Goal: Task Accomplishment & Management: Use online tool/utility

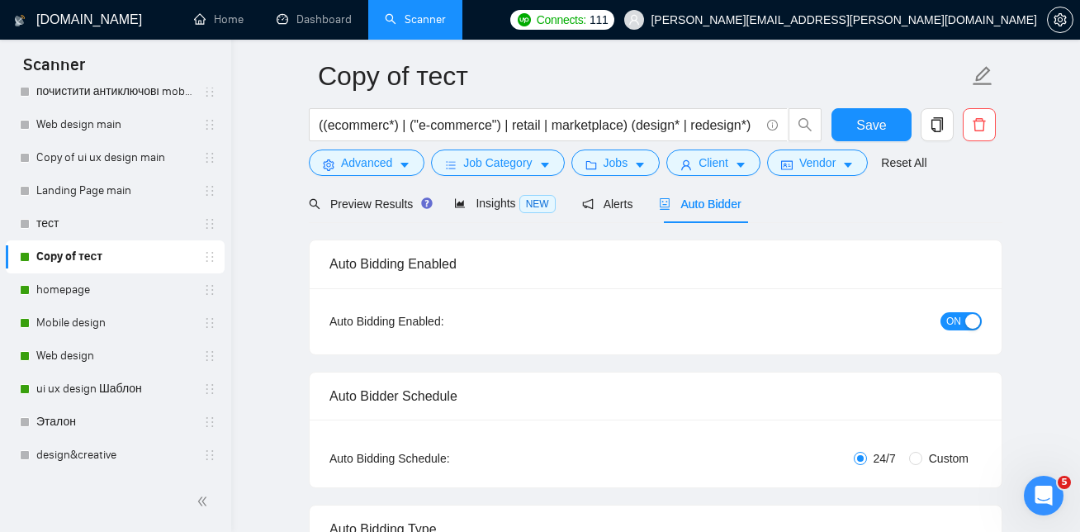
scroll to position [67, 0]
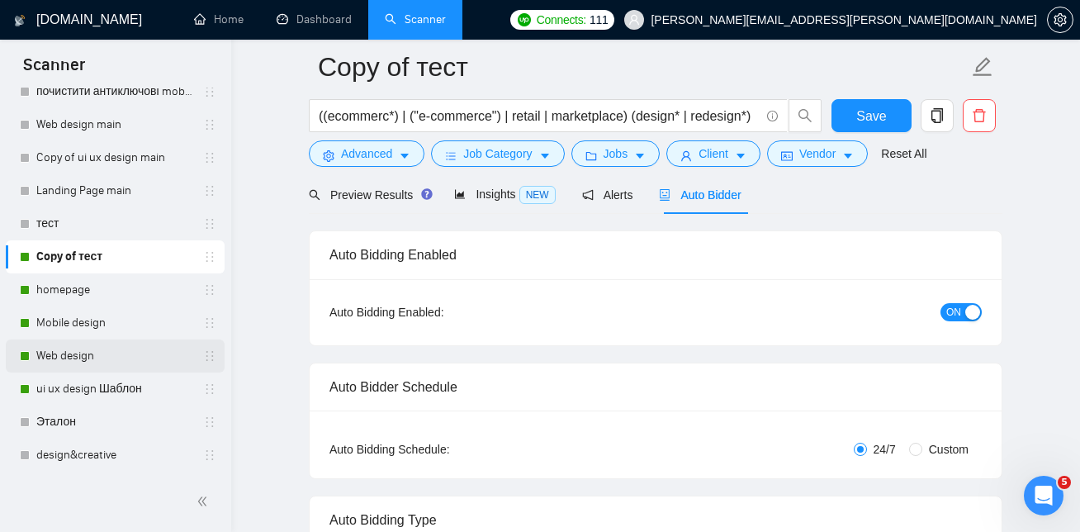
click at [107, 353] on link "Web design" at bounding box center [114, 355] width 157 height 33
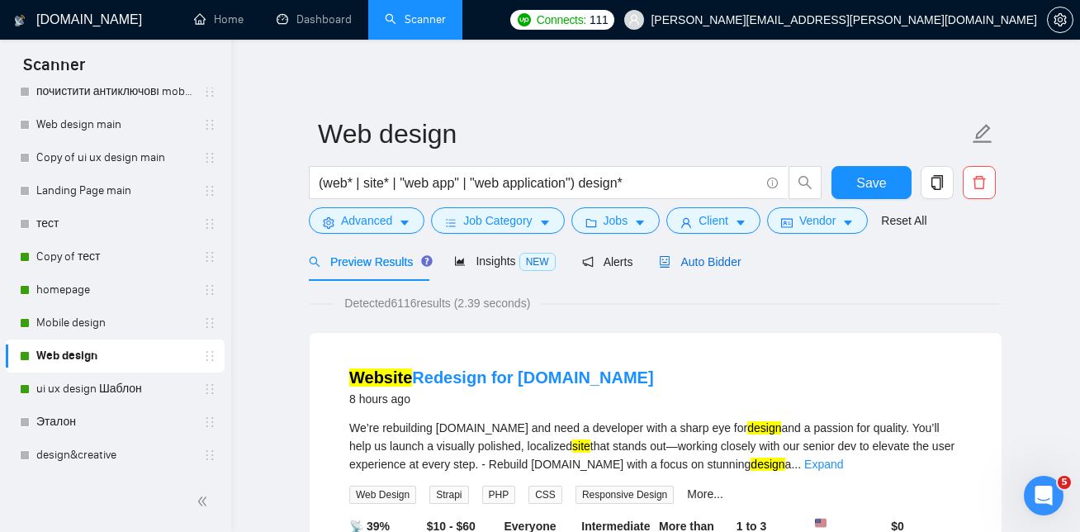
click at [701, 262] on span "Auto Bidder" at bounding box center [700, 261] width 82 height 13
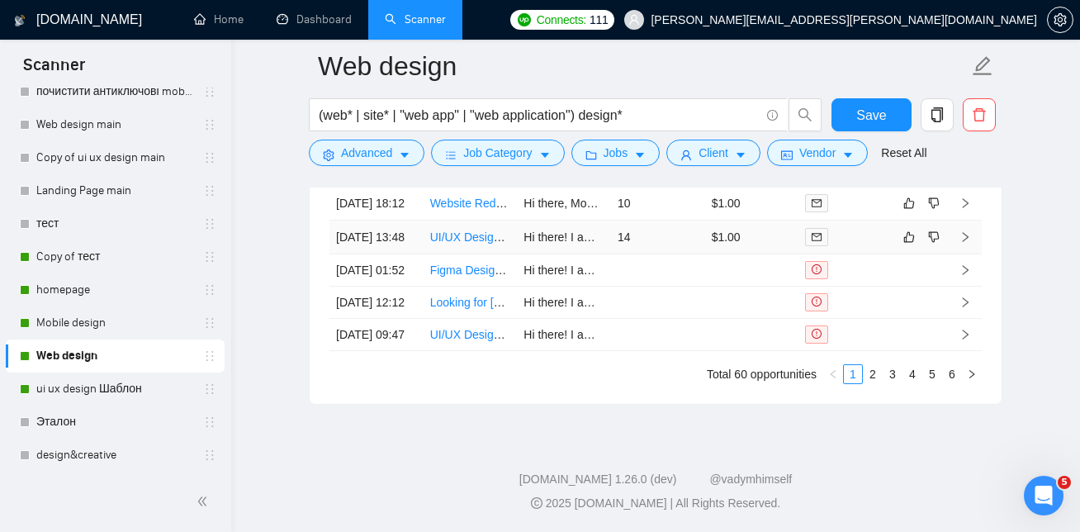
scroll to position [4322, 0]
click at [467, 244] on link "UI/UX Designer - Web & AI Applications (Per Project)" at bounding box center [566, 236] width 272 height 13
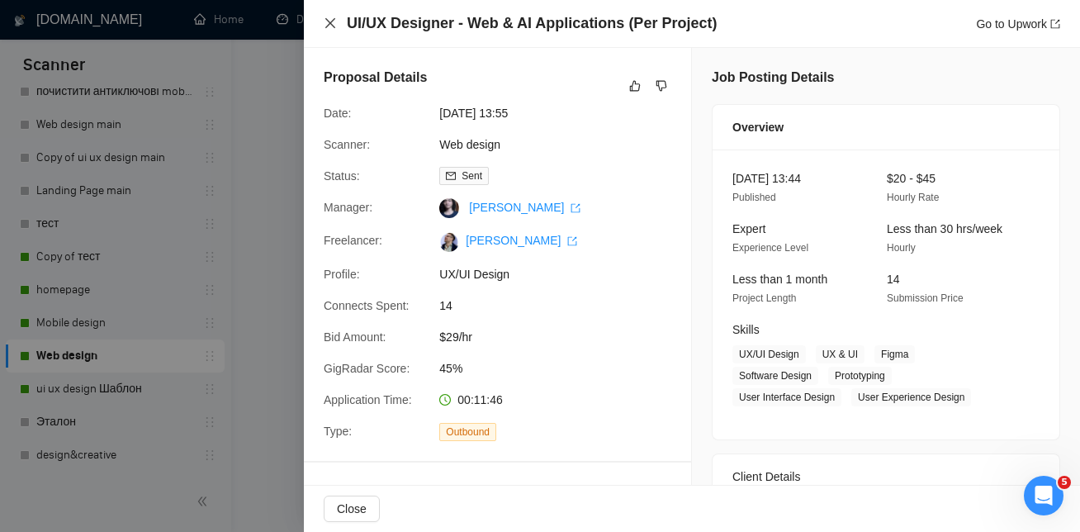
click at [328, 26] on icon "close" at bounding box center [330, 23] width 10 height 10
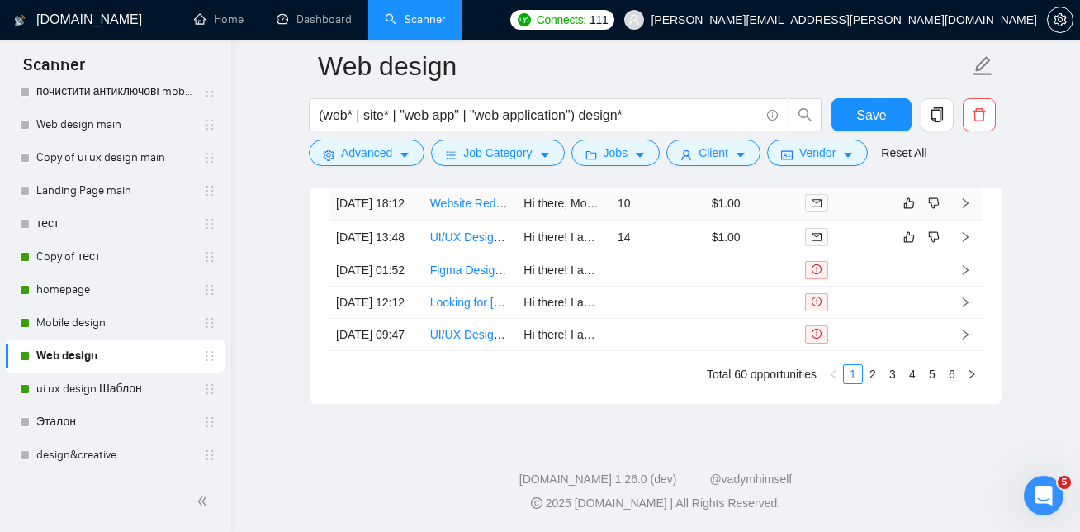
scroll to position [4415, 0]
click at [871, 383] on link "2" at bounding box center [873, 374] width 18 height 18
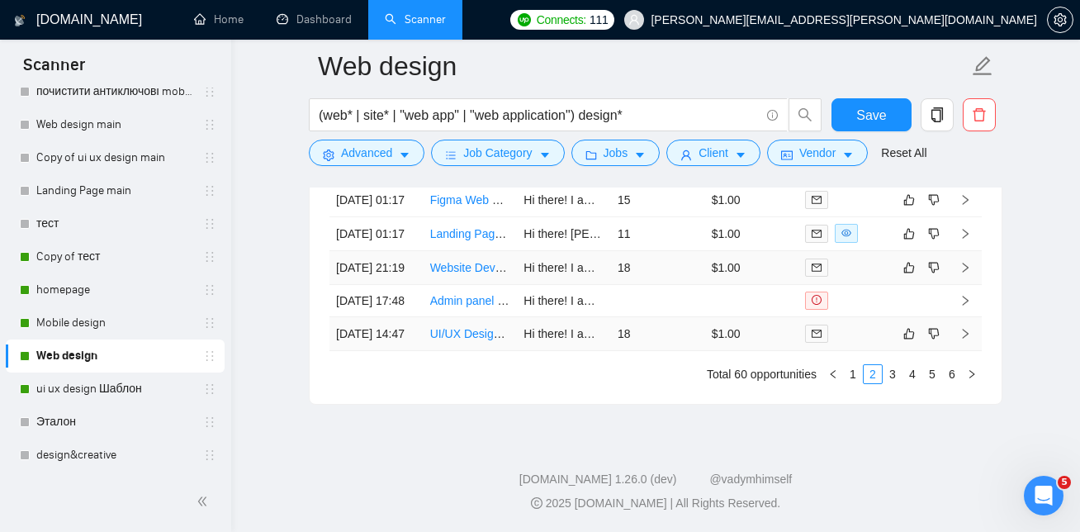
scroll to position [4472, 0]
click at [855, 383] on link "1" at bounding box center [853, 374] width 18 height 18
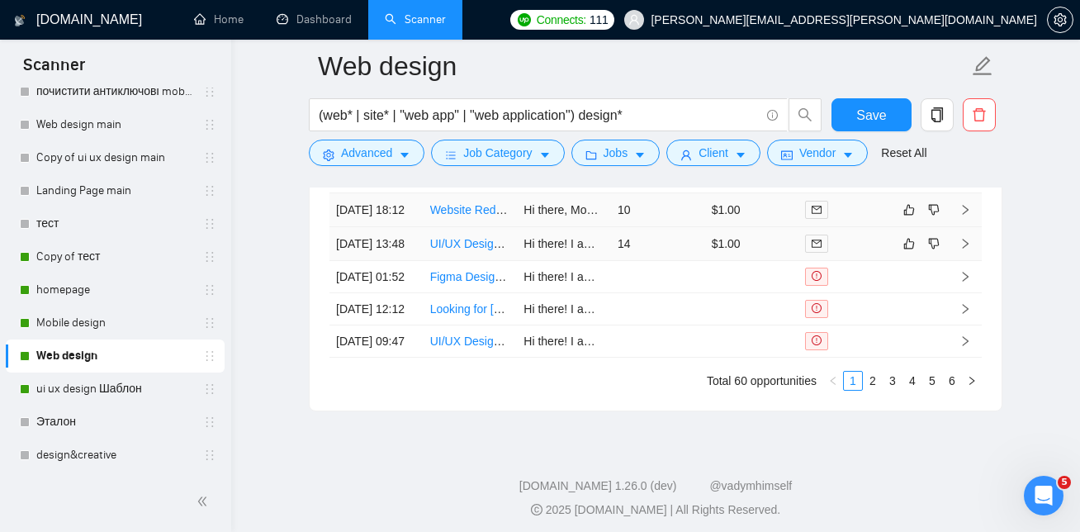
scroll to position [4306, 0]
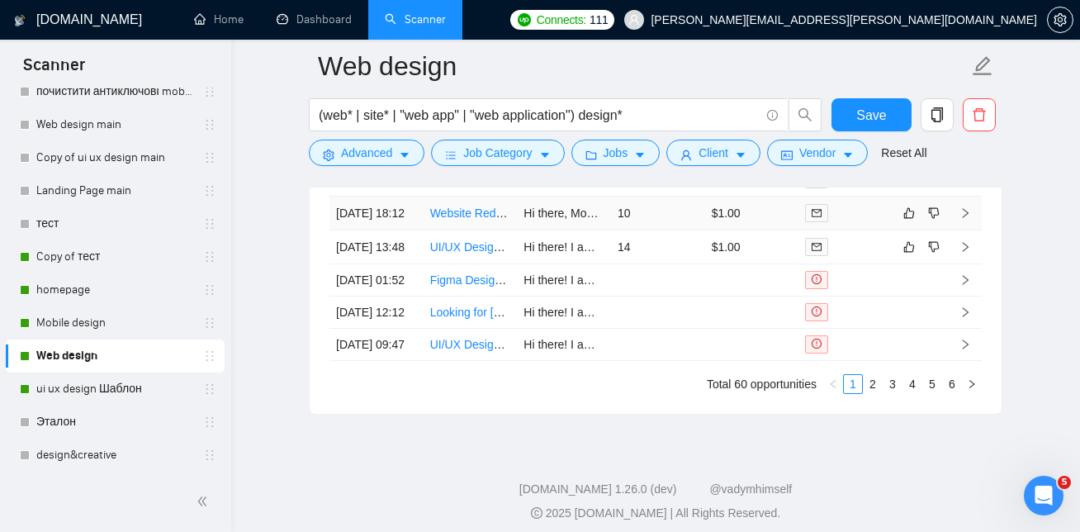
click at [480, 220] on link "Website Redesign for Moonbility" at bounding box center [513, 212] width 166 height 13
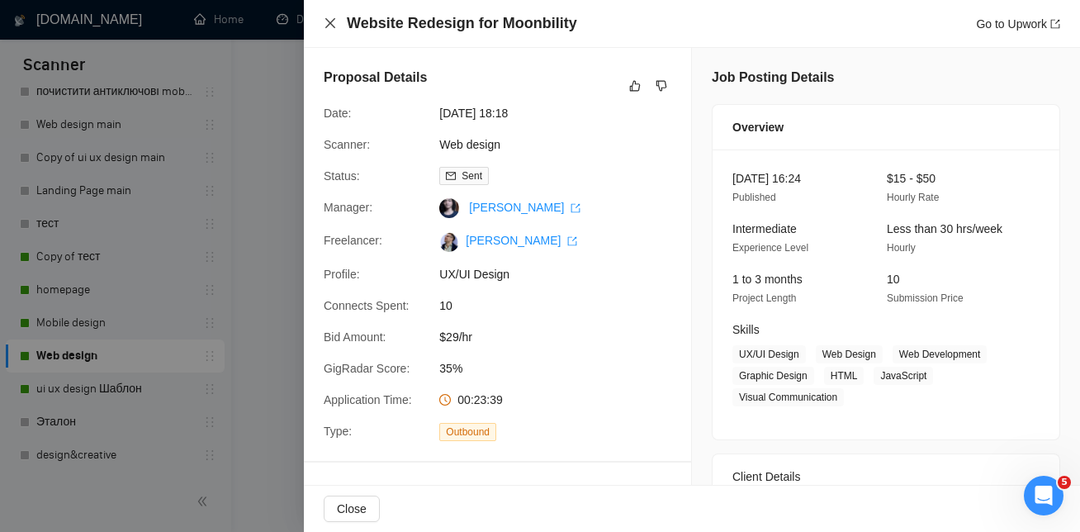
click at [327, 22] on icon "close" at bounding box center [330, 23] width 13 height 13
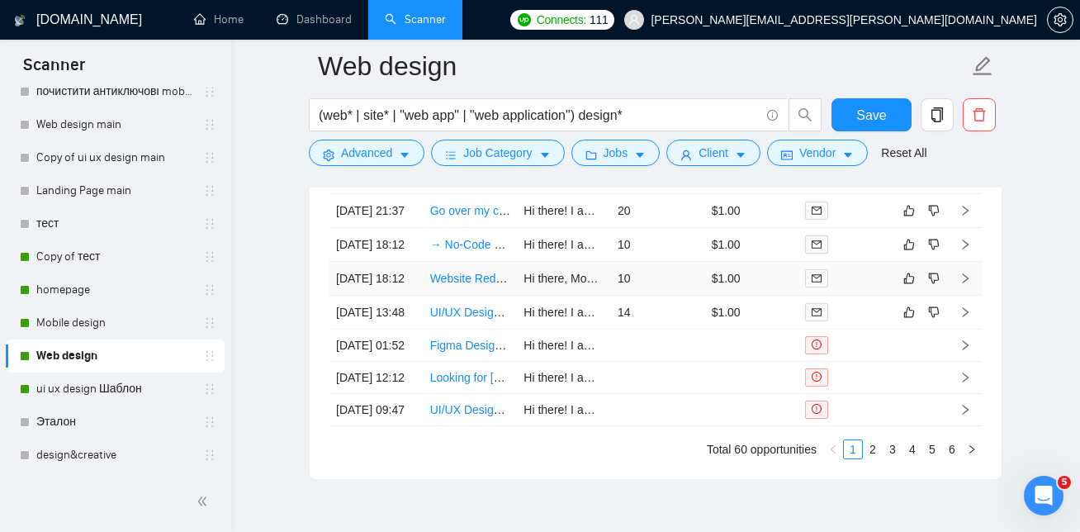
scroll to position [4228, 0]
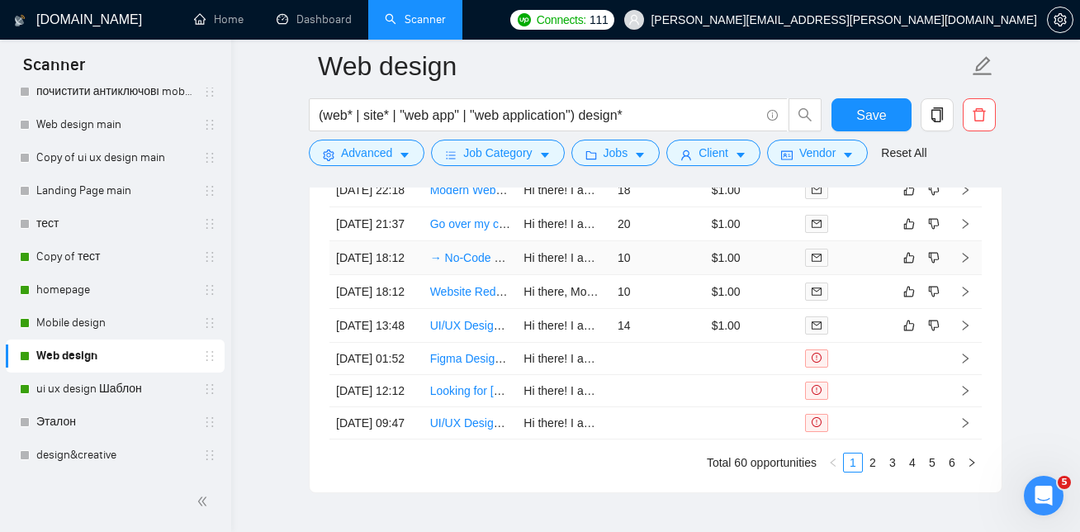
click at [475, 264] on link "→ No-Code Developer with strong AI Expertise" at bounding box center [550, 257] width 241 height 13
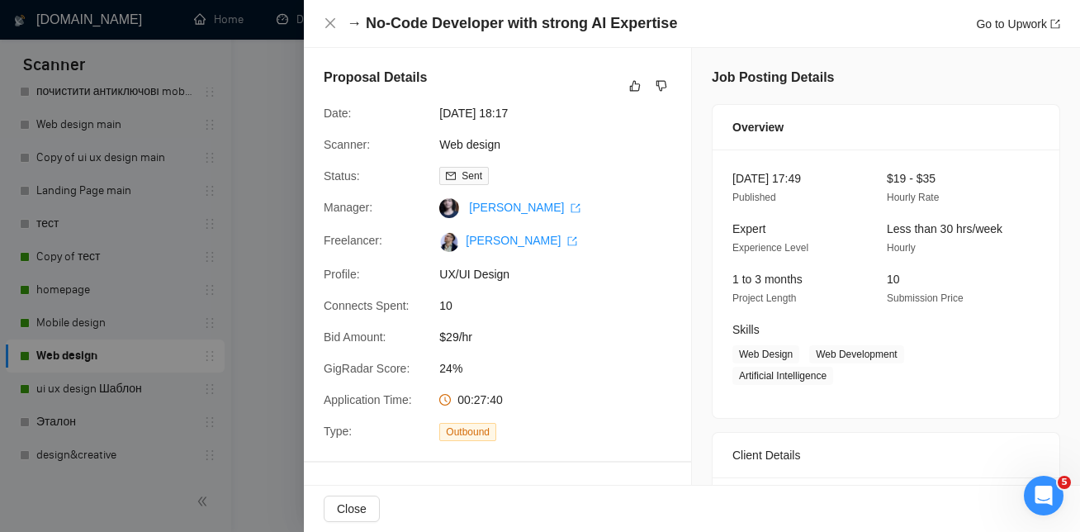
click at [322, 25] on div "→ No-Code Developer with strong AI Expertise Go to Upwork" at bounding box center [692, 24] width 776 height 48
click at [329, 24] on icon "close" at bounding box center [330, 23] width 13 height 13
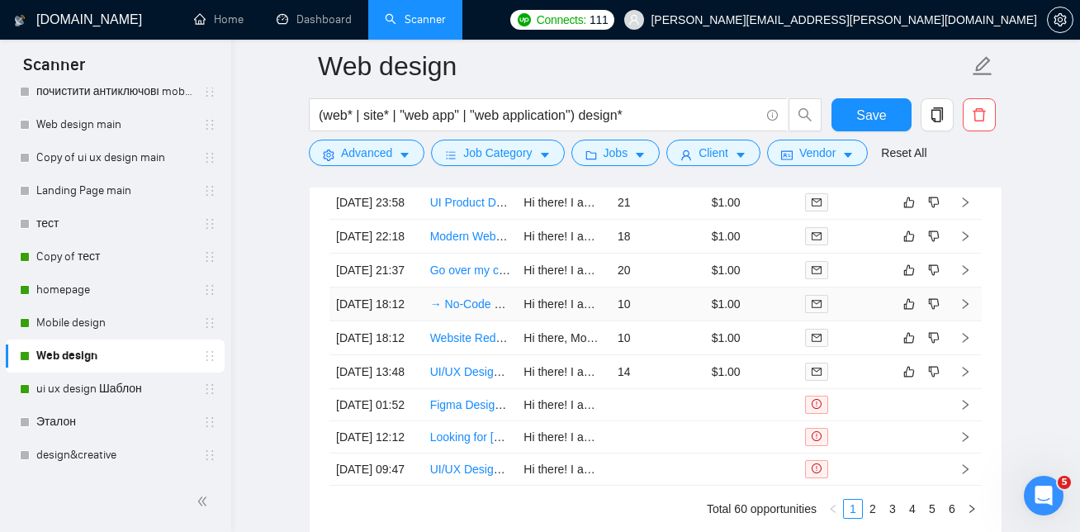
scroll to position [4179, 0]
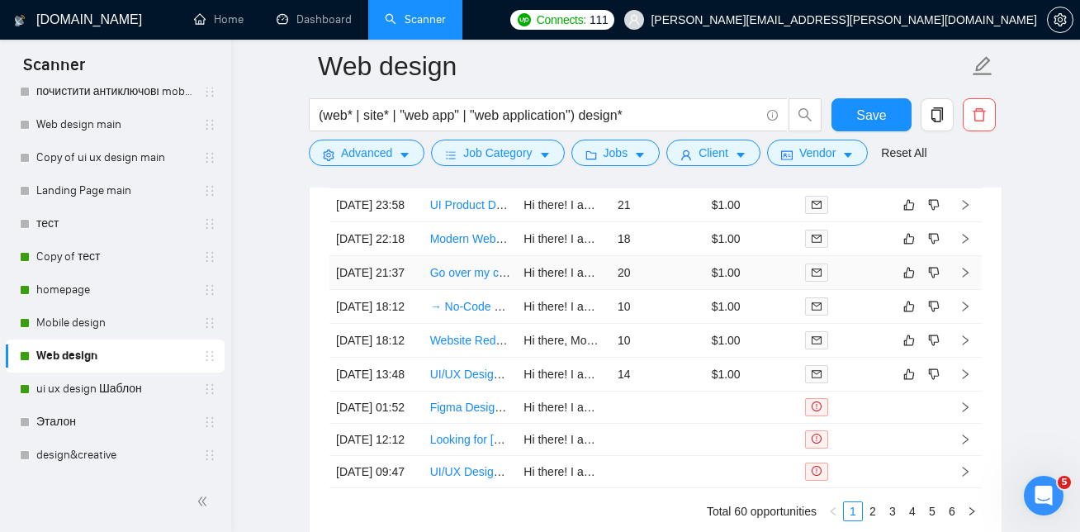
click at [448, 279] on link "Go over my current website design and teach me Figma" at bounding box center [573, 272] width 287 height 13
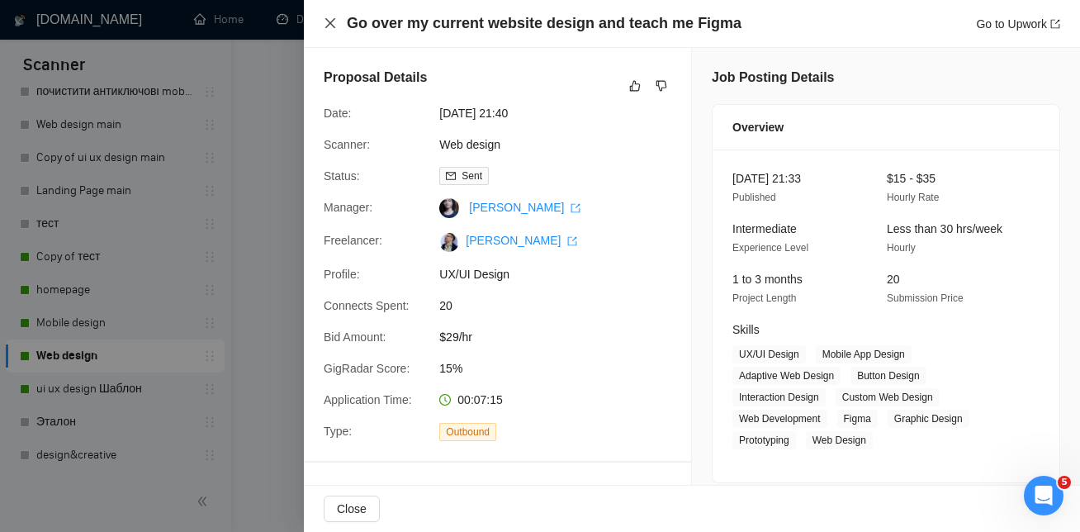
click at [325, 18] on icon "close" at bounding box center [330, 23] width 13 height 13
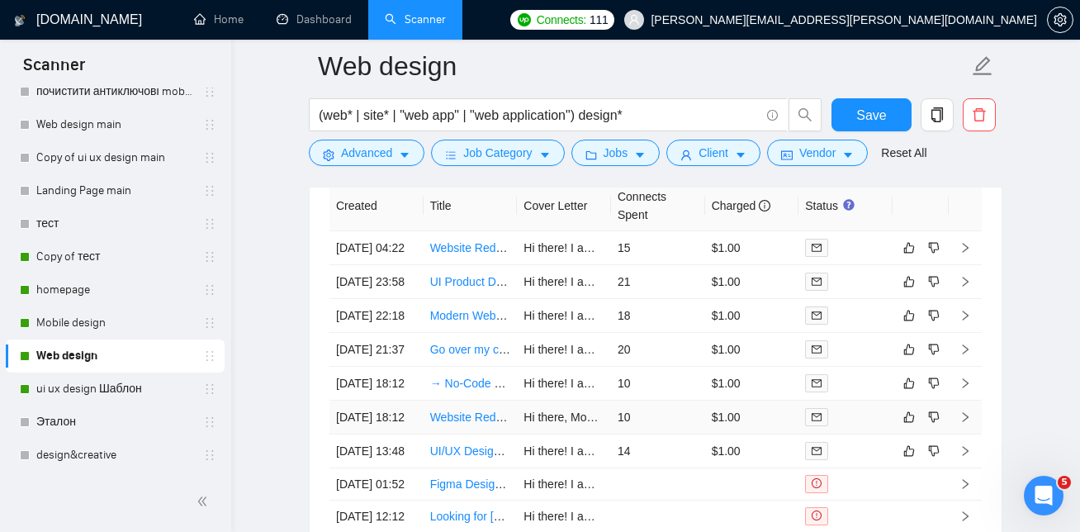
scroll to position [4102, 0]
click at [467, 323] on link "Modern Website Redesign for Enterprise SaaS Tool" at bounding box center [562, 316] width 264 height 13
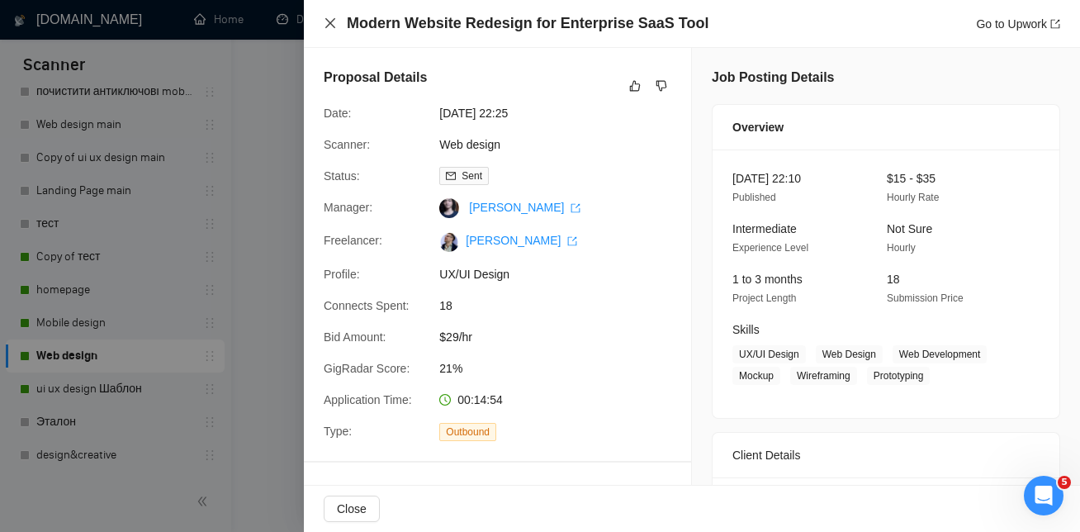
click at [335, 22] on icon "close" at bounding box center [330, 23] width 13 height 13
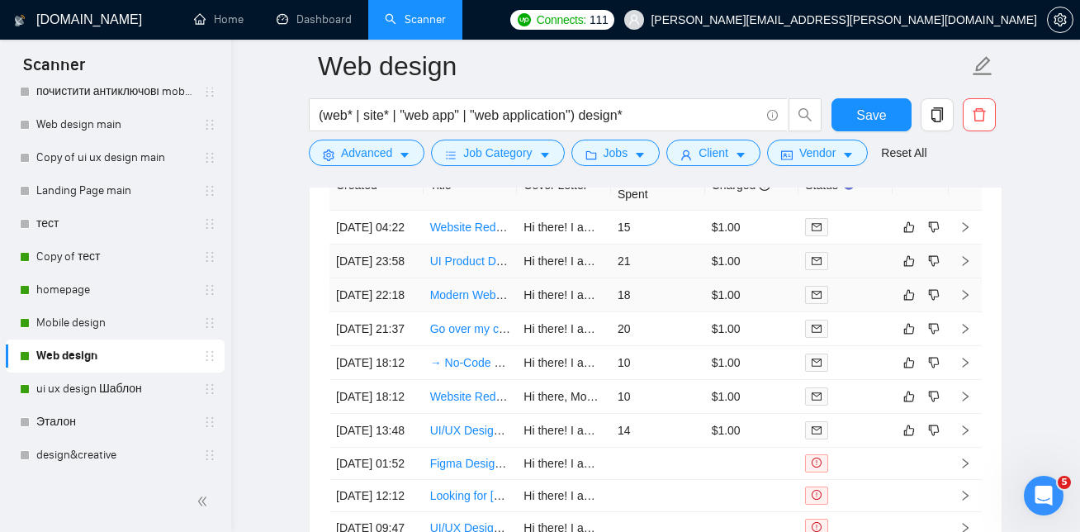
scroll to position [4083, 0]
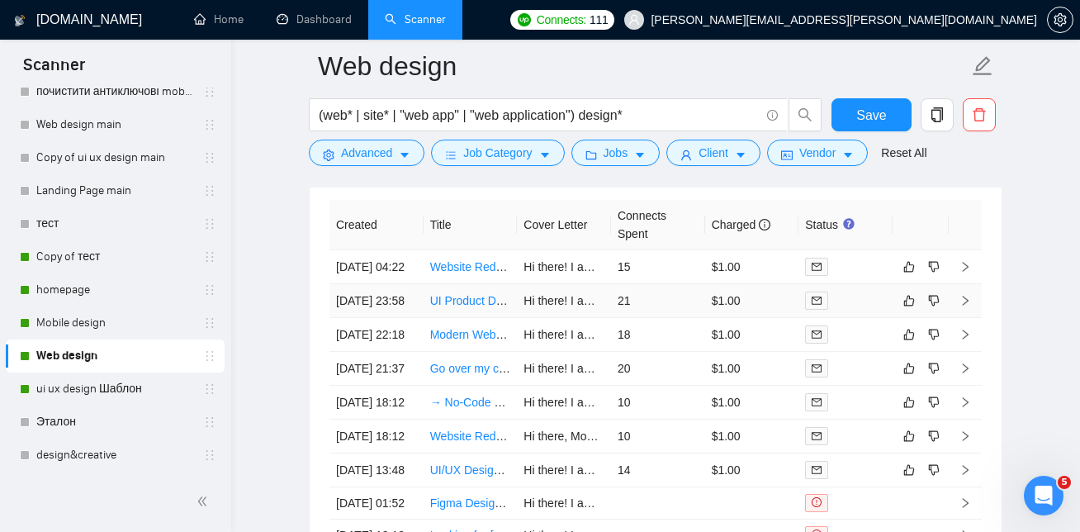
click at [468, 307] on link "UI Product Designer for AI Finance Application Redesign" at bounding box center [575, 300] width 290 height 13
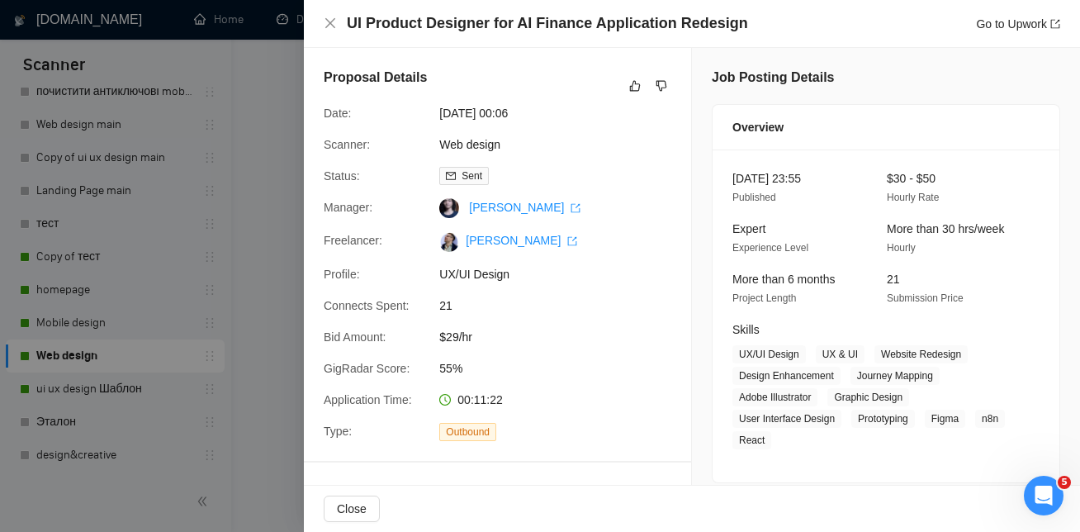
click at [142, 226] on div at bounding box center [540, 266] width 1080 height 532
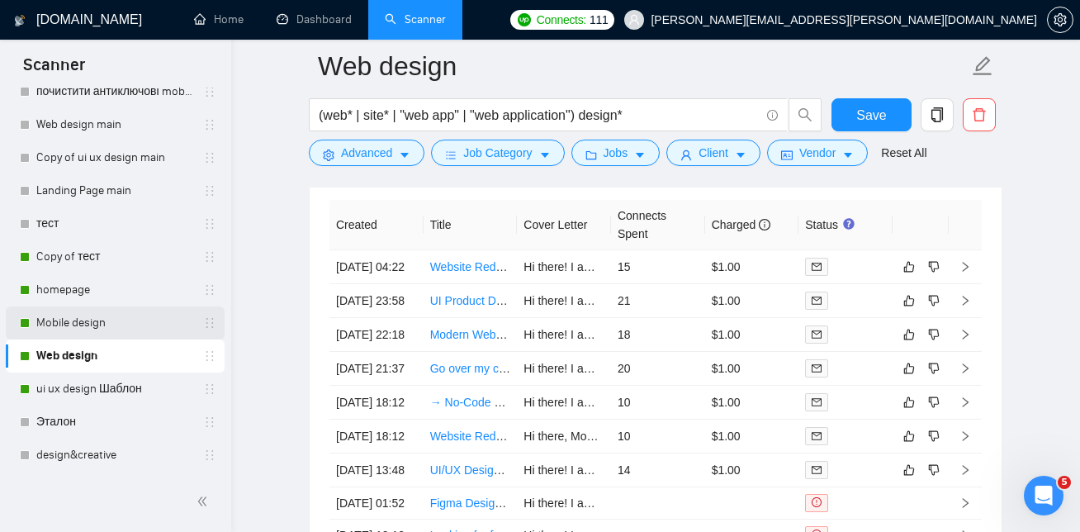
click at [121, 329] on link "Mobile design" at bounding box center [114, 322] width 157 height 33
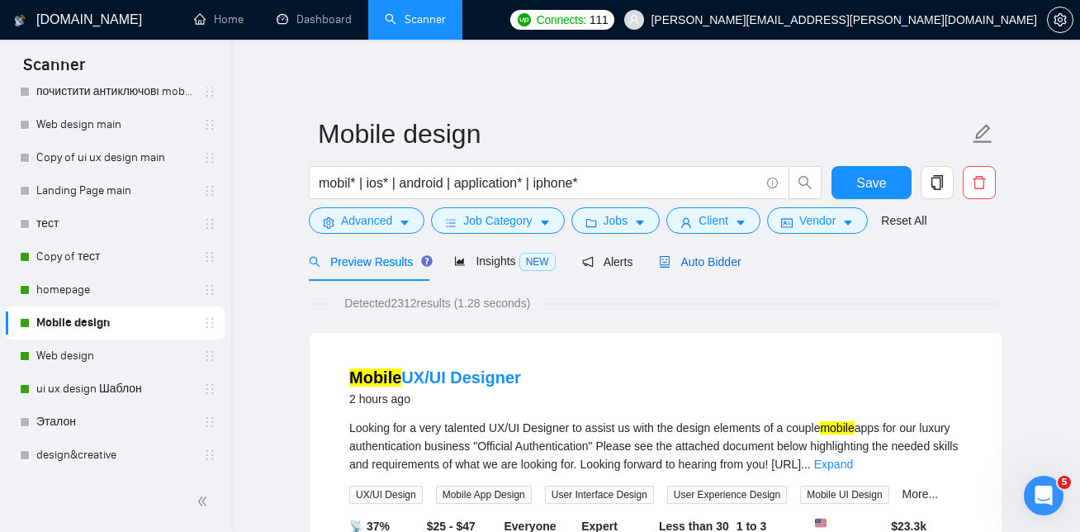
click at [710, 256] on span "Auto Bidder" at bounding box center [700, 261] width 82 height 13
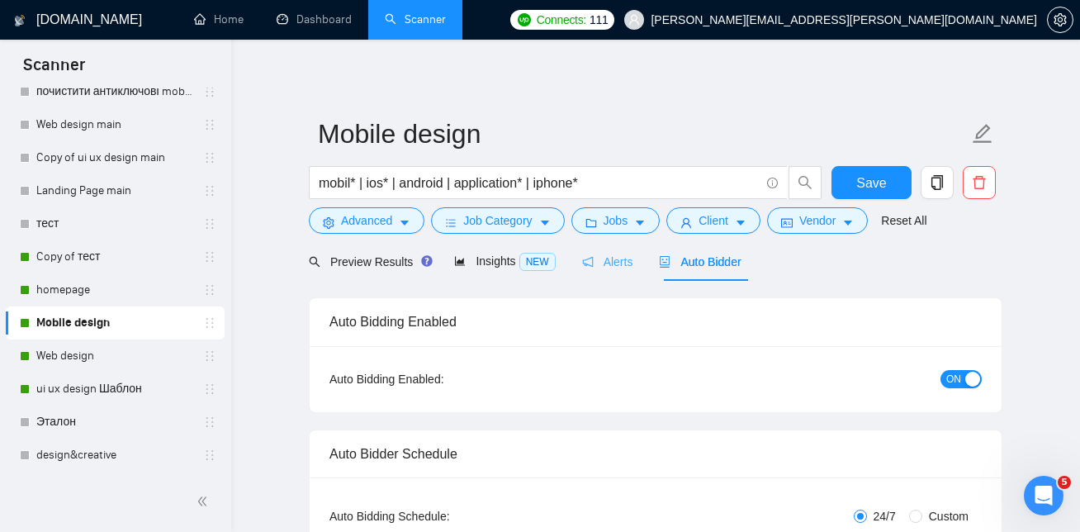
checkbox input "true"
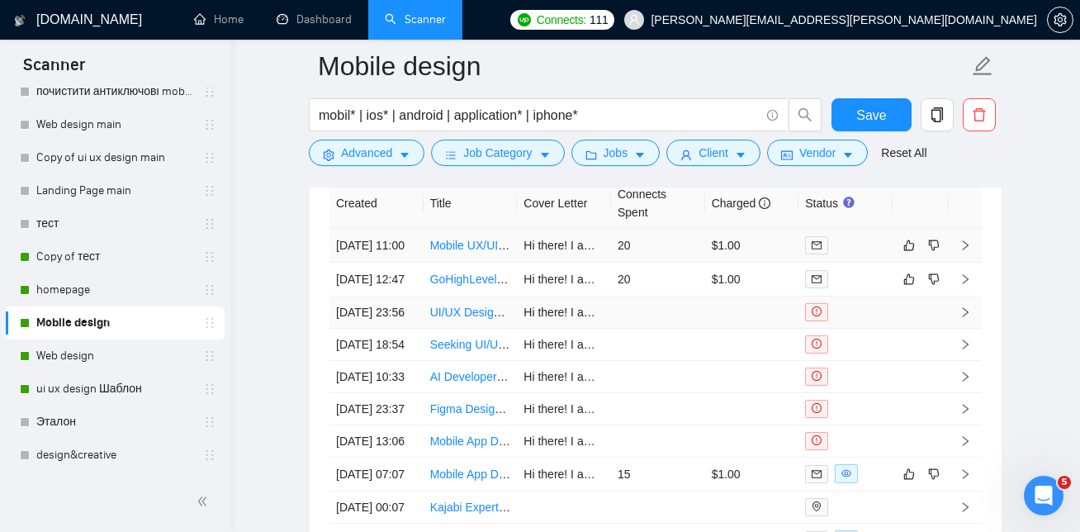
scroll to position [4328, 0]
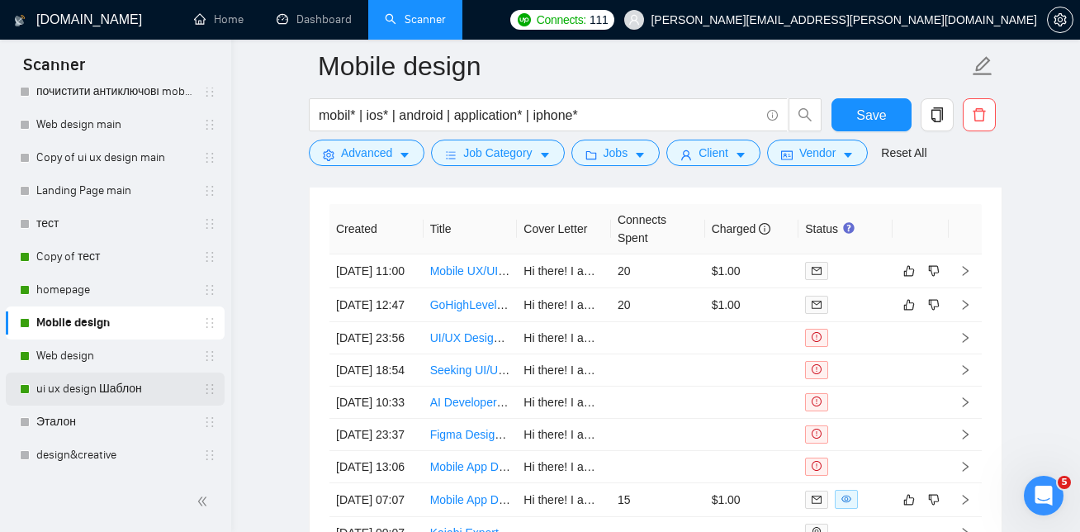
click at [88, 386] on link "ui ux design Шаблон" at bounding box center [114, 388] width 157 height 33
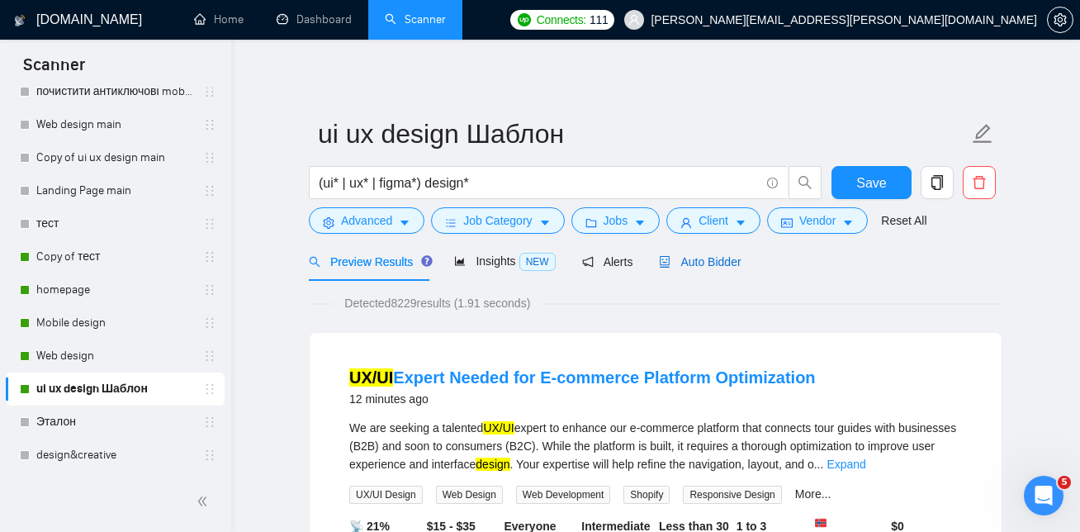
click at [707, 260] on span "Auto Bidder" at bounding box center [700, 261] width 82 height 13
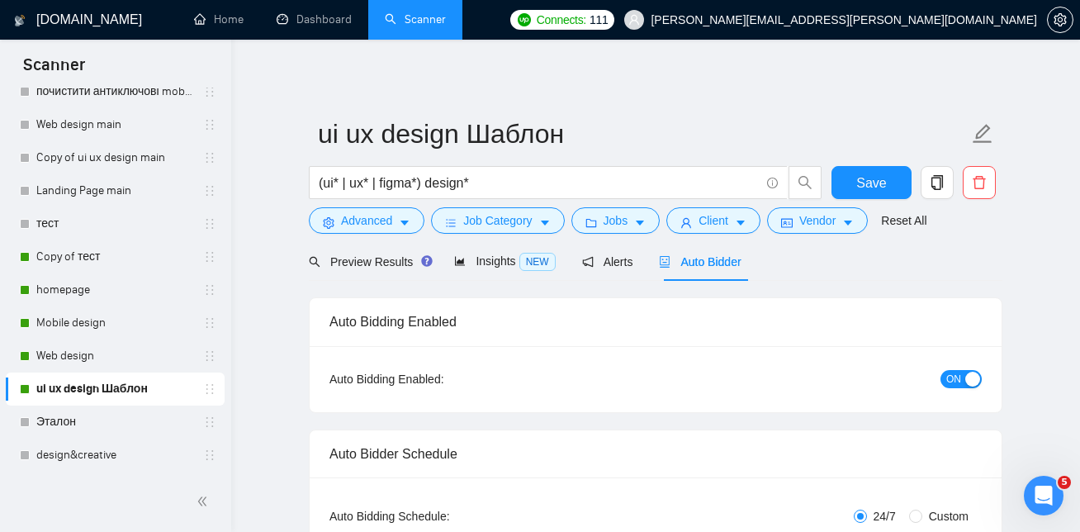
checkbox input "true"
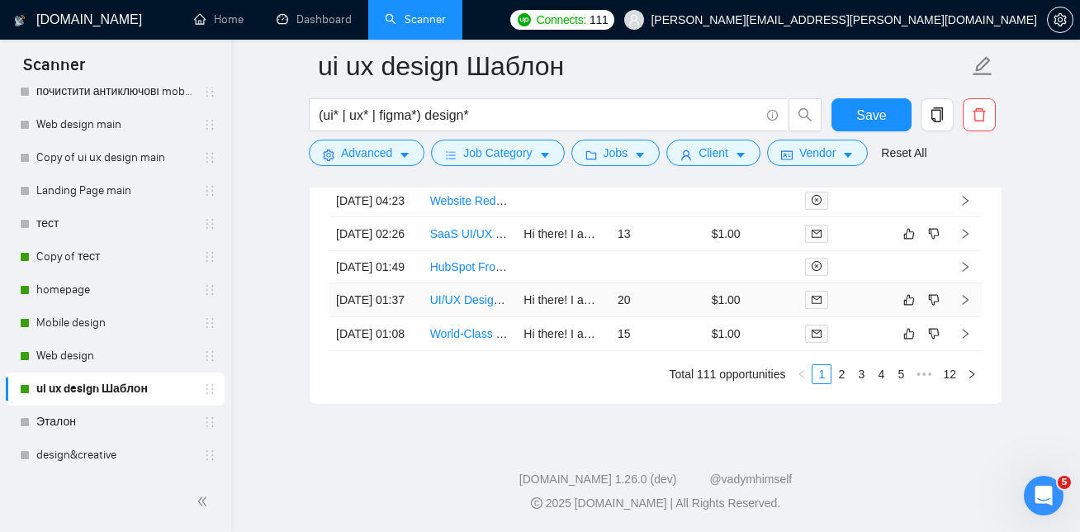
scroll to position [4733, 0]
click at [843, 376] on link "2" at bounding box center [841, 374] width 18 height 18
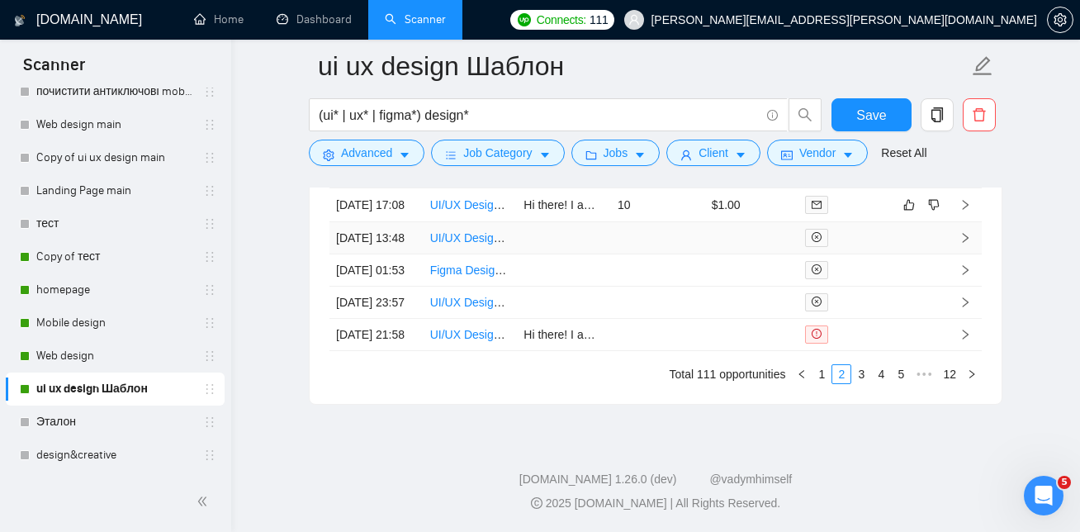
scroll to position [4704, 0]
click at [863, 383] on link "3" at bounding box center [861, 374] width 18 height 18
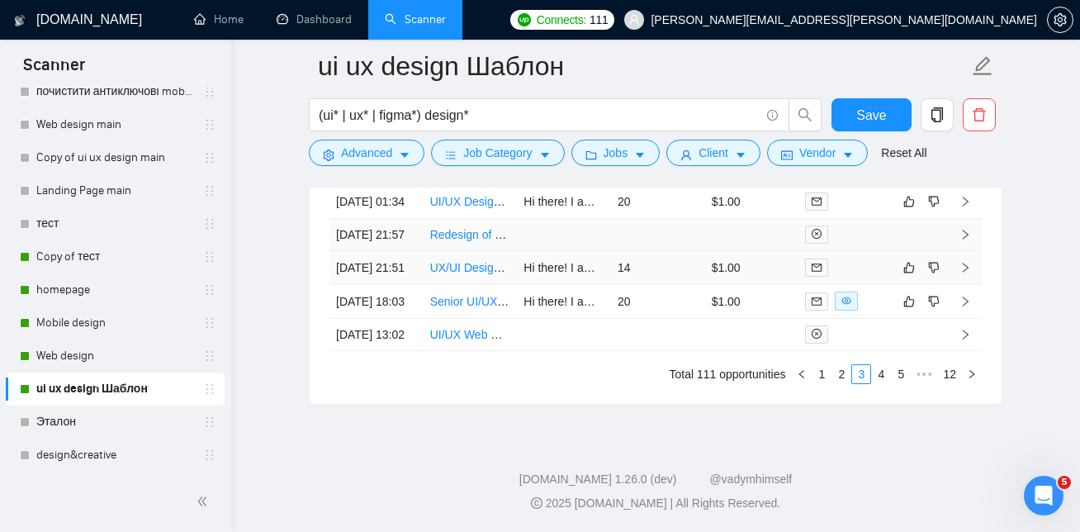
scroll to position [4671, 0]
click at [843, 383] on link "2" at bounding box center [841, 374] width 18 height 18
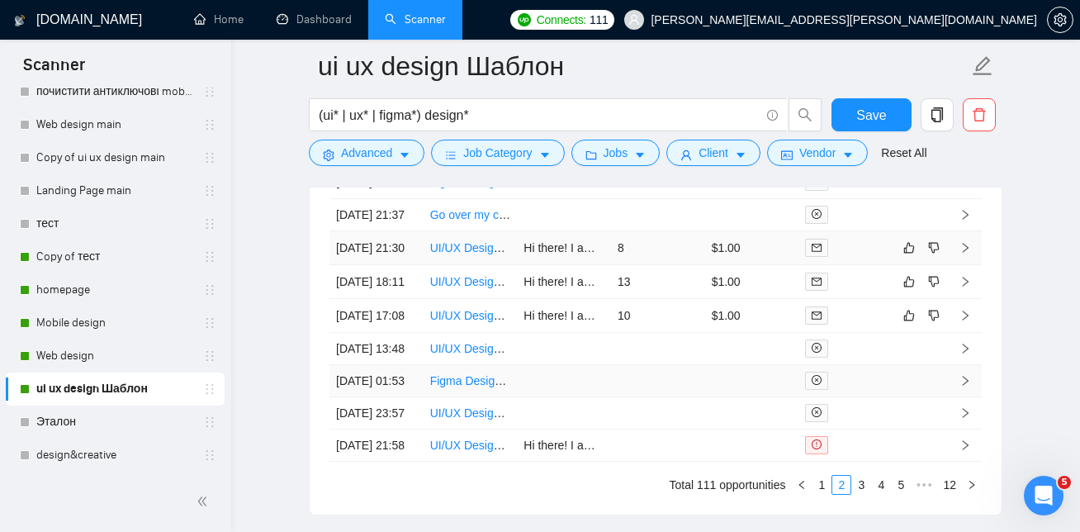
scroll to position [4445, 0]
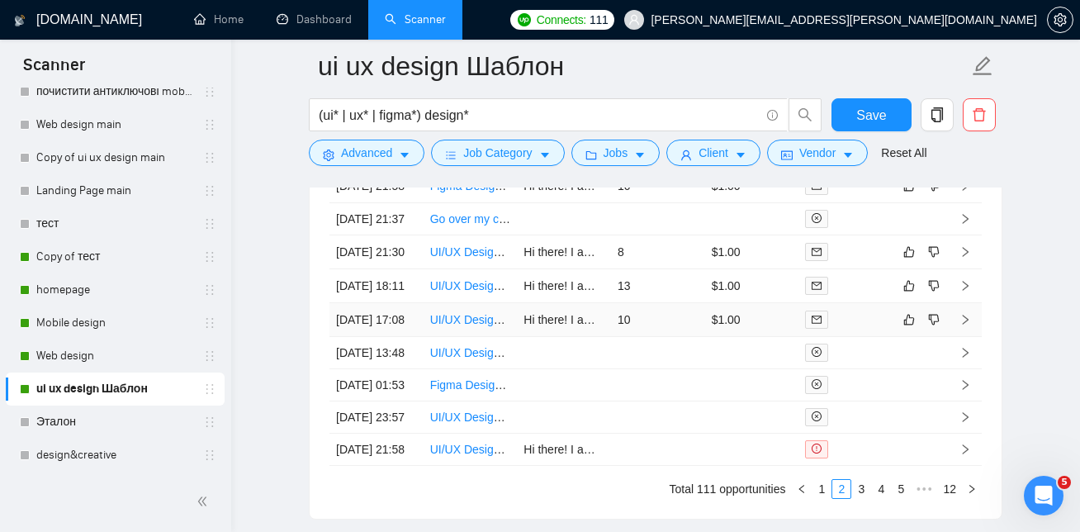
click at [477, 326] on link "UI/UX Designer Needed – Web & Mobile Platform" at bounding box center [557, 319] width 255 height 13
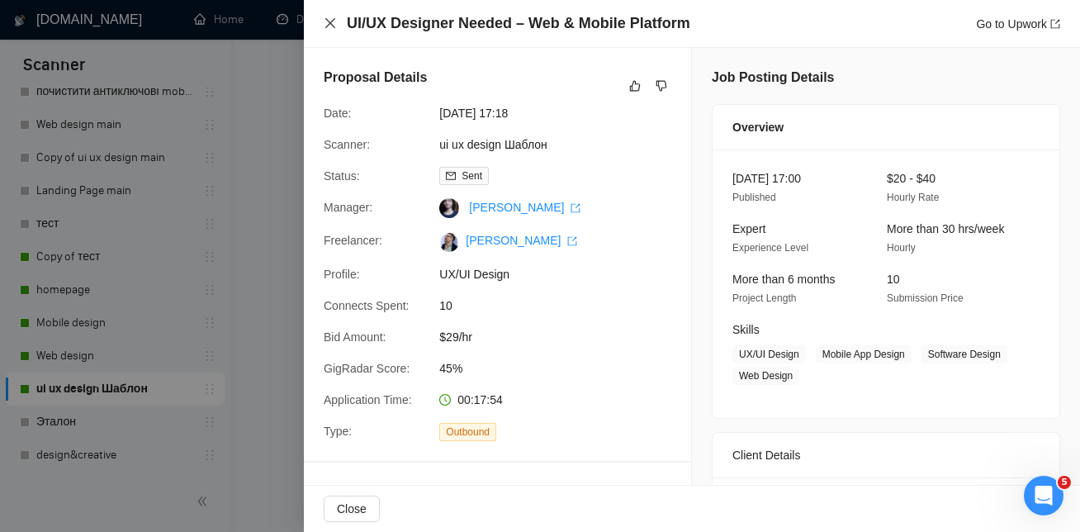
click at [330, 17] on icon "close" at bounding box center [330, 23] width 13 height 13
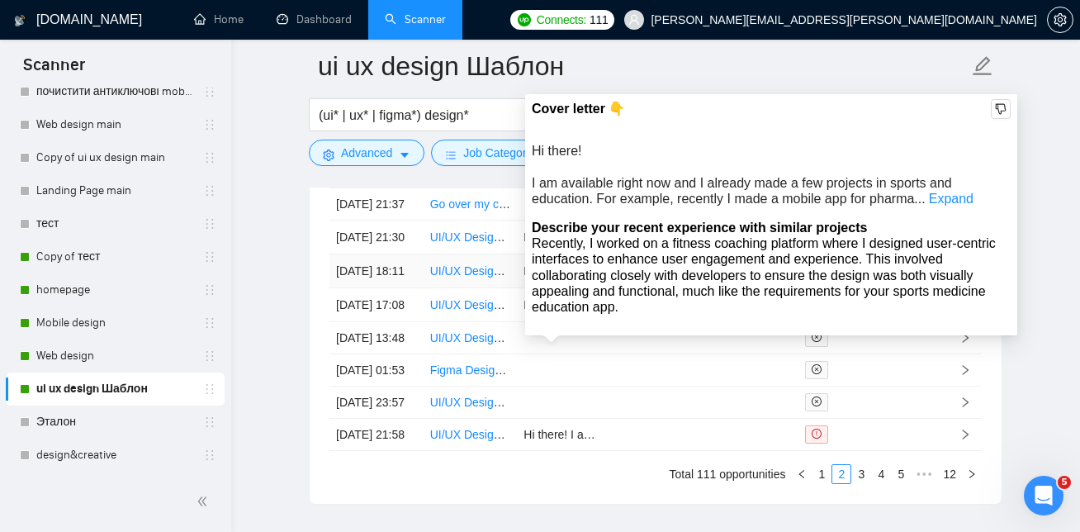
scroll to position [4458, 0]
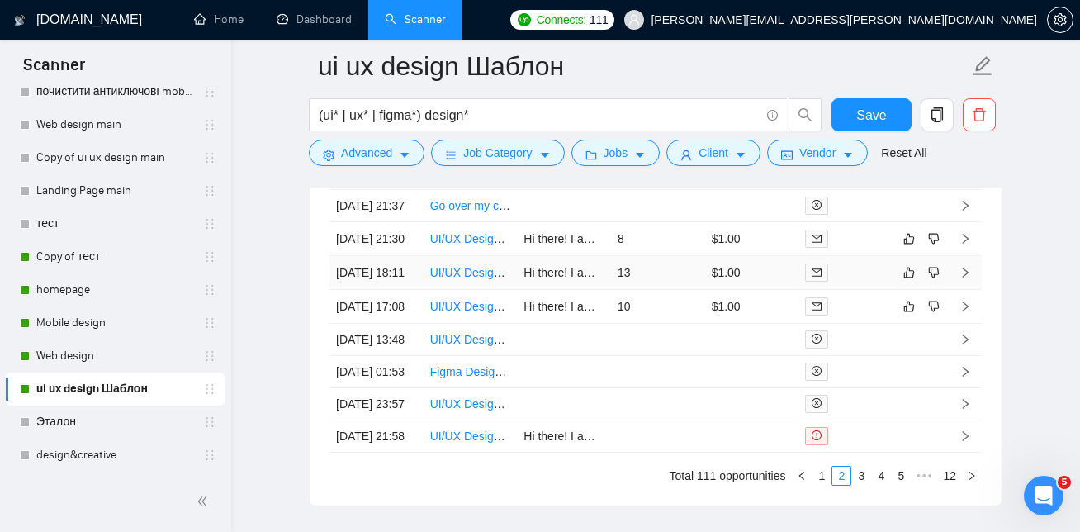
click at [465, 279] on link "UI/UX Designer Needed for Sports Medicine Education App" at bounding box center [582, 272] width 305 height 13
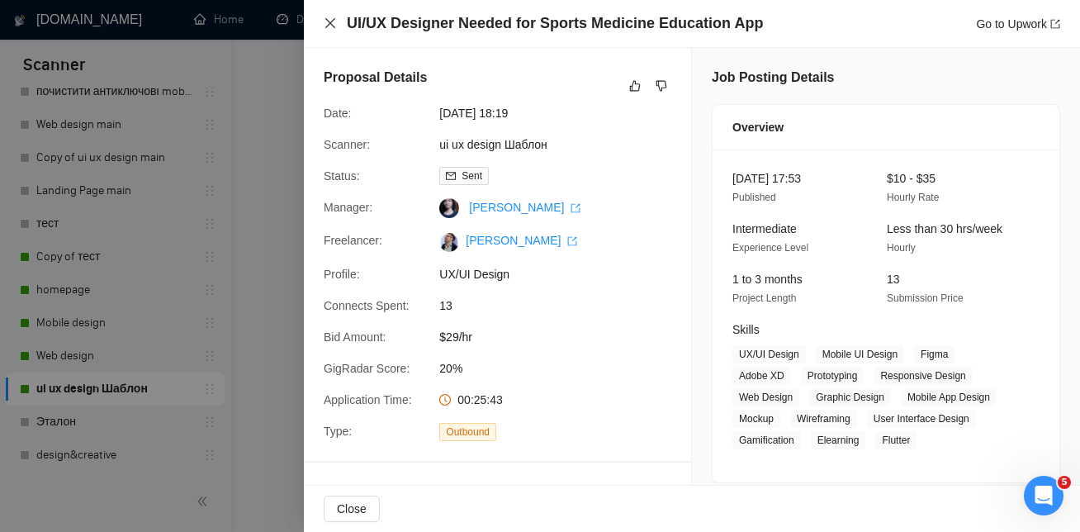
click at [333, 17] on icon "close" at bounding box center [330, 23] width 13 height 13
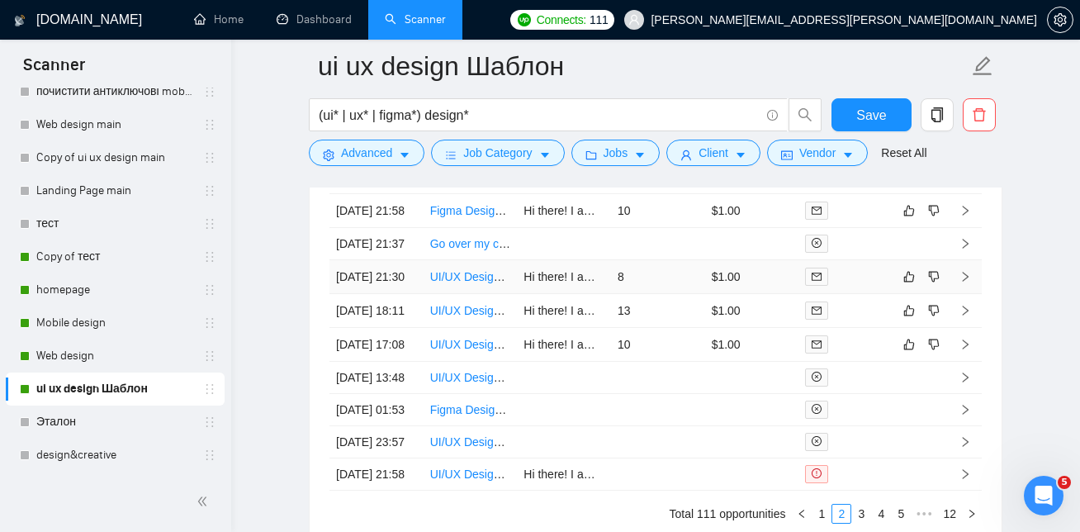
scroll to position [4419, 0]
click at [452, 285] on link "UI/UX Designer Needed for Quick Redesign of News App Screens" at bounding box center [599, 278] width 339 height 13
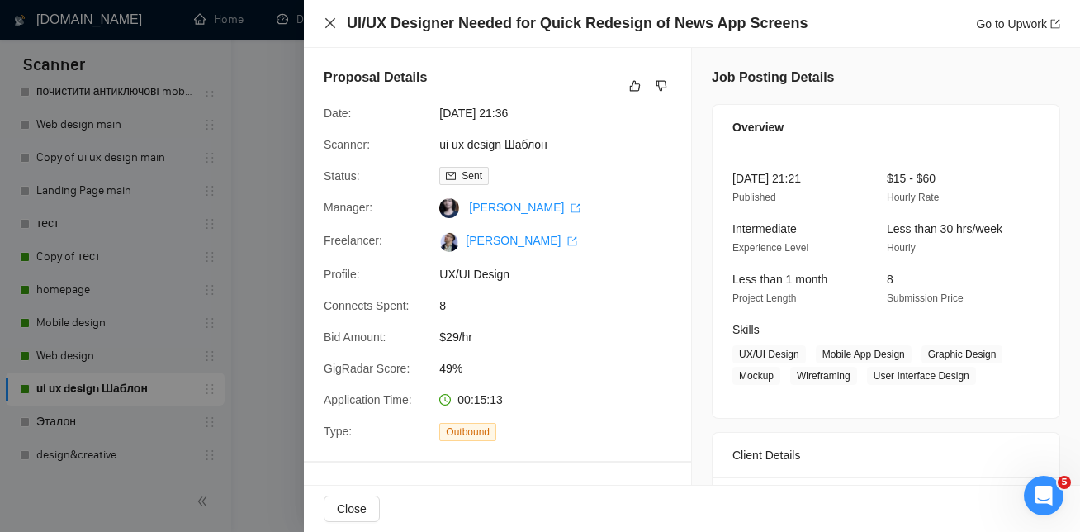
click at [324, 23] on icon "close" at bounding box center [330, 23] width 13 height 13
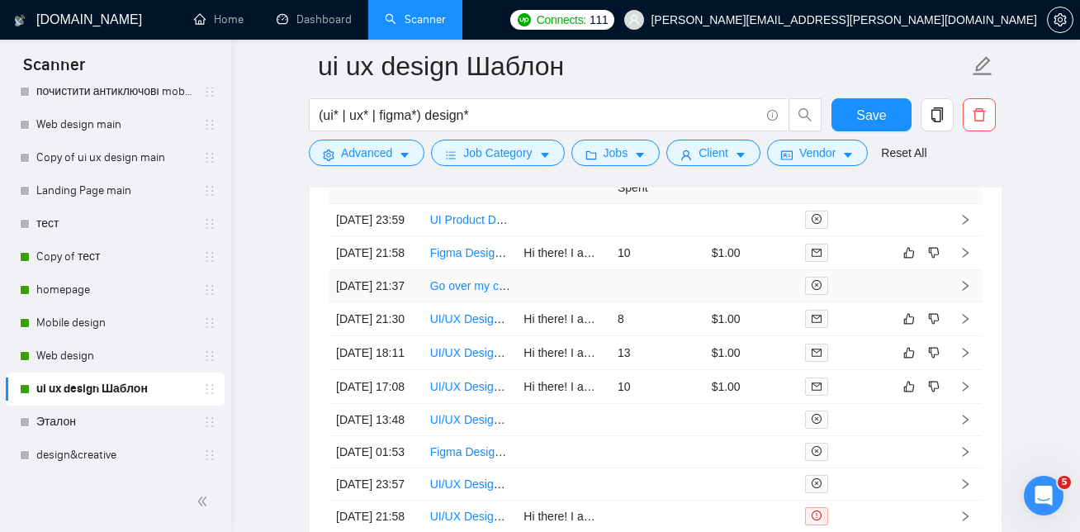
scroll to position [4372, 0]
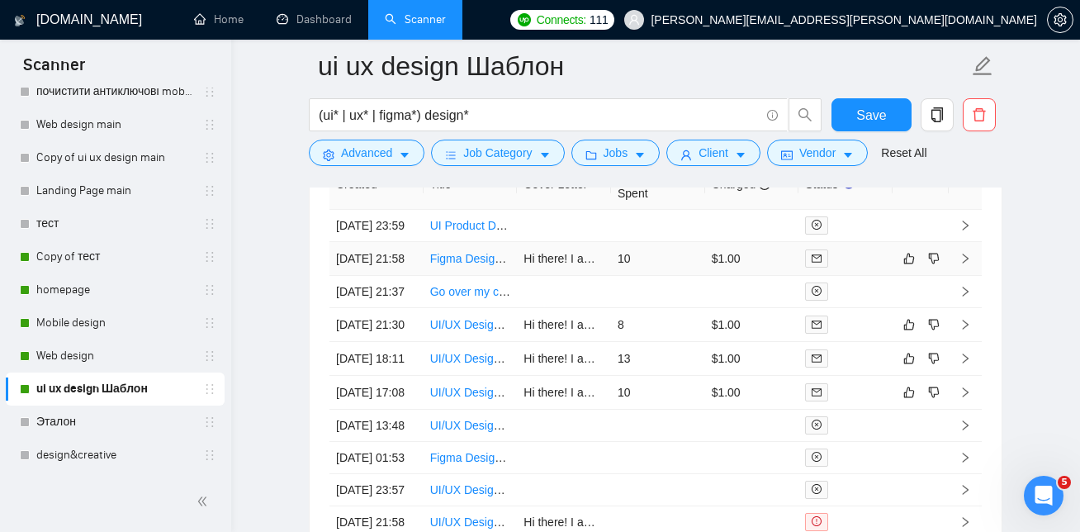
click at [477, 265] on link "Figma Design Specialist Needed for UI/UX Projects" at bounding box center [561, 258] width 263 height 13
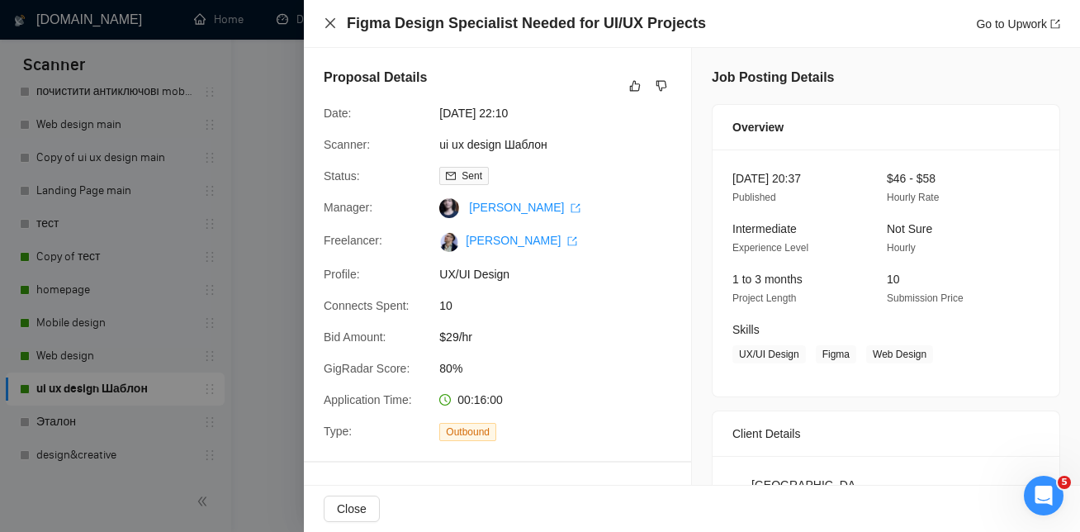
click at [332, 22] on icon "close" at bounding box center [330, 23] width 13 height 13
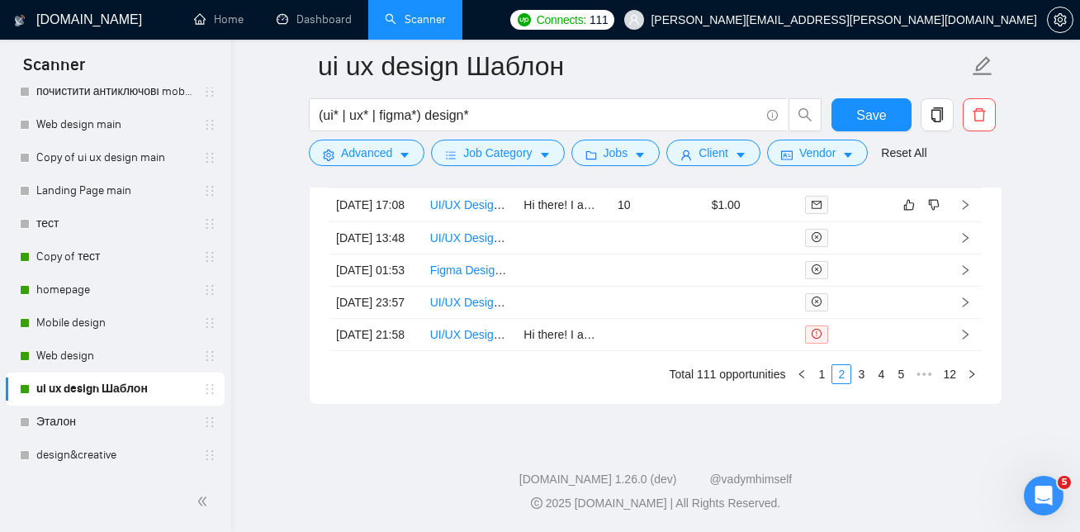
scroll to position [4735, 0]
click at [822, 371] on link "1" at bounding box center [822, 374] width 18 height 18
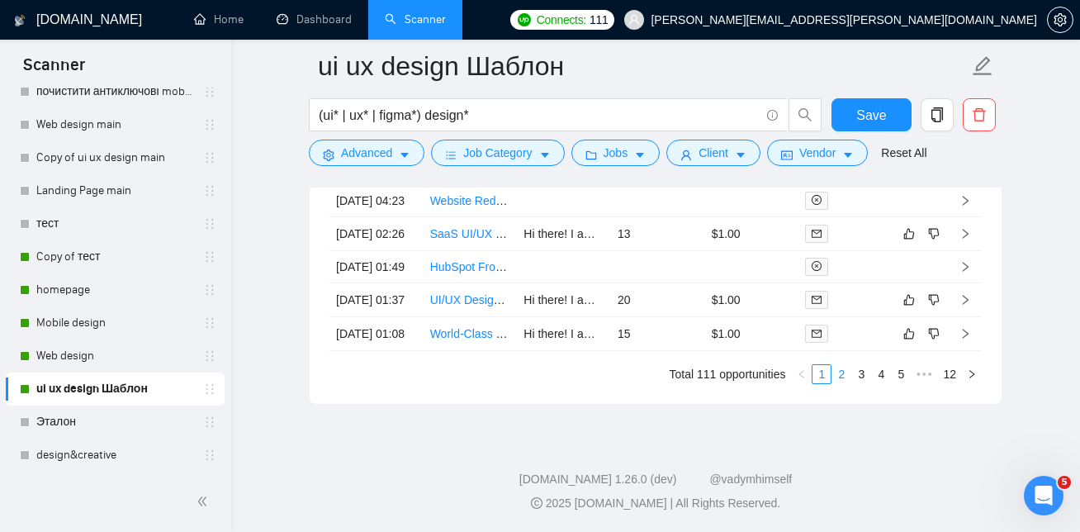
click at [840, 373] on link "2" at bounding box center [841, 374] width 18 height 18
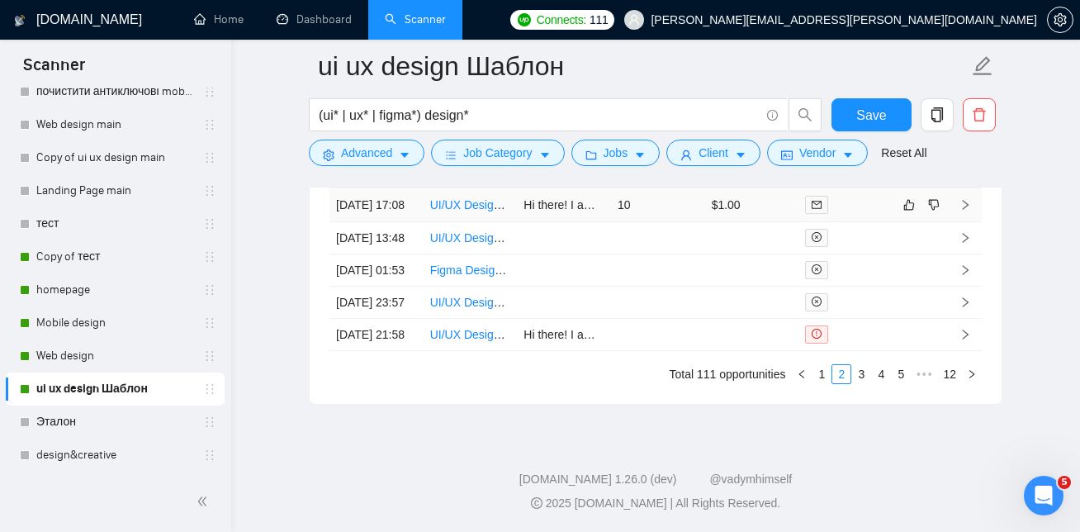
scroll to position [4714, 0]
click at [865, 383] on link "3" at bounding box center [861, 374] width 18 height 18
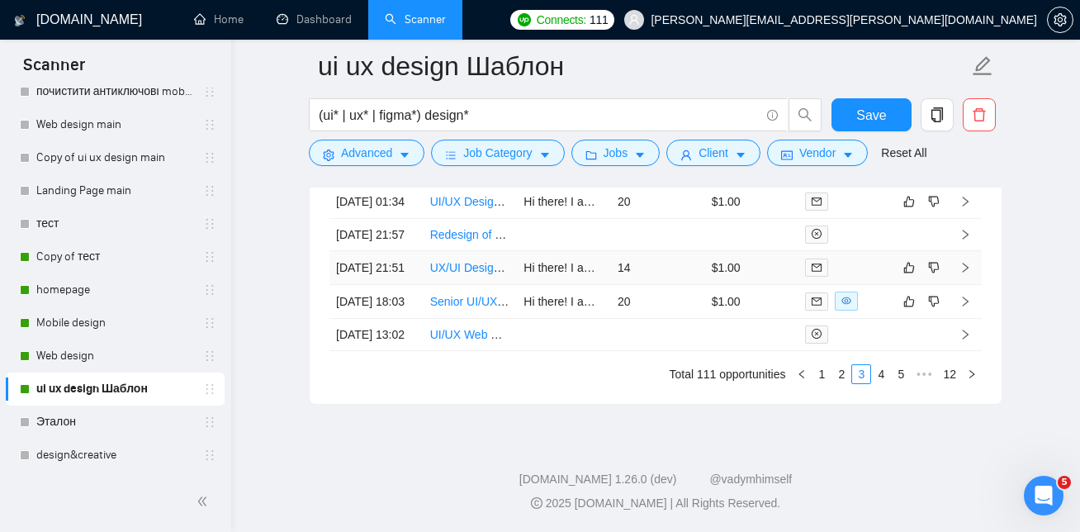
scroll to position [4735, 0]
click at [844, 376] on link "2" at bounding box center [841, 374] width 18 height 18
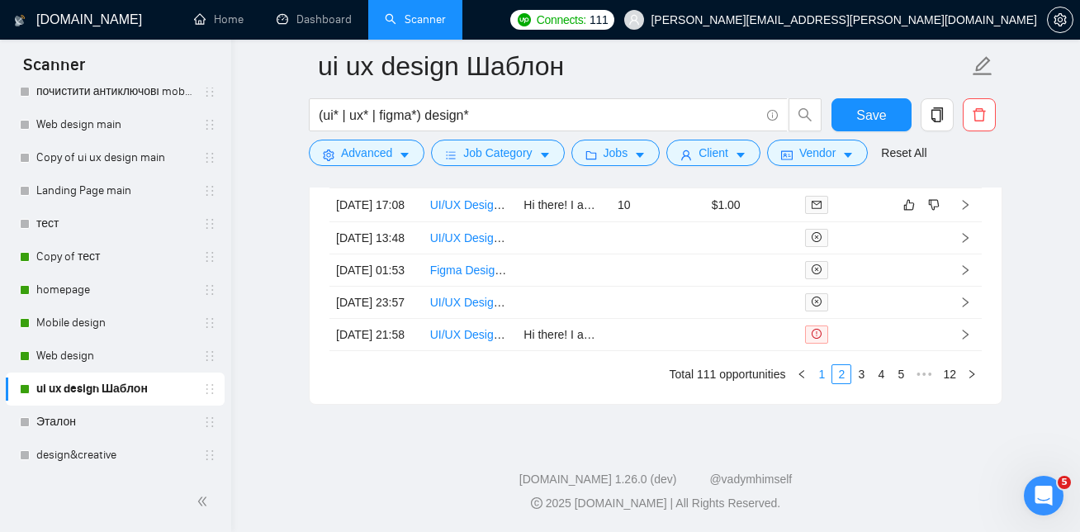
click at [823, 380] on link "1" at bounding box center [822, 374] width 18 height 18
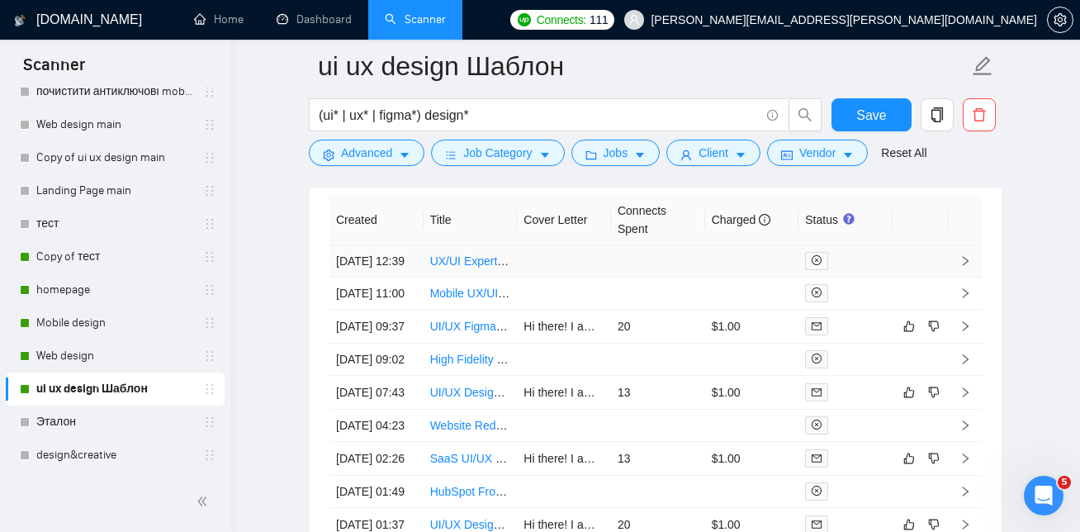
scroll to position [4338, 0]
click at [92, 283] on link "homepage" at bounding box center [114, 289] width 157 height 33
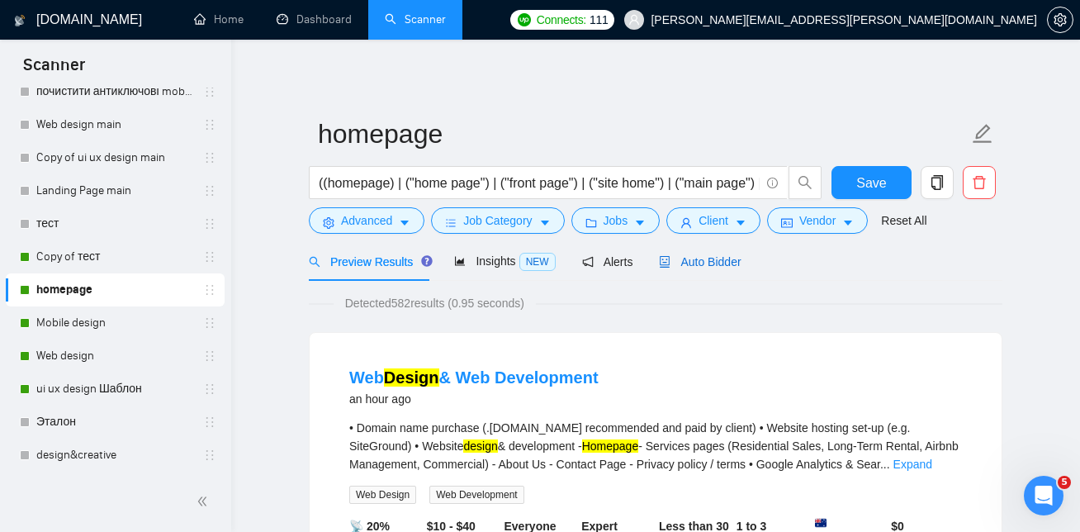
click at [709, 260] on span "Auto Bidder" at bounding box center [700, 261] width 82 height 13
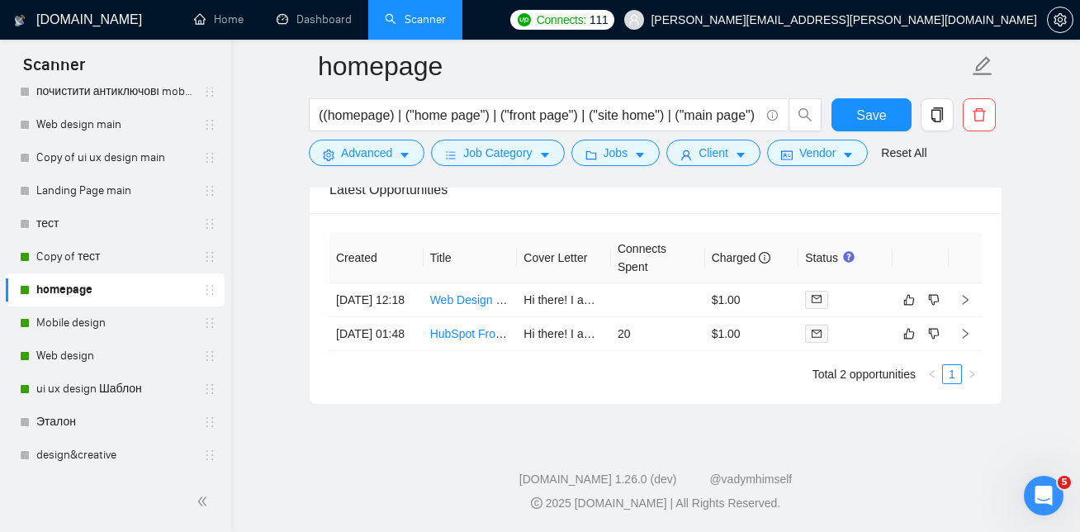
scroll to position [4083, 0]
click at [124, 258] on link "Copy of тест" at bounding box center [114, 256] width 157 height 33
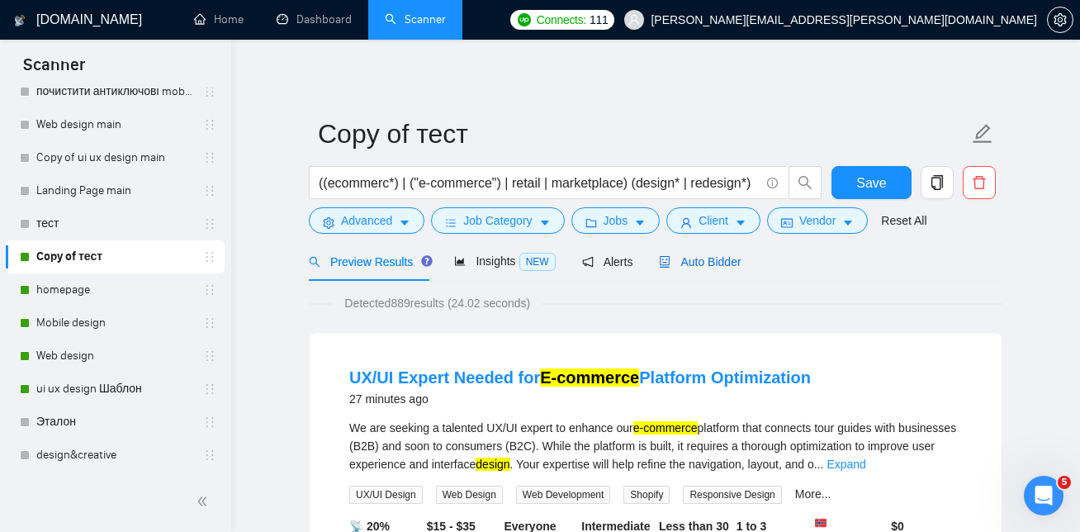
click at [726, 266] on span "Auto Bidder" at bounding box center [700, 261] width 82 height 13
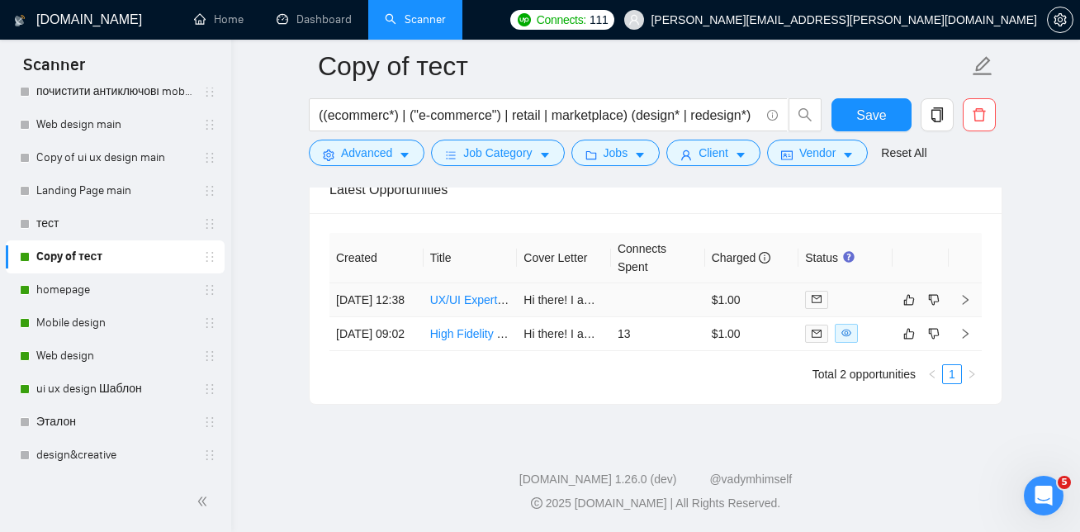
scroll to position [4052, 0]
click at [102, 277] on link "homepage" at bounding box center [114, 289] width 157 height 33
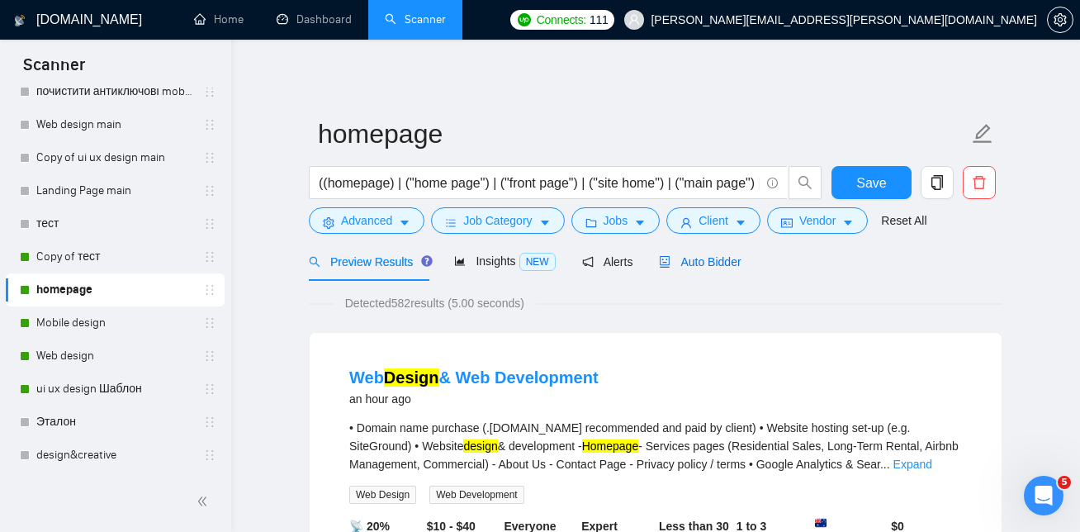
click at [734, 261] on span "Auto Bidder" at bounding box center [700, 261] width 82 height 13
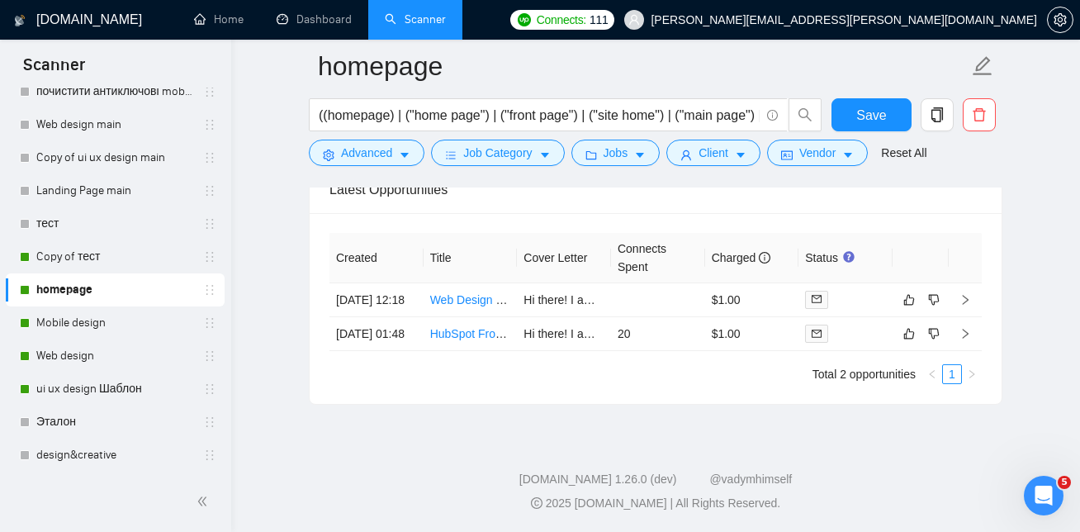
scroll to position [4061, 0]
click at [111, 386] on link "ui ux design Шаблон" at bounding box center [114, 388] width 157 height 33
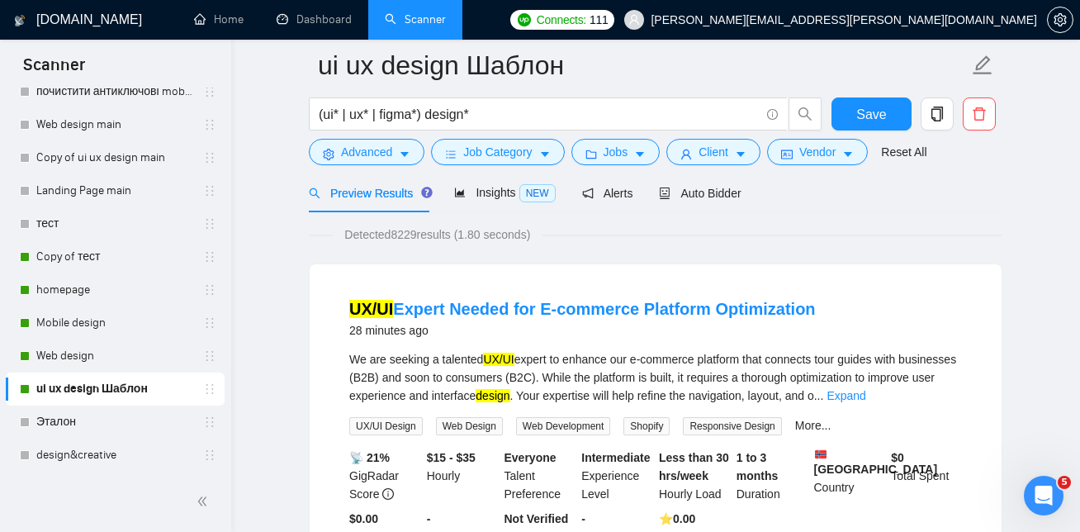
scroll to position [54, 0]
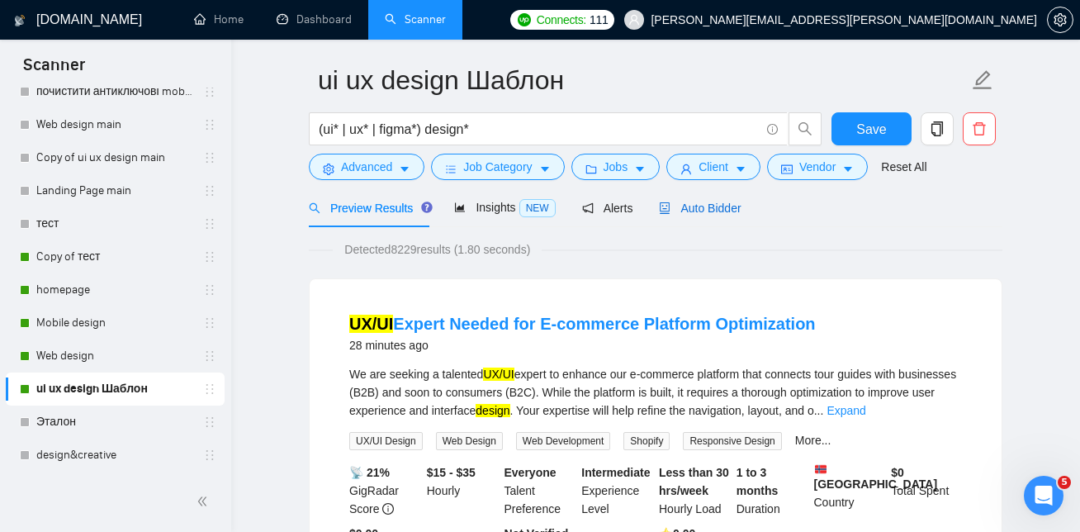
click at [696, 210] on span "Auto Bidder" at bounding box center [700, 207] width 82 height 13
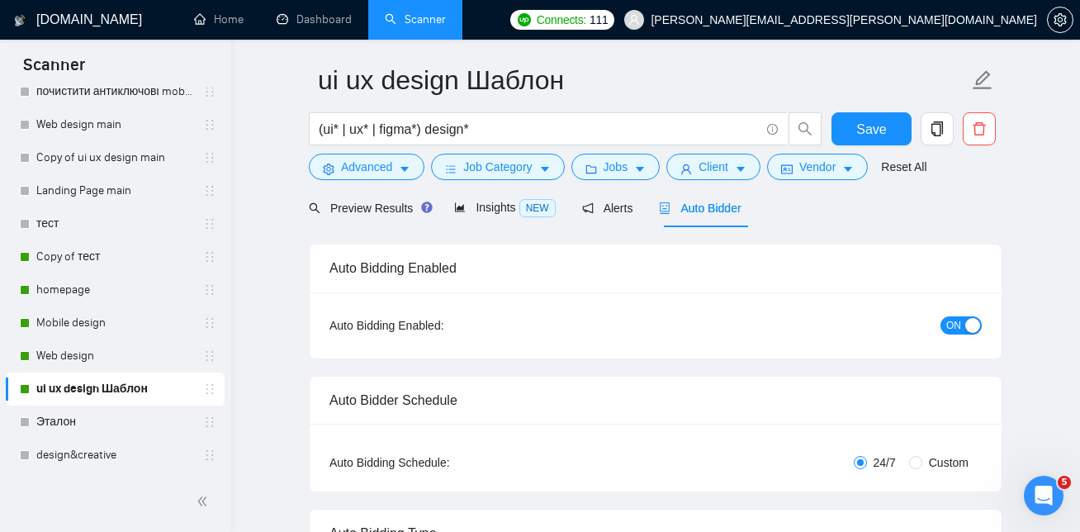
checkbox input "true"
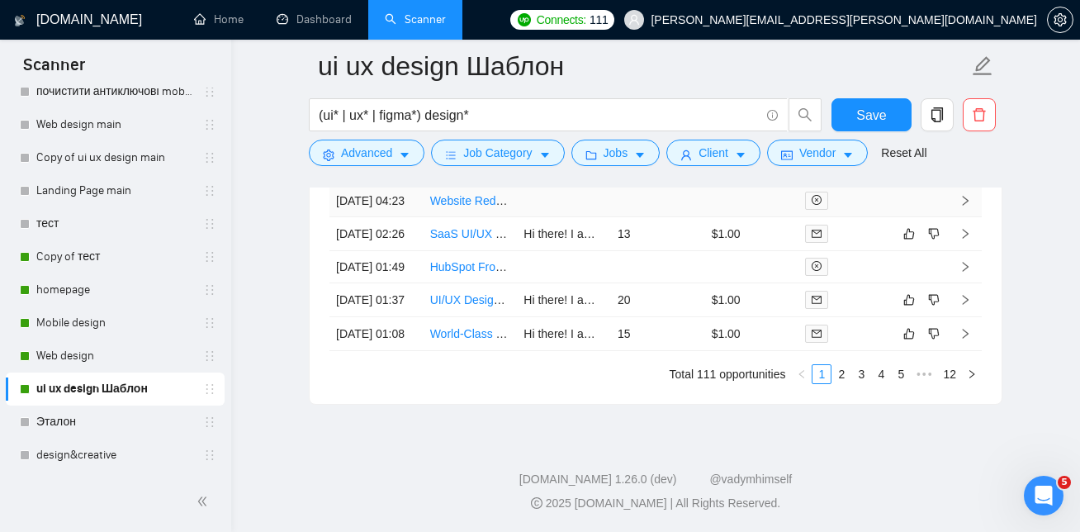
scroll to position [4662, 0]
click at [840, 383] on link "2" at bounding box center [841, 374] width 18 height 18
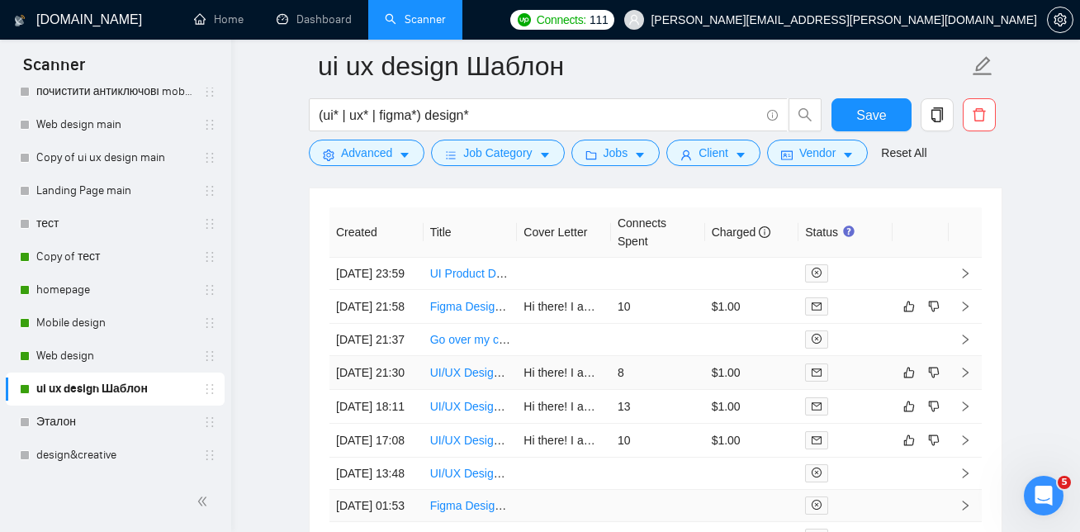
scroll to position [4320, 0]
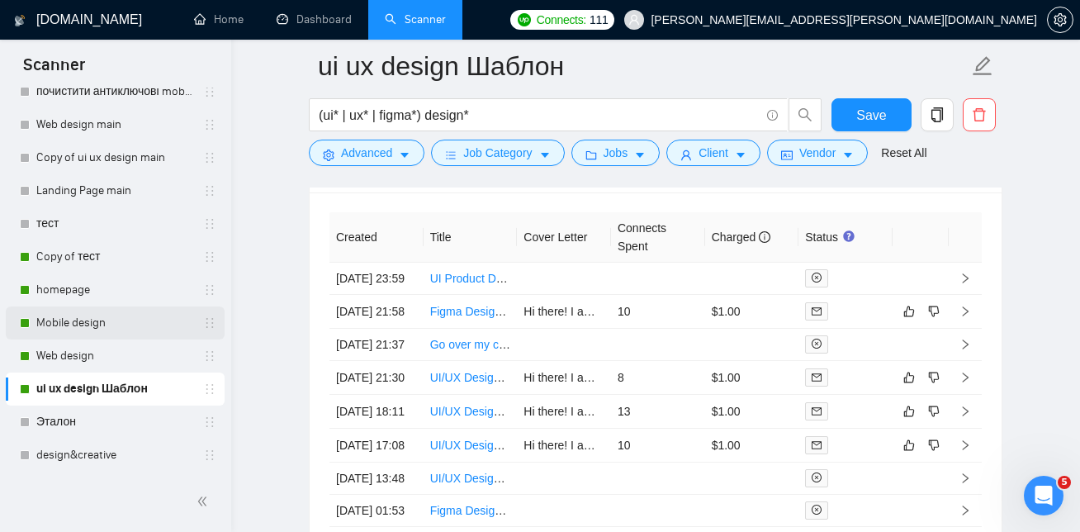
click at [121, 322] on link "Mobile design" at bounding box center [114, 322] width 157 height 33
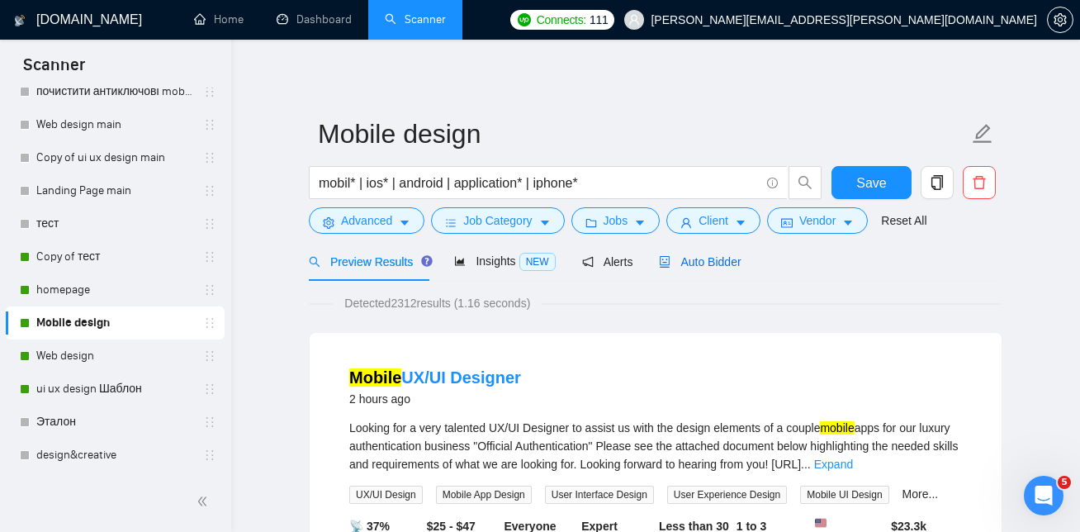
click at [705, 265] on span "Auto Bidder" at bounding box center [700, 261] width 82 height 13
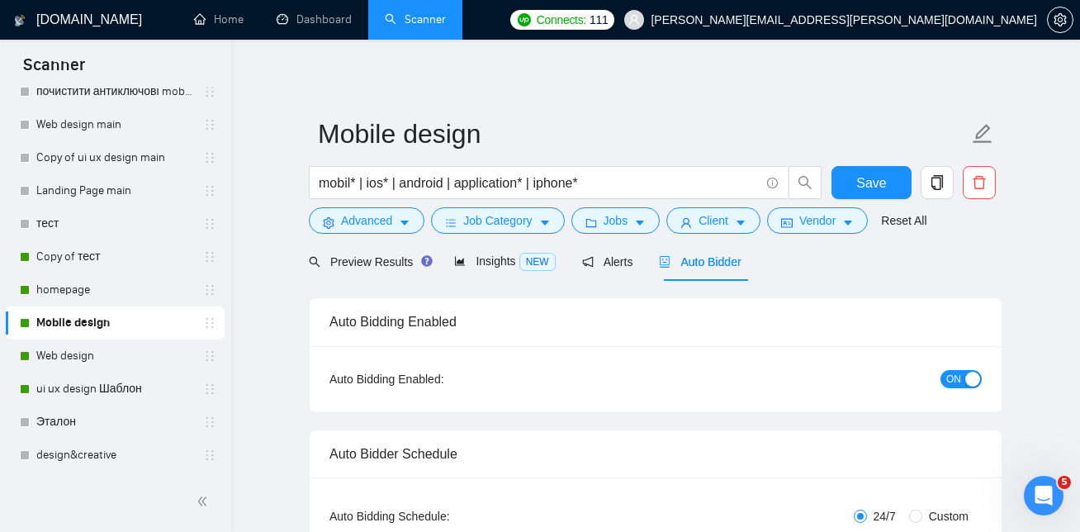
checkbox input "true"
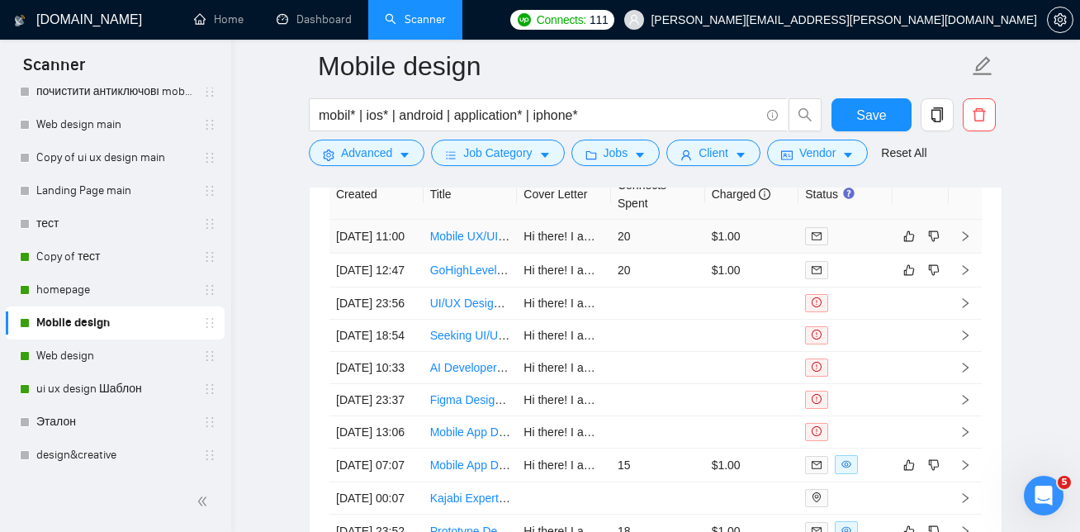
scroll to position [4361, 0]
click at [463, 244] on link "Mobile UX/UI Designer" at bounding box center [488, 237] width 117 height 13
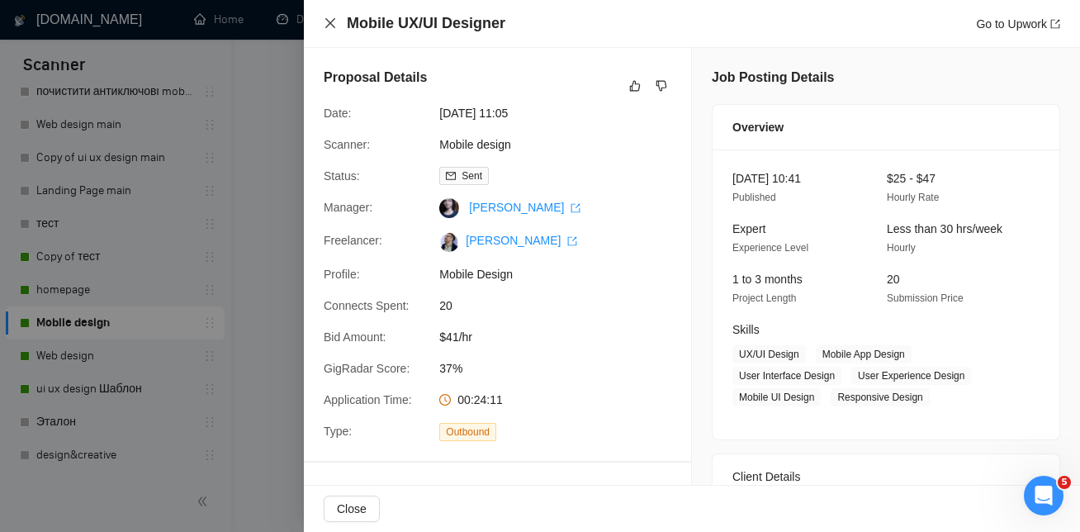
click at [334, 26] on icon "close" at bounding box center [330, 23] width 13 height 13
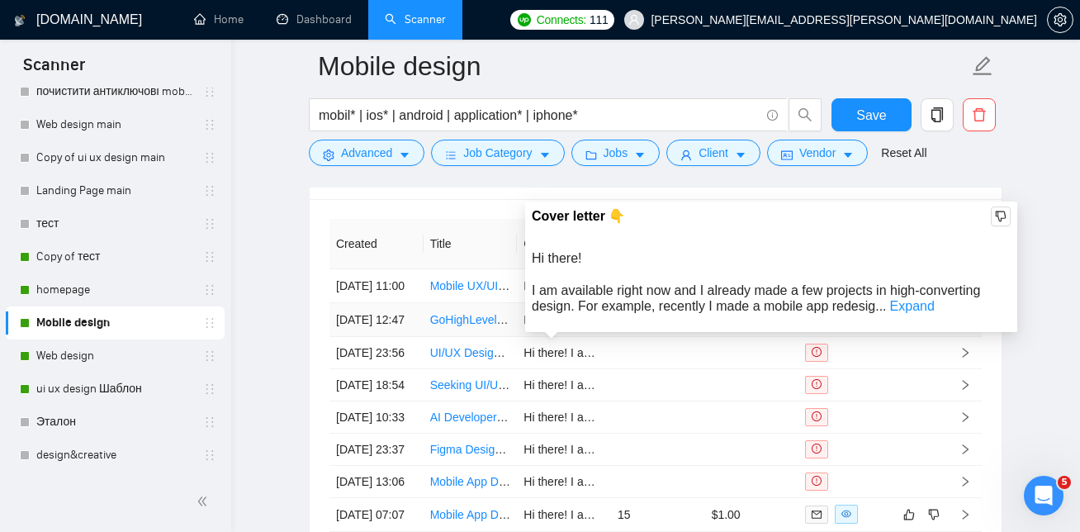
scroll to position [4362, 0]
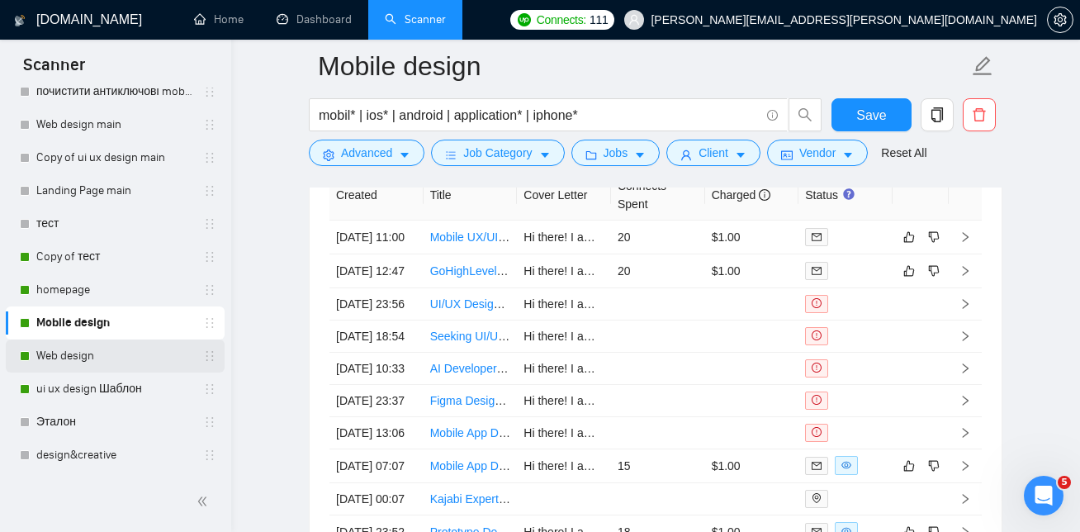
click at [82, 351] on link "Web design" at bounding box center [114, 355] width 157 height 33
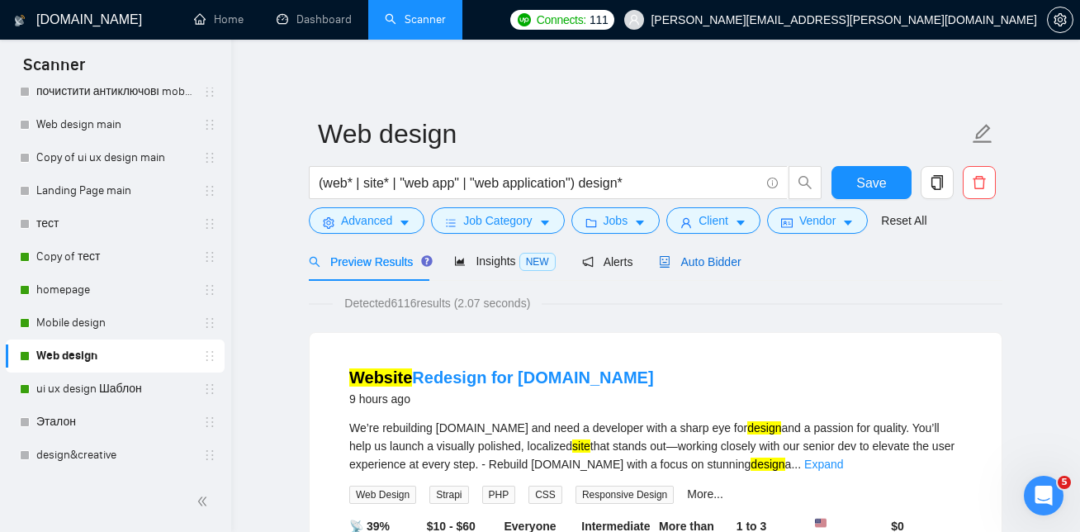
click at [721, 268] on div "Auto Bidder" at bounding box center [700, 262] width 82 height 18
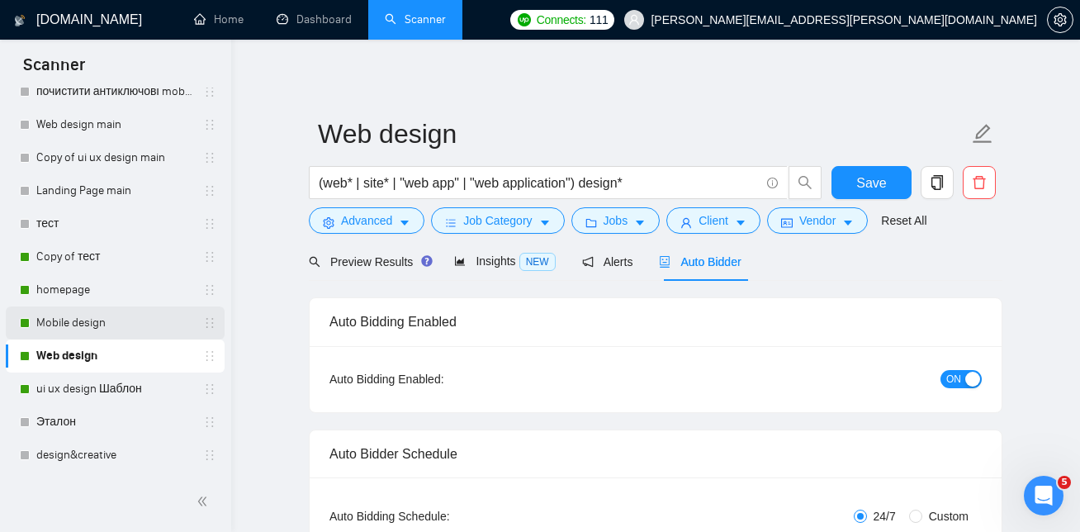
click at [100, 321] on link "Mobile design" at bounding box center [114, 322] width 157 height 33
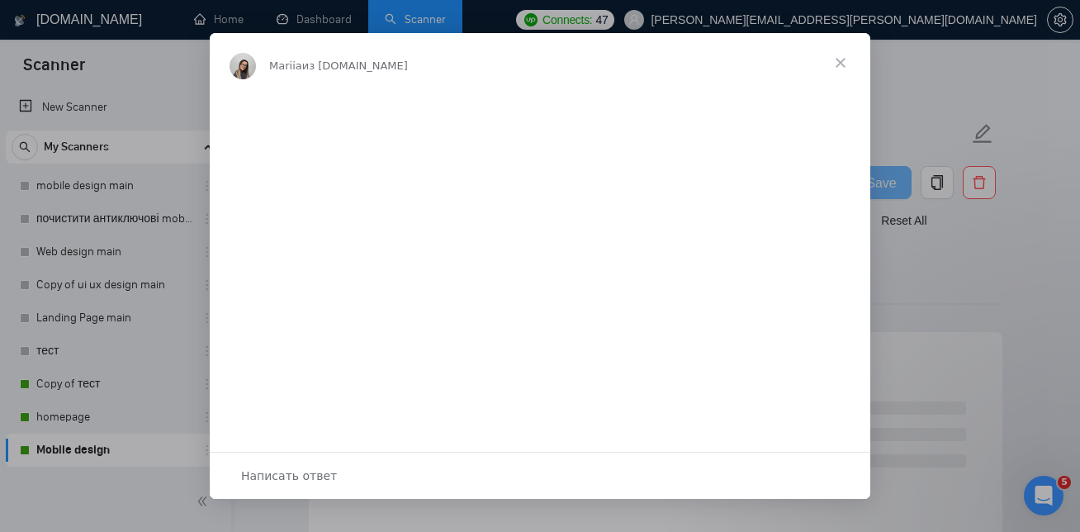
click at [833, 60] on span "Закрыть" at bounding box center [840, 62] width 59 height 59
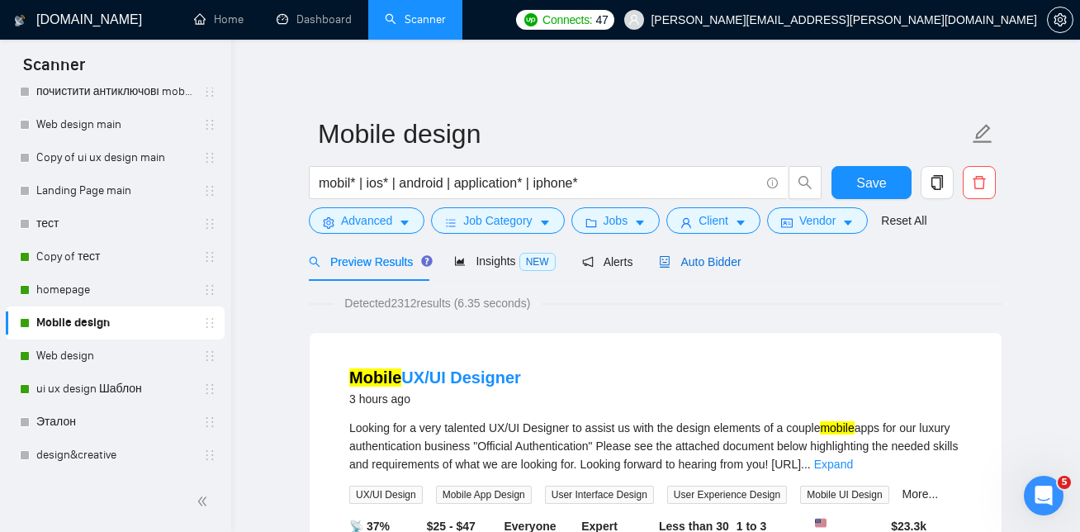
click at [732, 255] on span "Auto Bidder" at bounding box center [700, 261] width 82 height 13
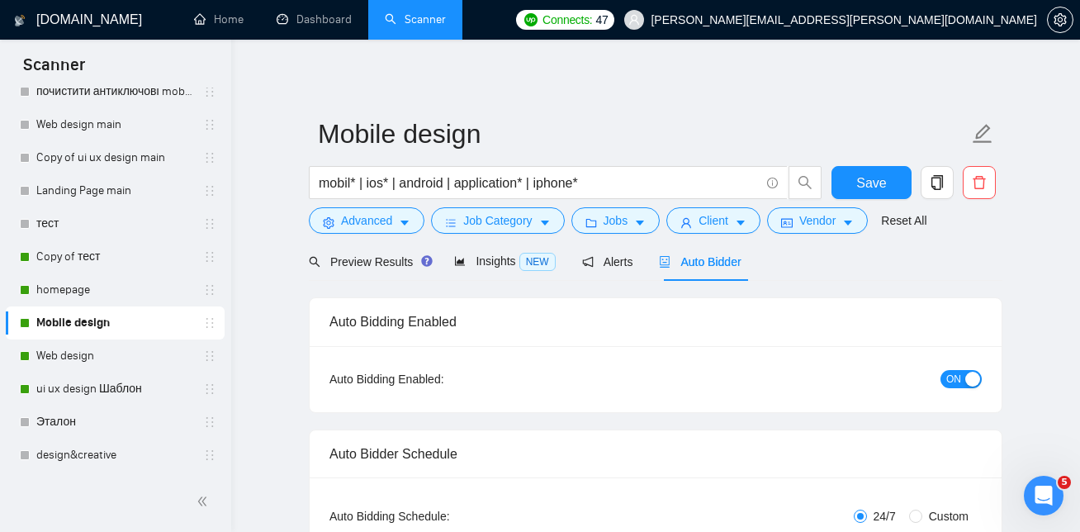
checkbox input "true"
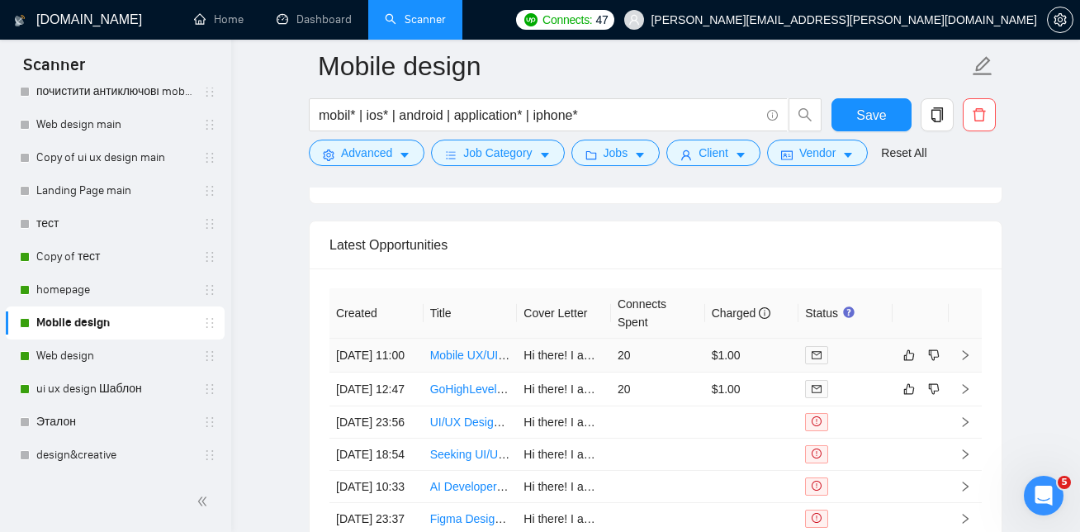
scroll to position [4244, 0]
click at [474, 359] on link "Mobile UX/UI Designer" at bounding box center [488, 354] width 117 height 13
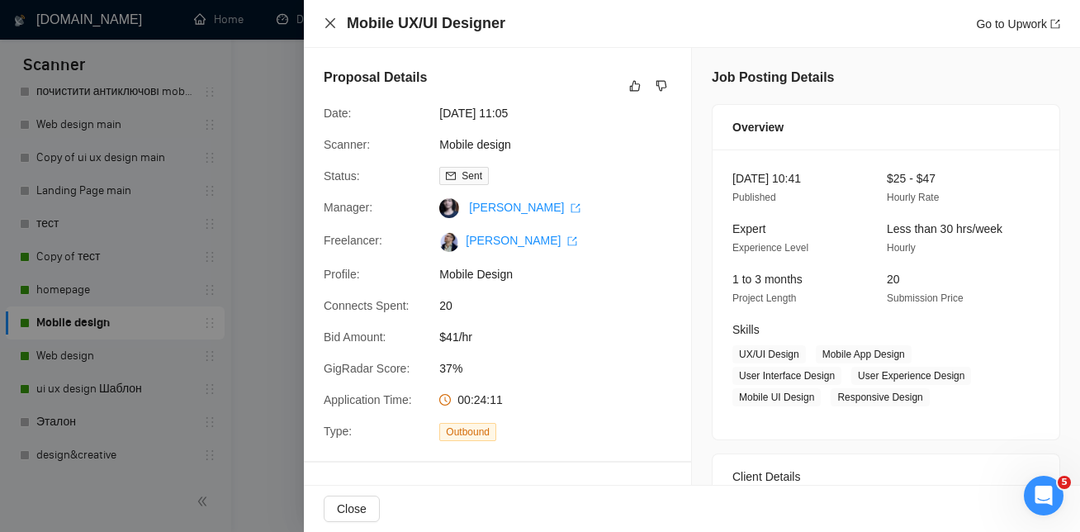
click at [325, 24] on icon "close" at bounding box center [330, 23] width 13 height 13
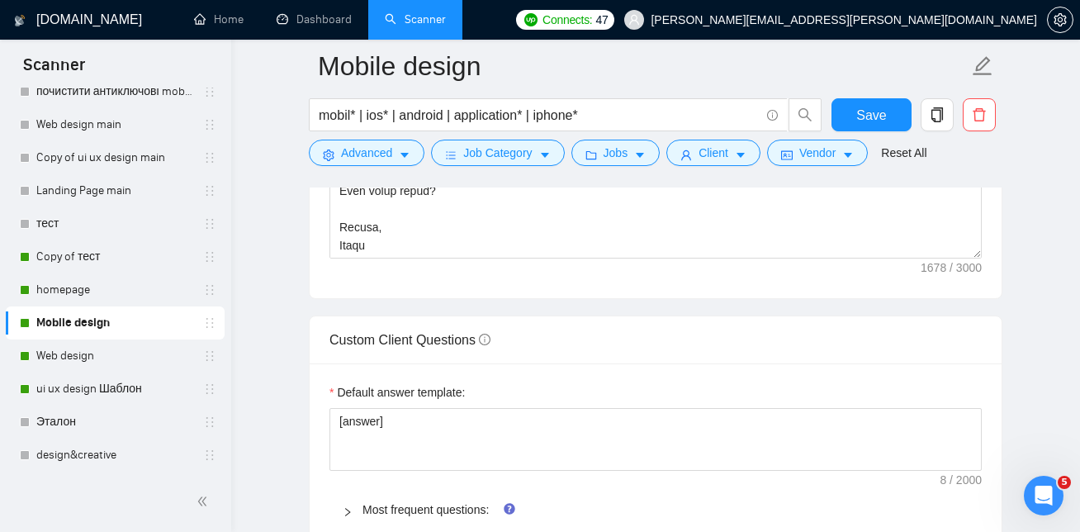
scroll to position [1839, 0]
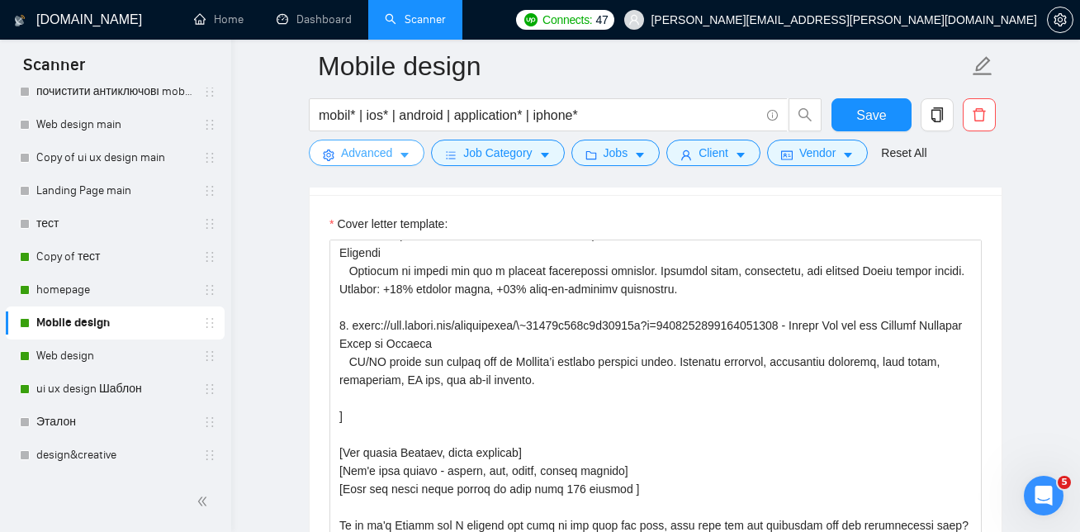
click at [386, 153] on span "Advanced" at bounding box center [366, 153] width 51 height 18
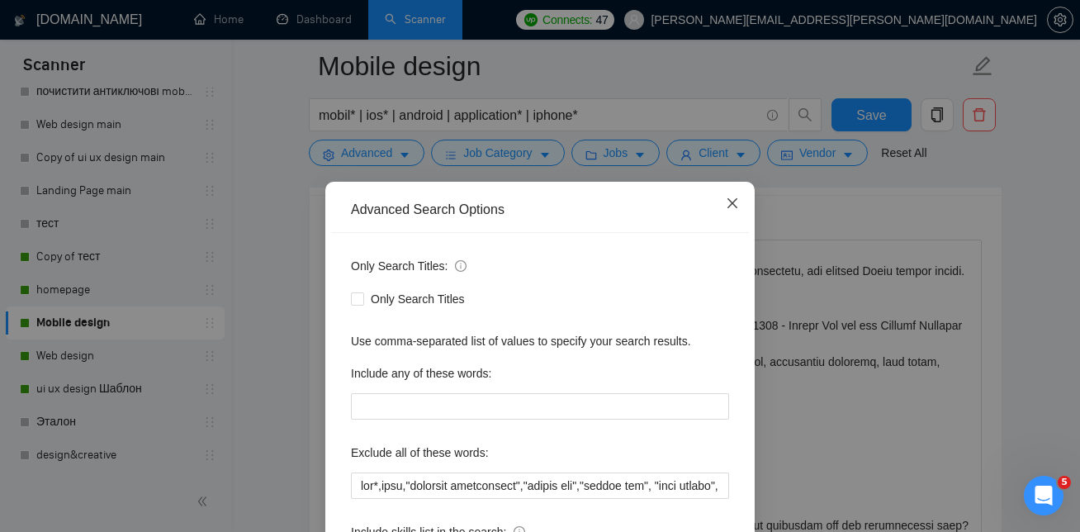
click at [727, 206] on icon "close" at bounding box center [732, 203] width 13 height 13
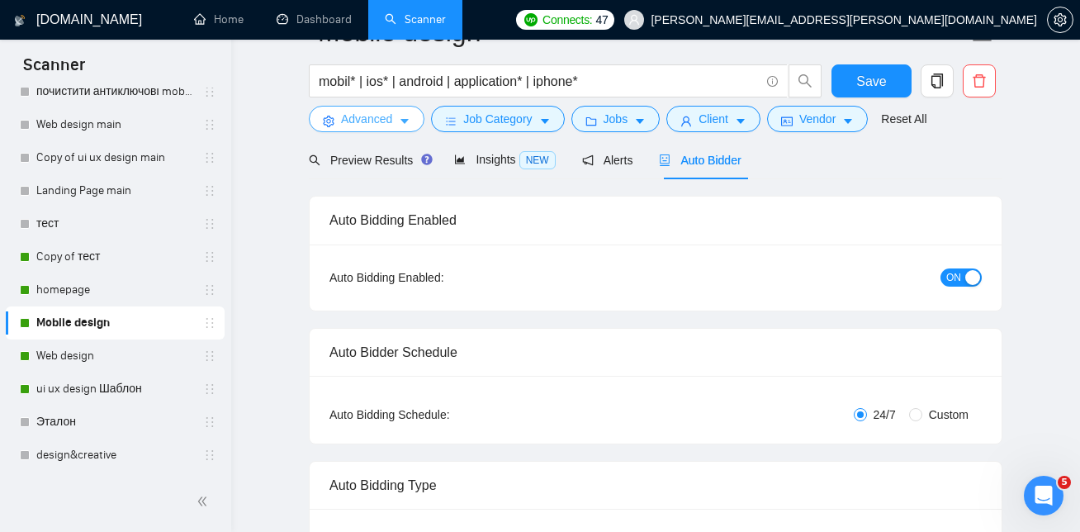
scroll to position [0, 0]
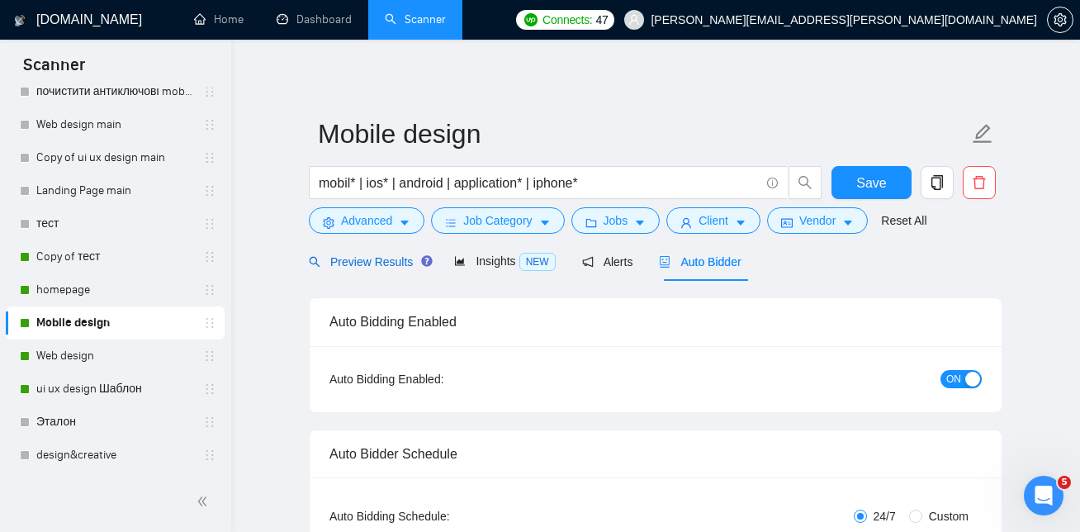
click at [391, 258] on span "Preview Results" at bounding box center [368, 261] width 119 height 13
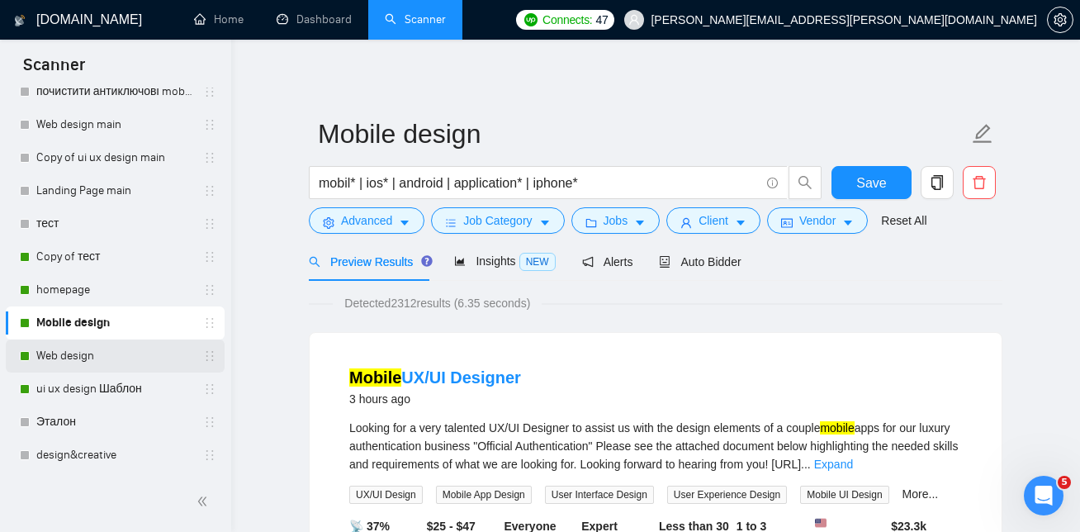
click at [72, 349] on link "Web design" at bounding box center [114, 355] width 157 height 33
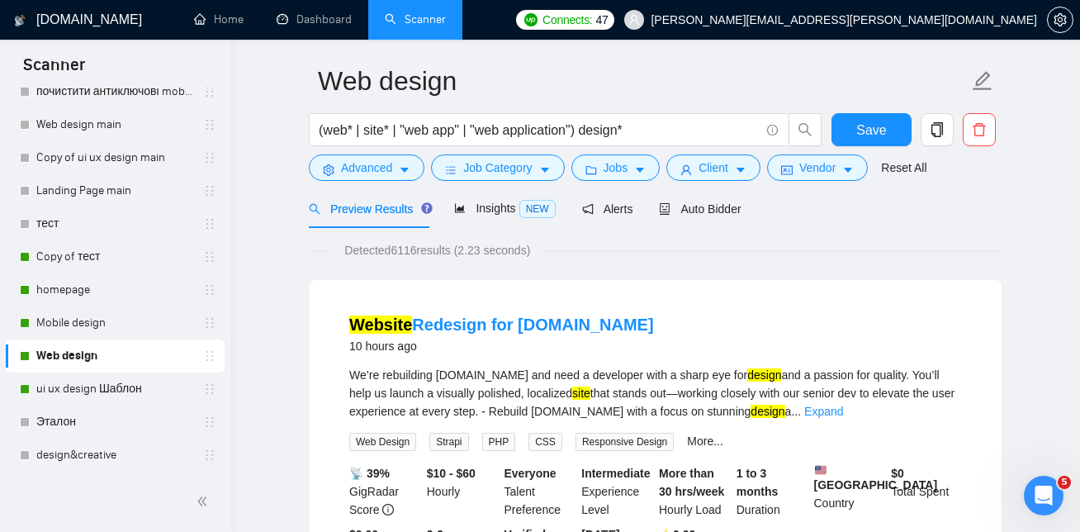
scroll to position [58, 0]
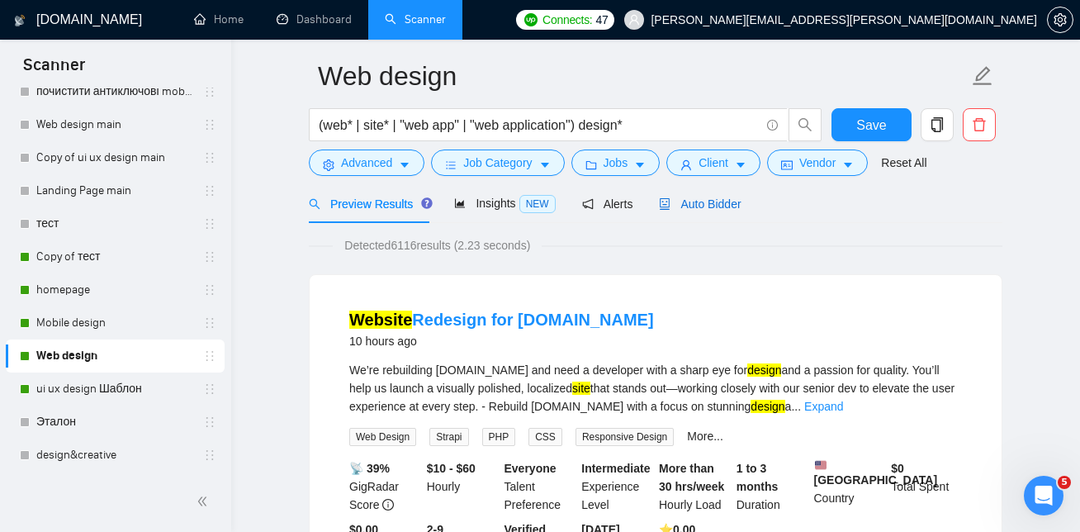
click at [723, 195] on div "Auto Bidder" at bounding box center [700, 204] width 82 height 18
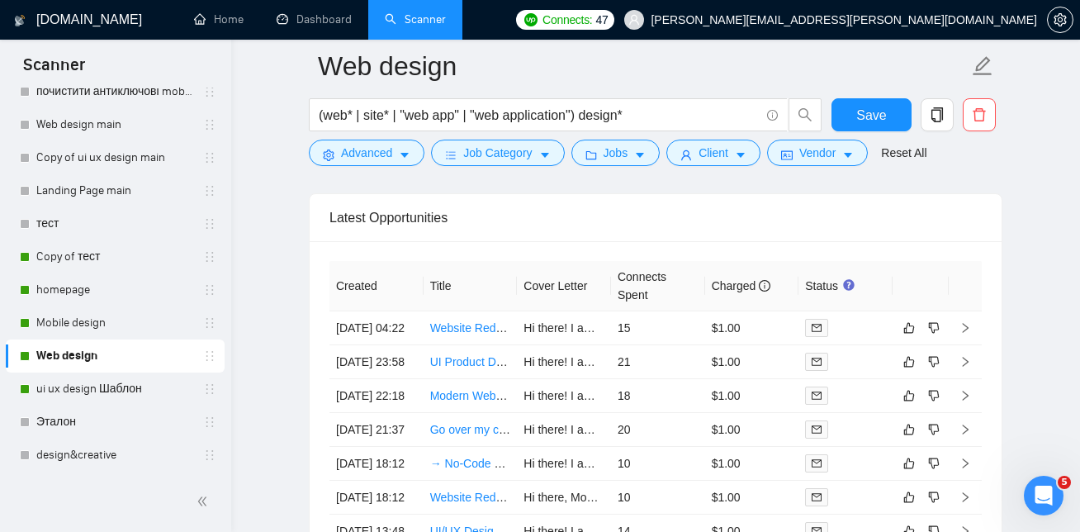
scroll to position [4024, 0]
click at [481, 330] on link "Website Redesign for [DOMAIN_NAME]" at bounding box center [533, 326] width 206 height 13
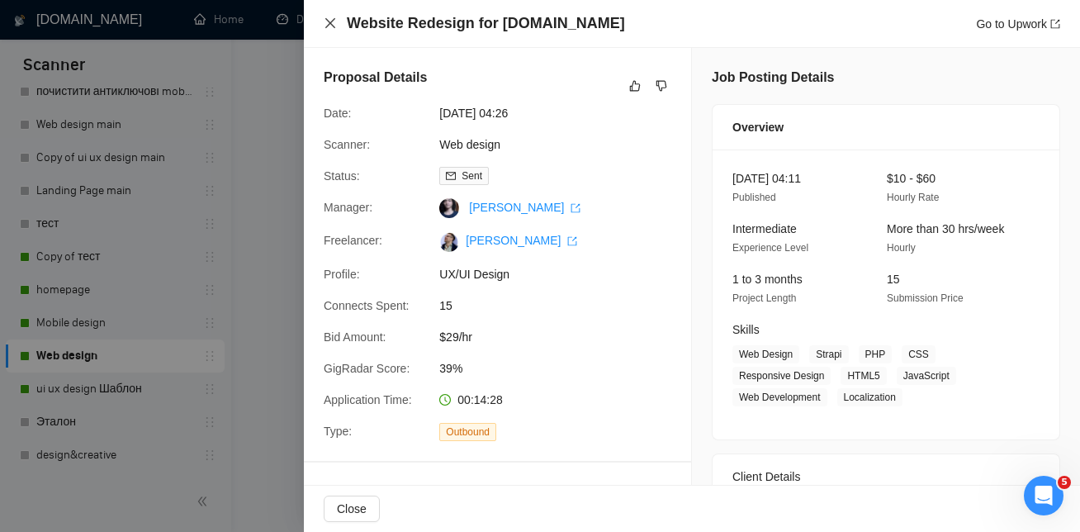
click at [334, 21] on icon "close" at bounding box center [330, 23] width 13 height 13
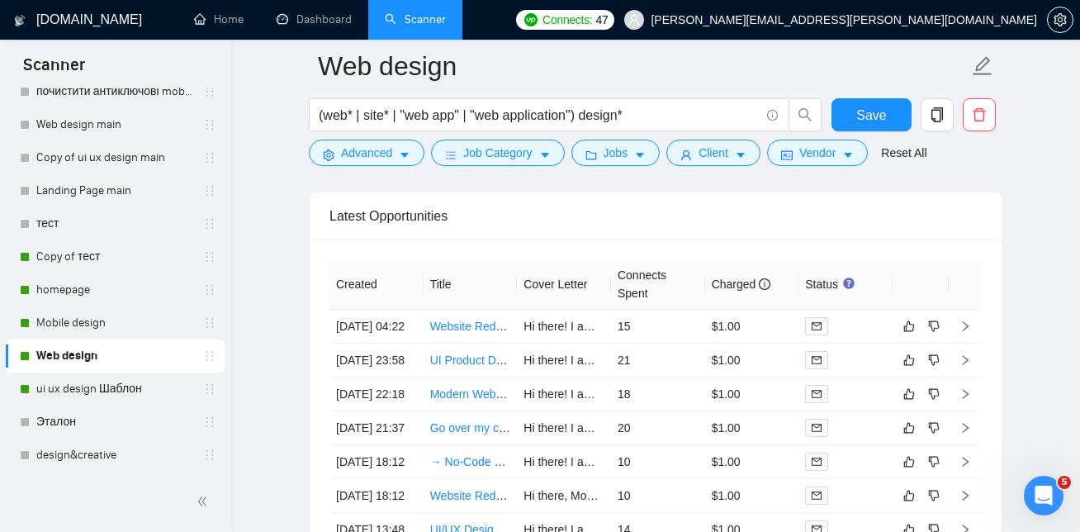
scroll to position [4057, 0]
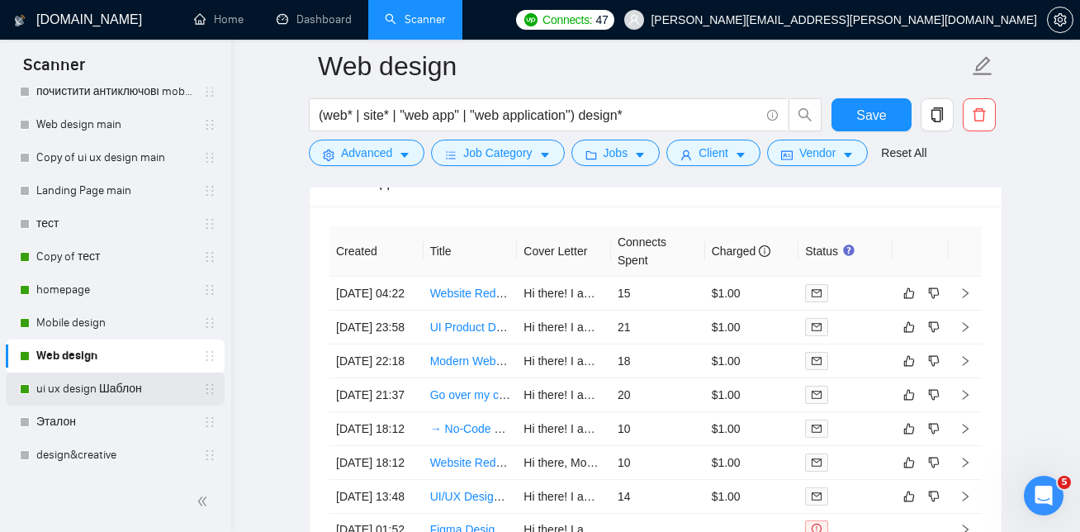
click at [76, 387] on link "ui ux design Шаблон" at bounding box center [114, 388] width 157 height 33
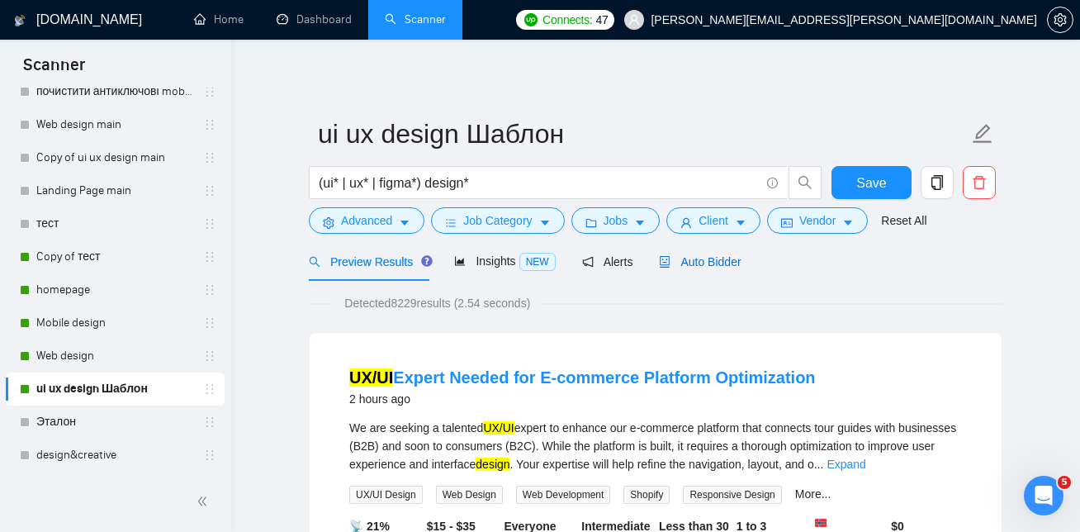
click at [715, 260] on span "Auto Bidder" at bounding box center [700, 261] width 82 height 13
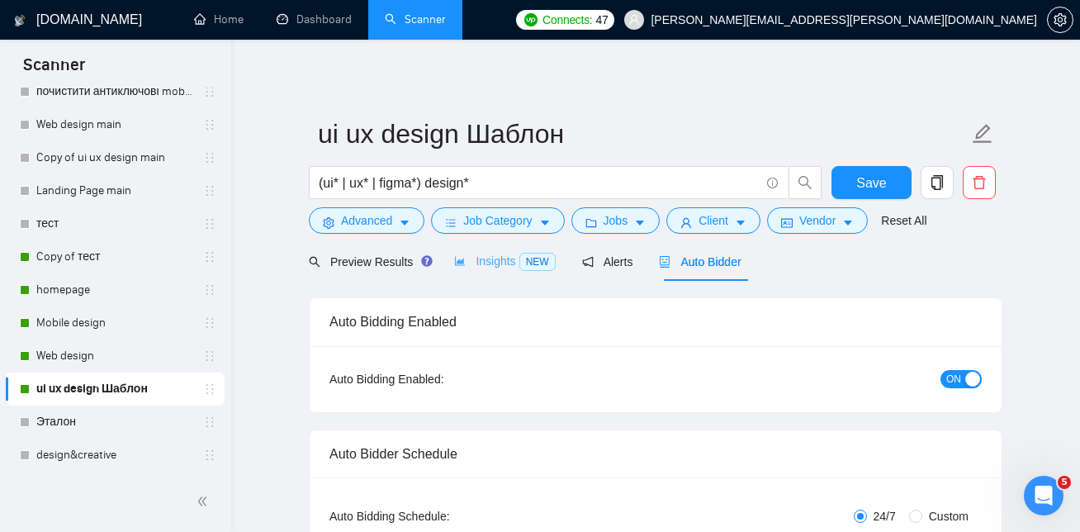
checkbox input "true"
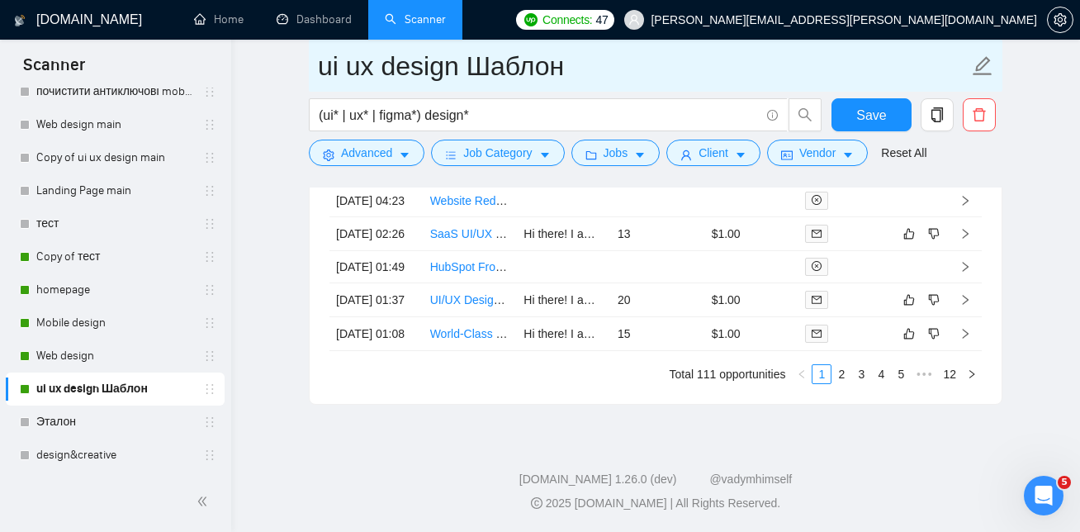
scroll to position [4671, 0]
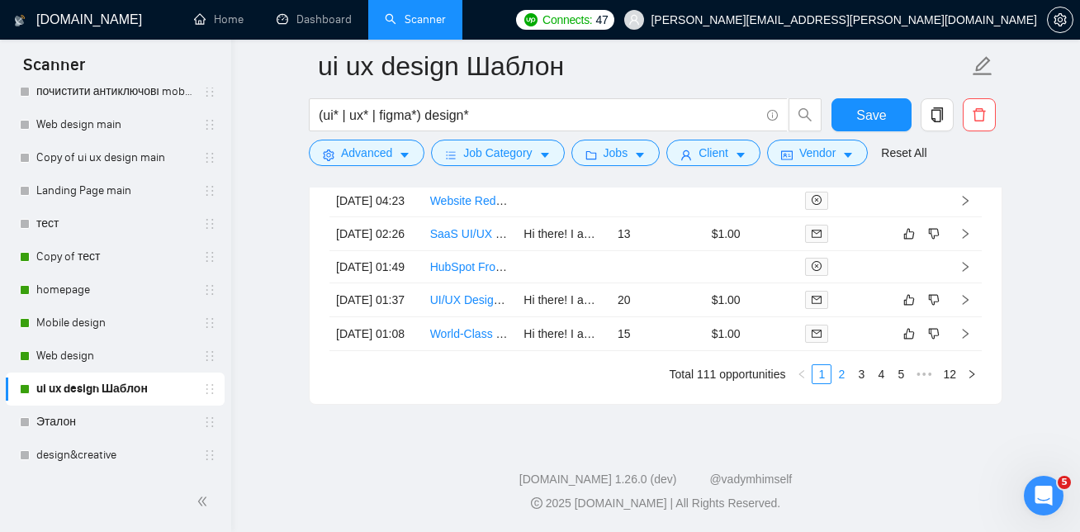
click at [839, 383] on link "2" at bounding box center [841, 374] width 18 height 18
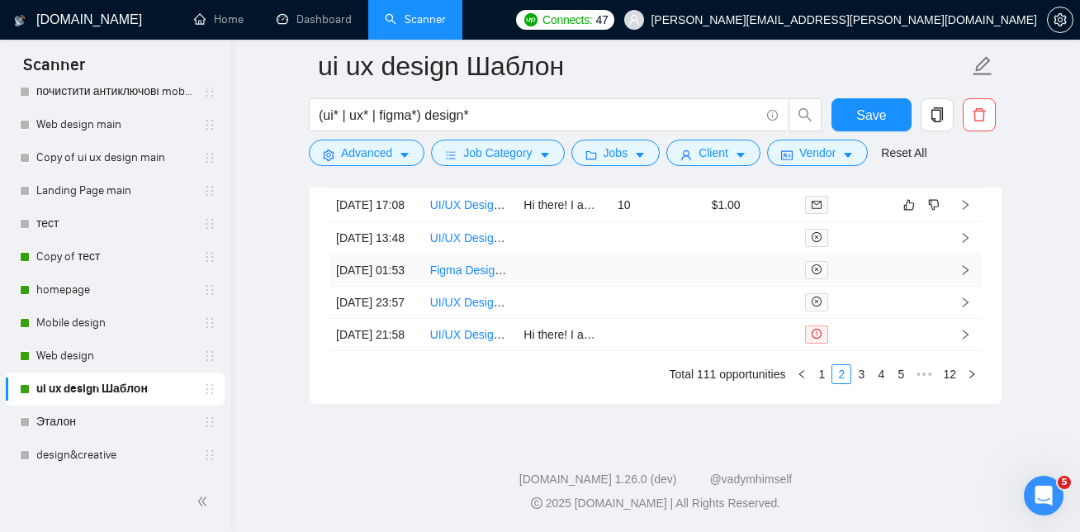
scroll to position [4735, 0]
click at [826, 378] on link "1" at bounding box center [822, 374] width 18 height 18
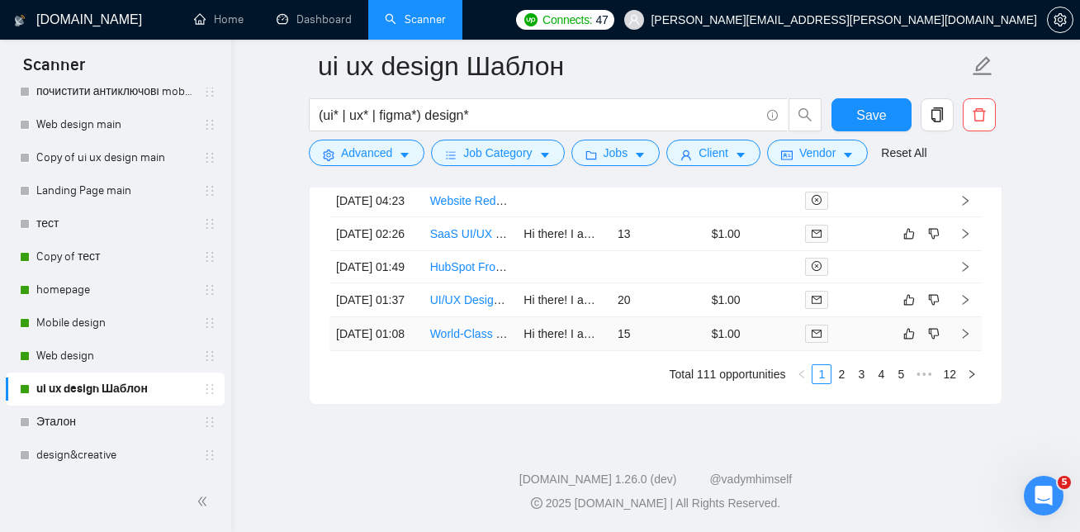
click at [471, 327] on link "World-Class Product & UX Designer for Brand, Web & Mobile Design" at bounding box center [606, 333] width 353 height 13
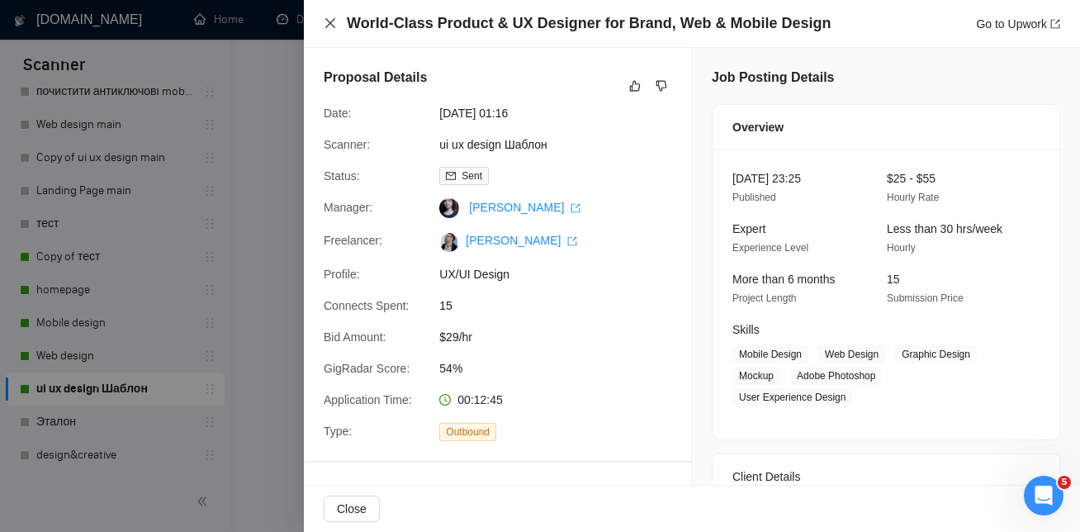
click at [331, 26] on icon "close" at bounding box center [330, 23] width 10 height 10
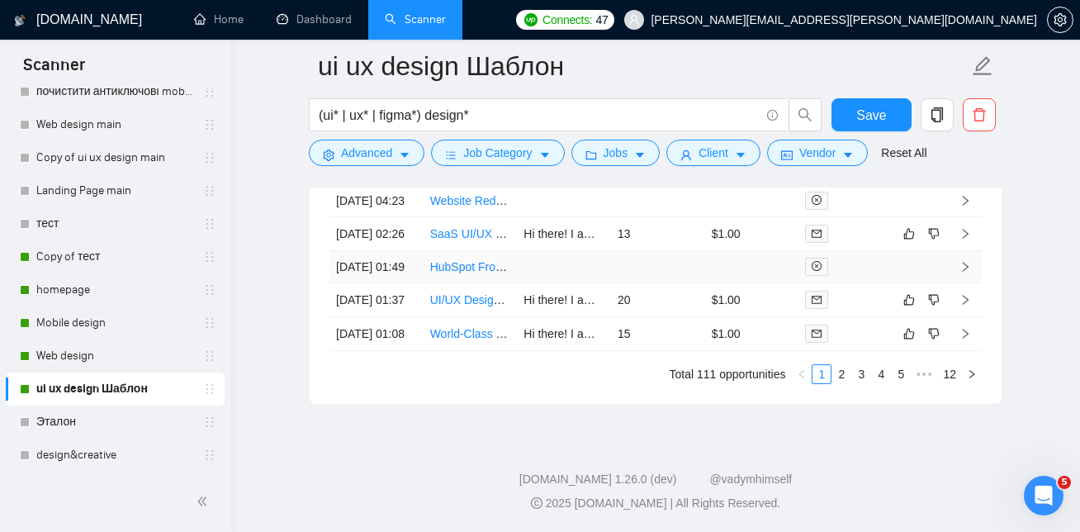
scroll to position [4665, 0]
click at [469, 306] on link "UI/UX Designer Needed to Revamp CRM System" at bounding box center [557, 299] width 254 height 13
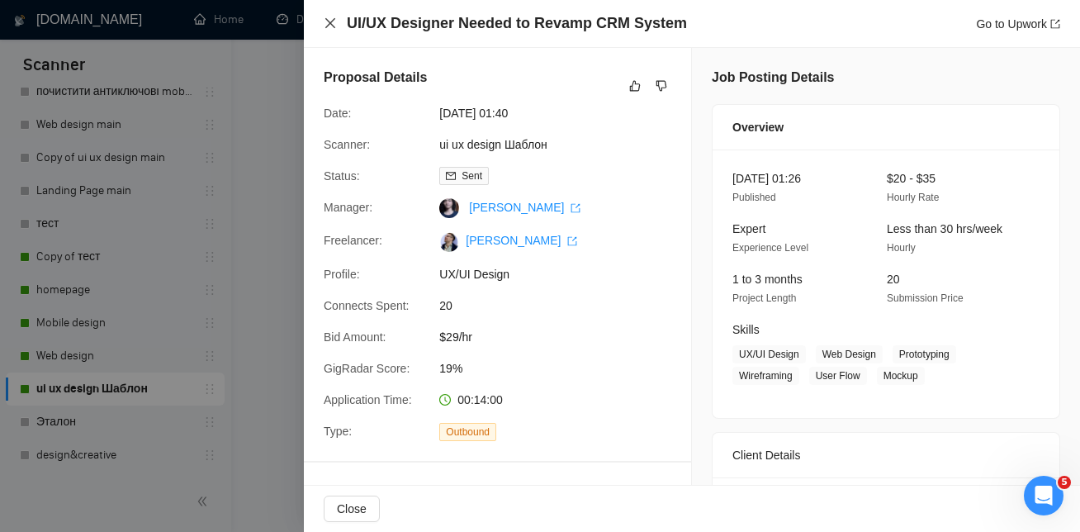
click at [331, 21] on icon "close" at bounding box center [330, 23] width 13 height 13
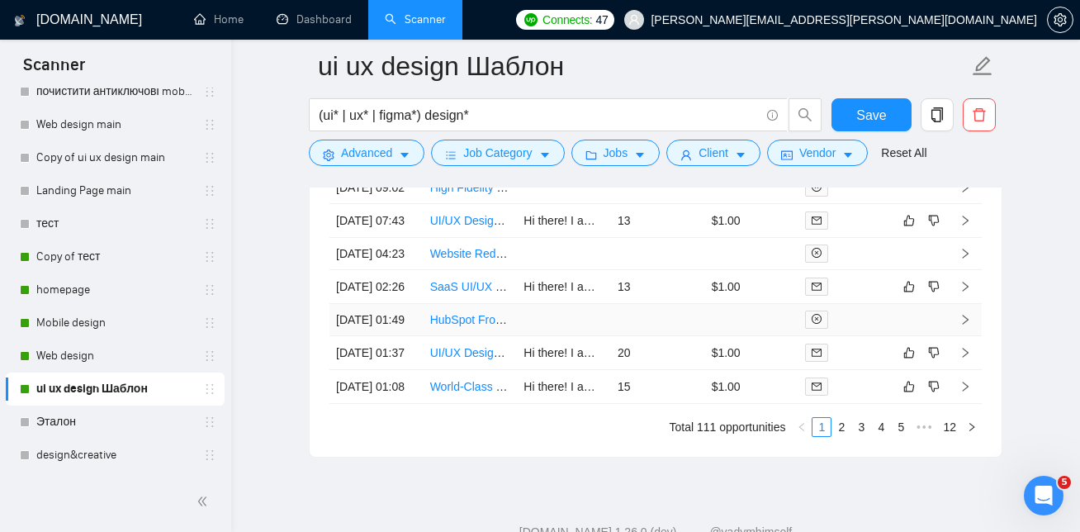
scroll to position [4502, 0]
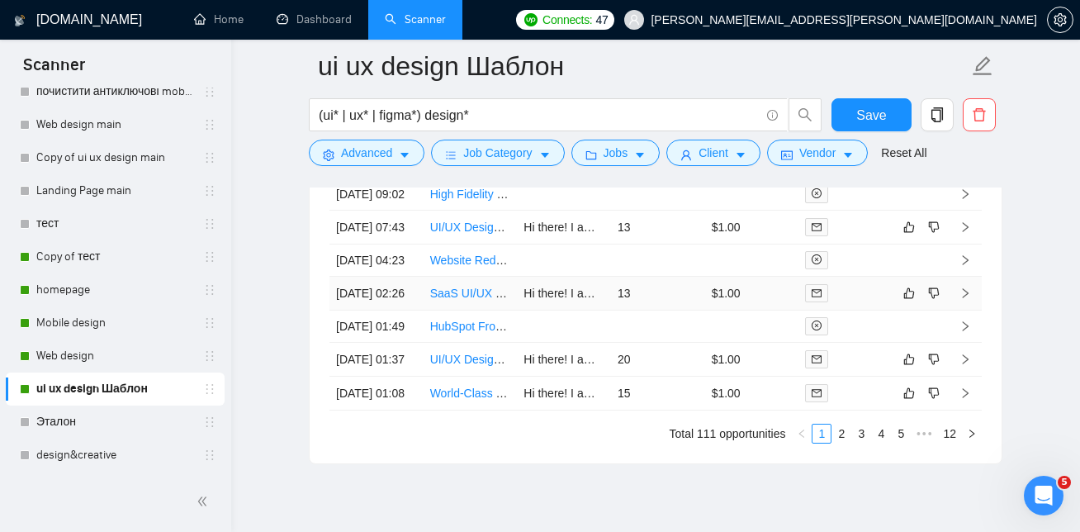
click at [460, 300] on link "SaaS UI/UX Designer Needed for Web & Mobile Applications" at bounding box center [586, 293] width 312 height 13
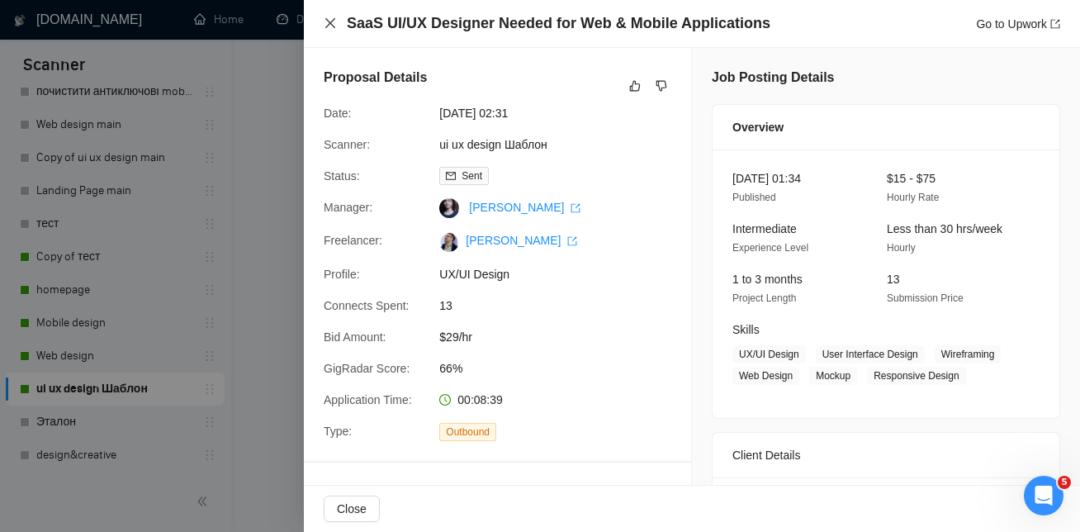
click at [334, 20] on icon "close" at bounding box center [330, 23] width 10 height 10
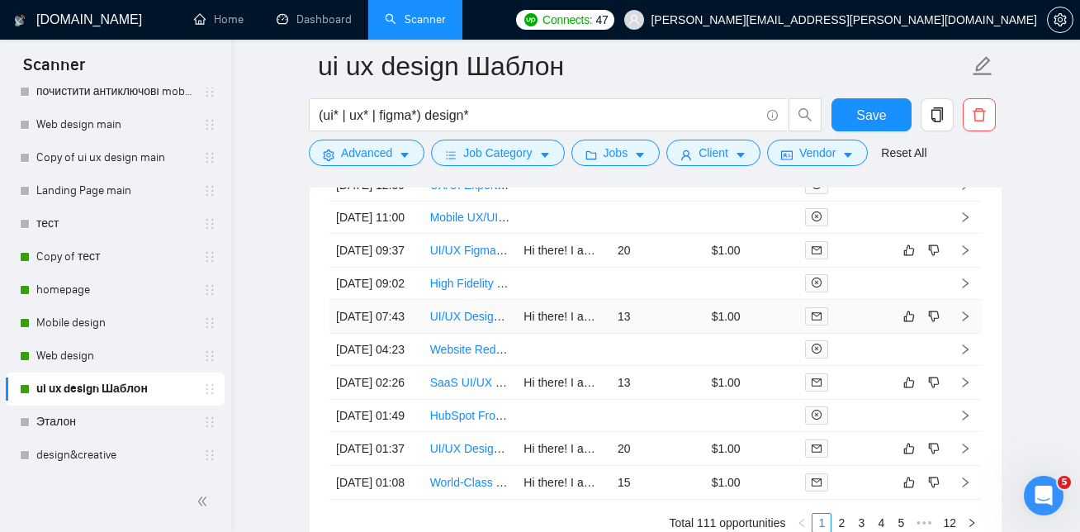
scroll to position [4414, 0]
click at [460, 322] on link "UI/UX Designer for Admin Panel" at bounding box center [512, 315] width 165 height 13
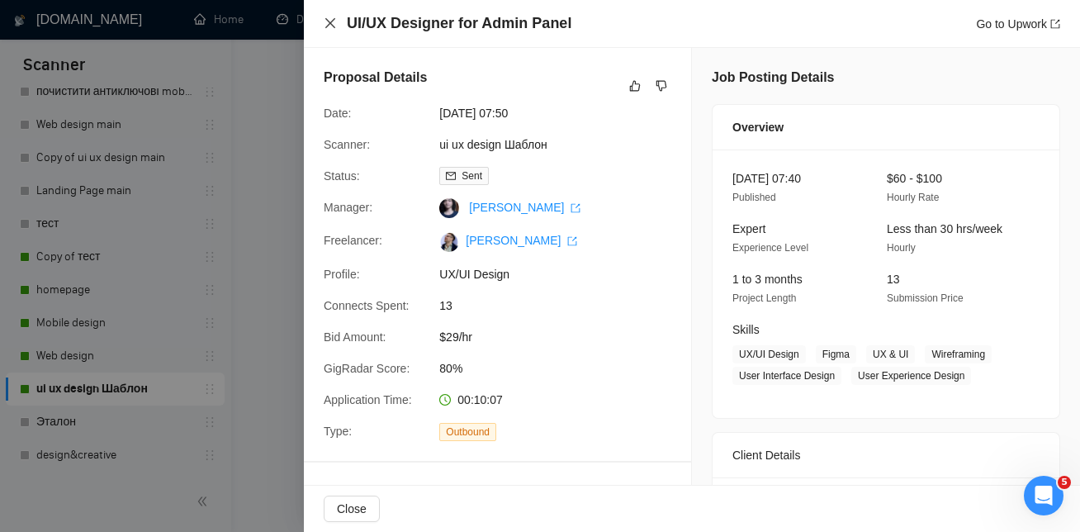
click at [329, 19] on icon "close" at bounding box center [330, 23] width 13 height 13
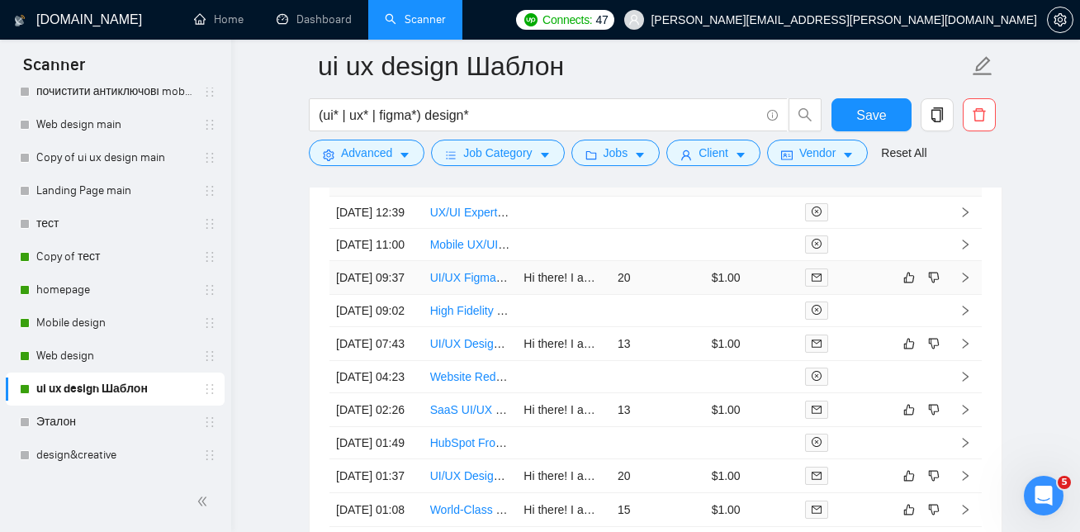
scroll to position [4376, 0]
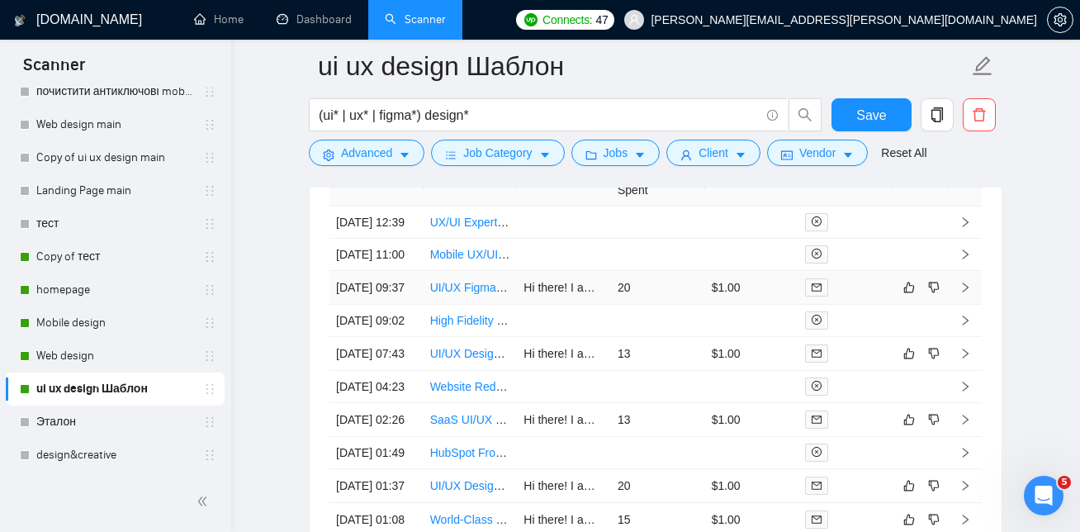
click at [465, 294] on link "UI/UX Figma Designer" at bounding box center [488, 287] width 116 height 13
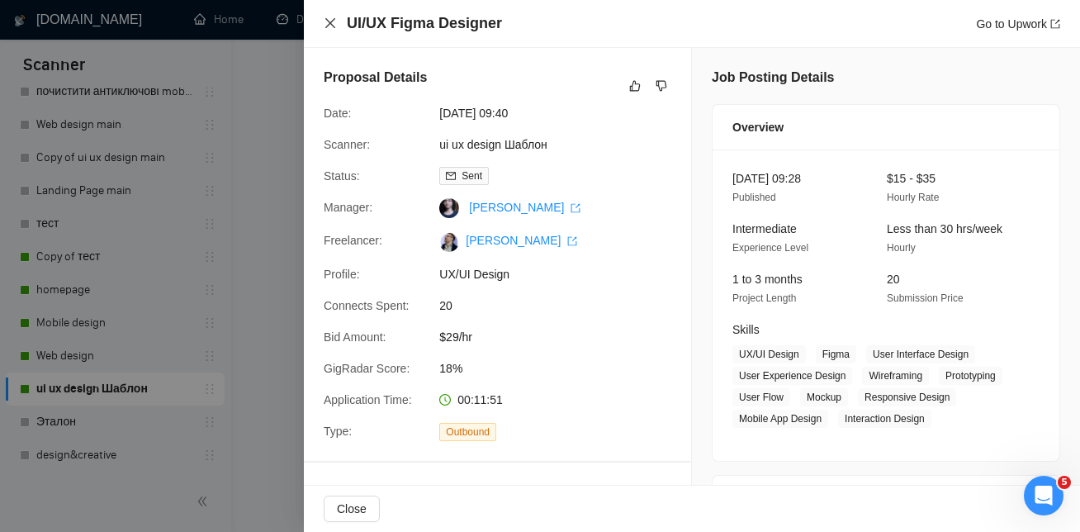
click at [333, 20] on icon "close" at bounding box center [330, 23] width 10 height 10
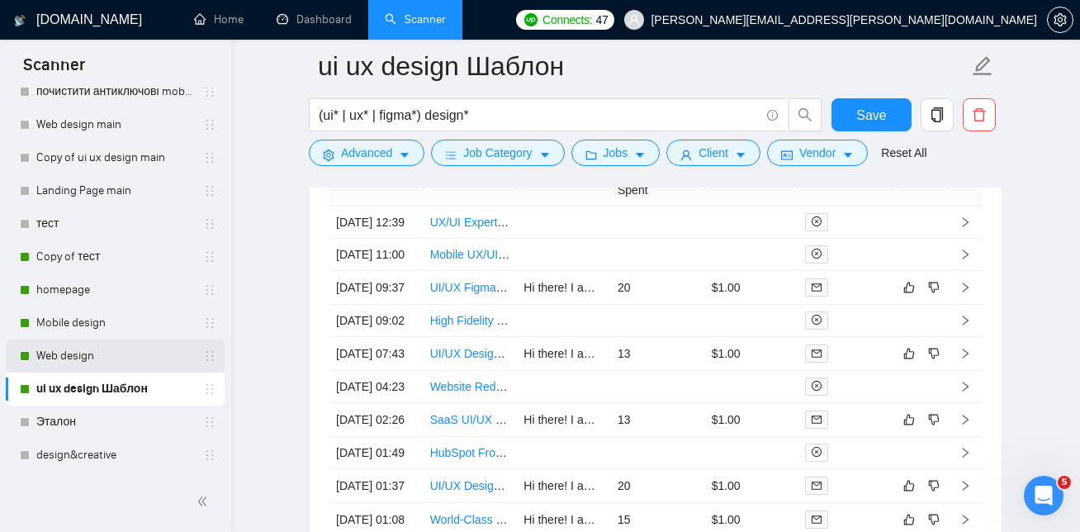
click at [54, 358] on link "Web design" at bounding box center [114, 355] width 157 height 33
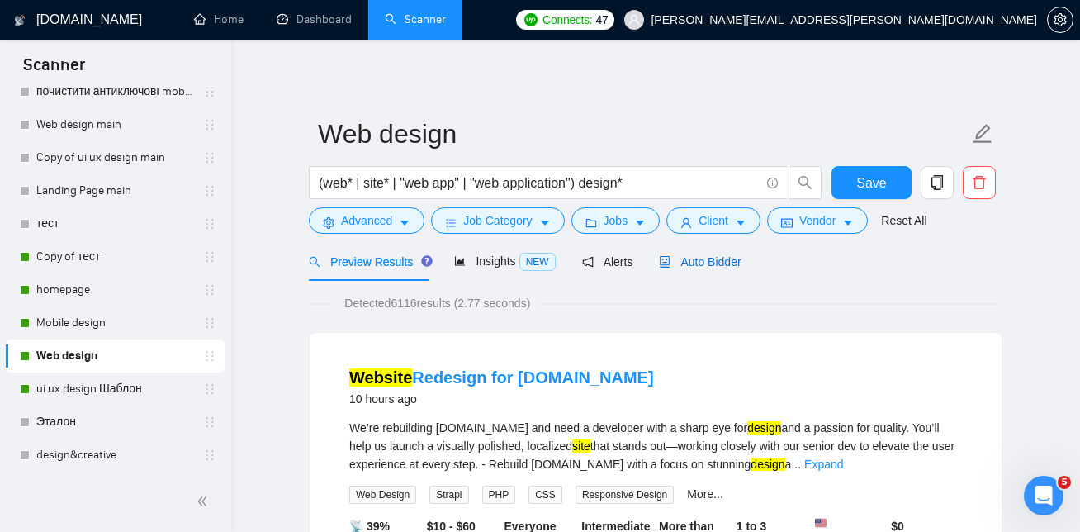
click at [710, 258] on span "Auto Bidder" at bounding box center [700, 261] width 82 height 13
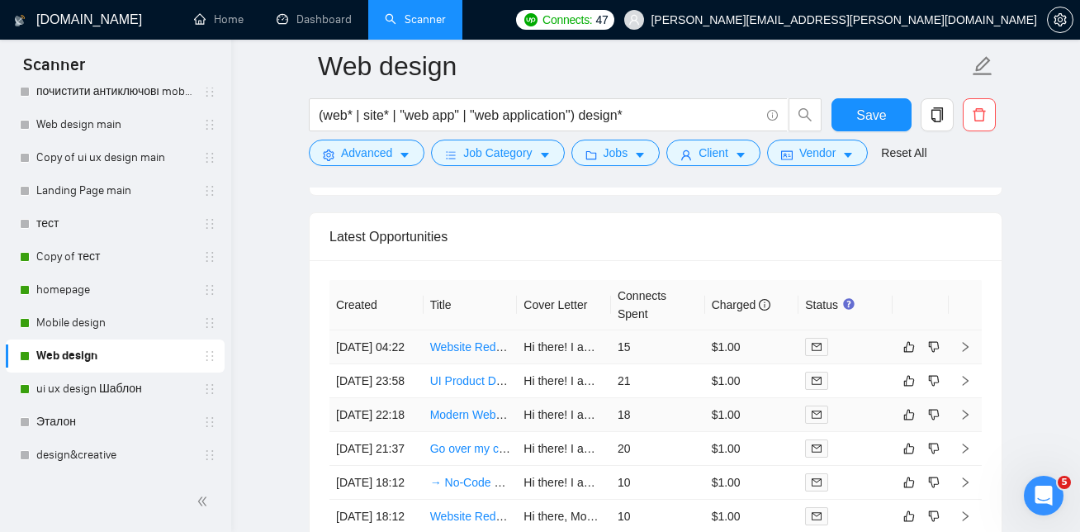
scroll to position [3998, 0]
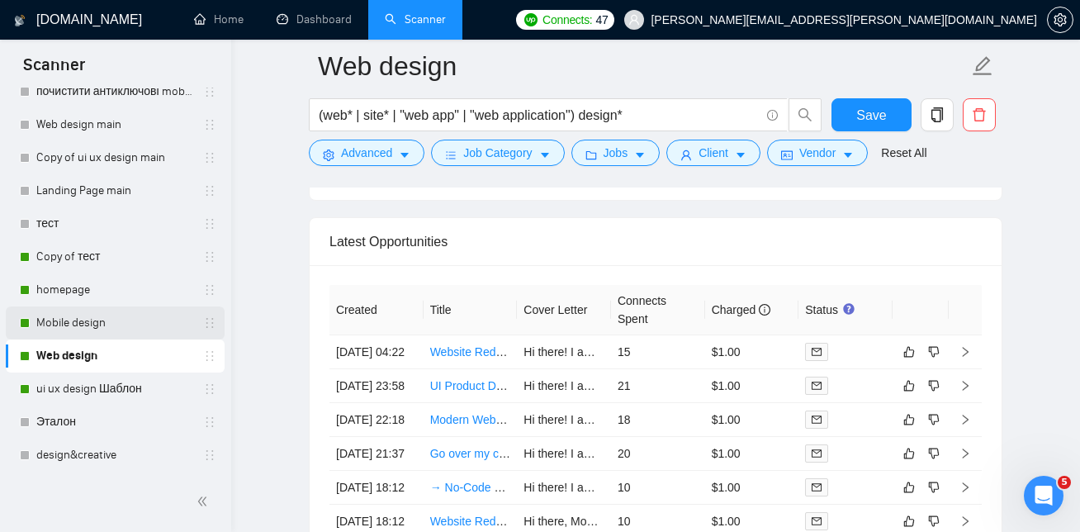
click at [64, 315] on link "Mobile design" at bounding box center [114, 322] width 157 height 33
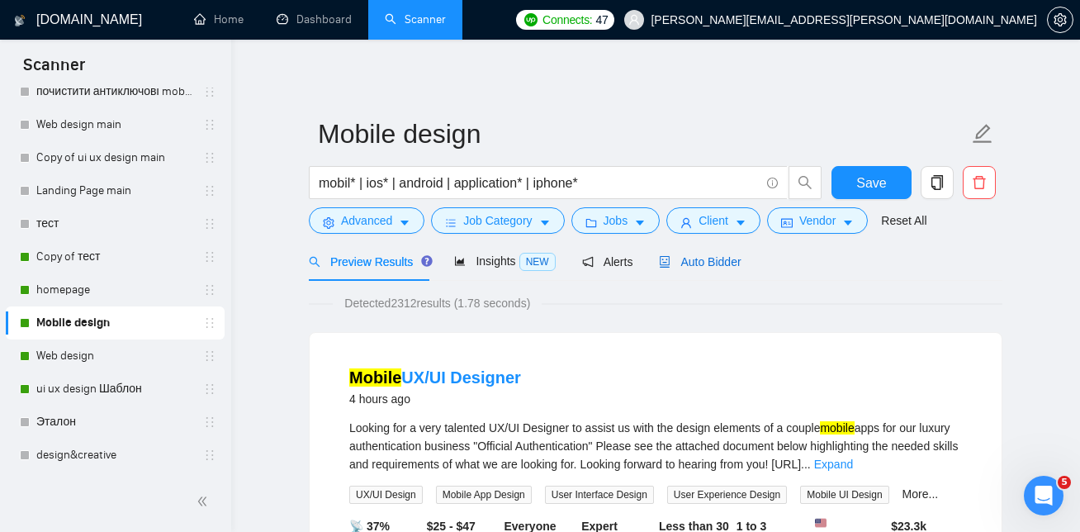
click at [718, 257] on span "Auto Bidder" at bounding box center [700, 261] width 82 height 13
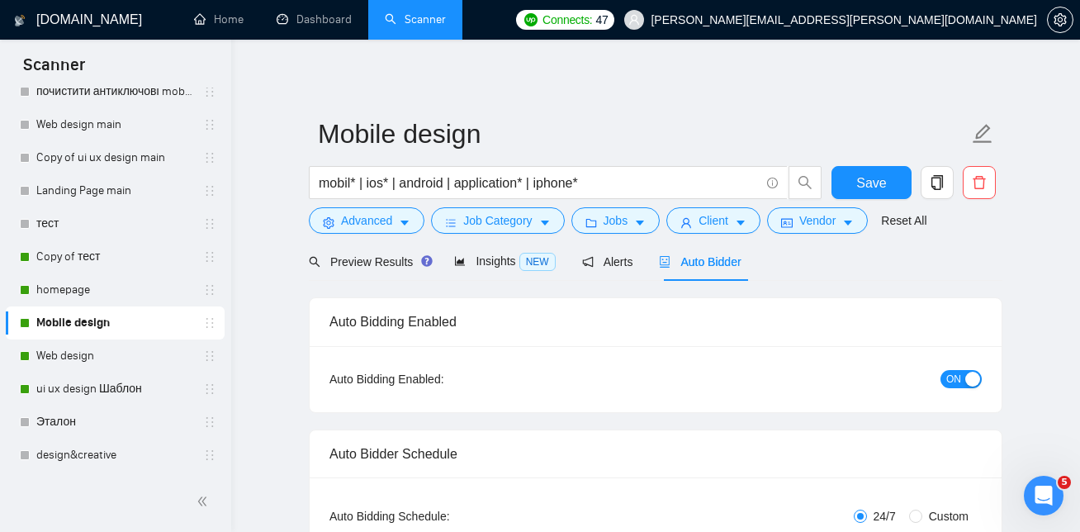
checkbox input "true"
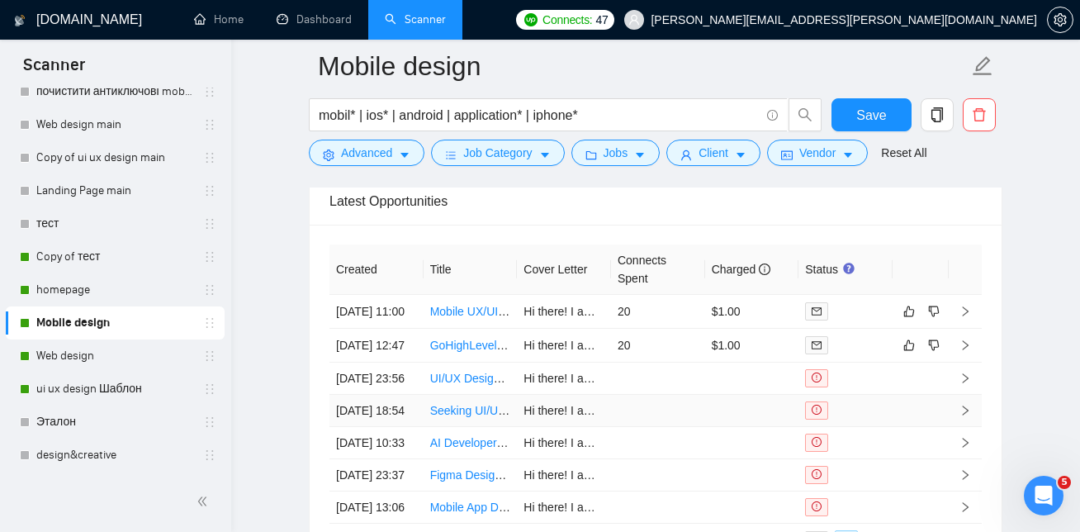
scroll to position [4283, 0]
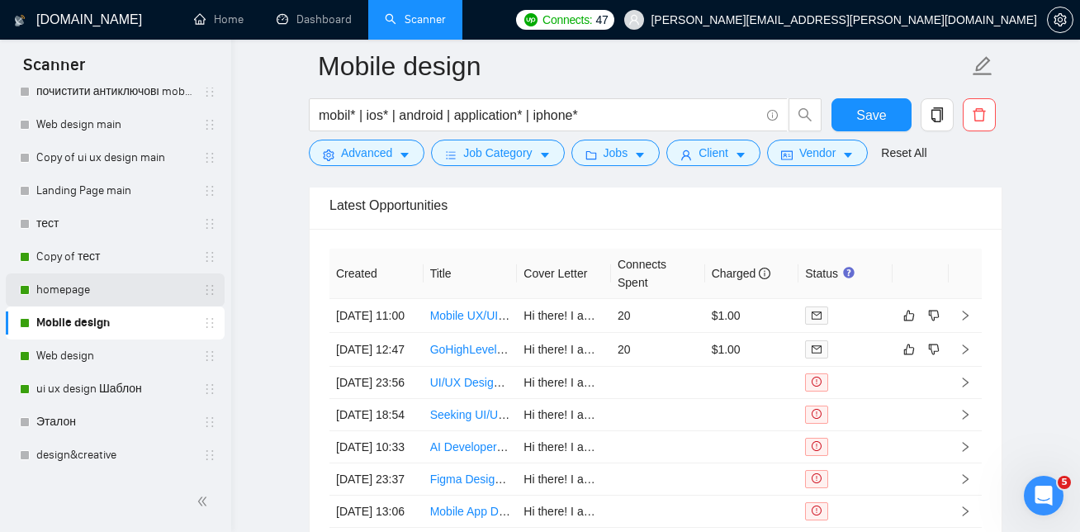
click at [75, 282] on link "homepage" at bounding box center [114, 289] width 157 height 33
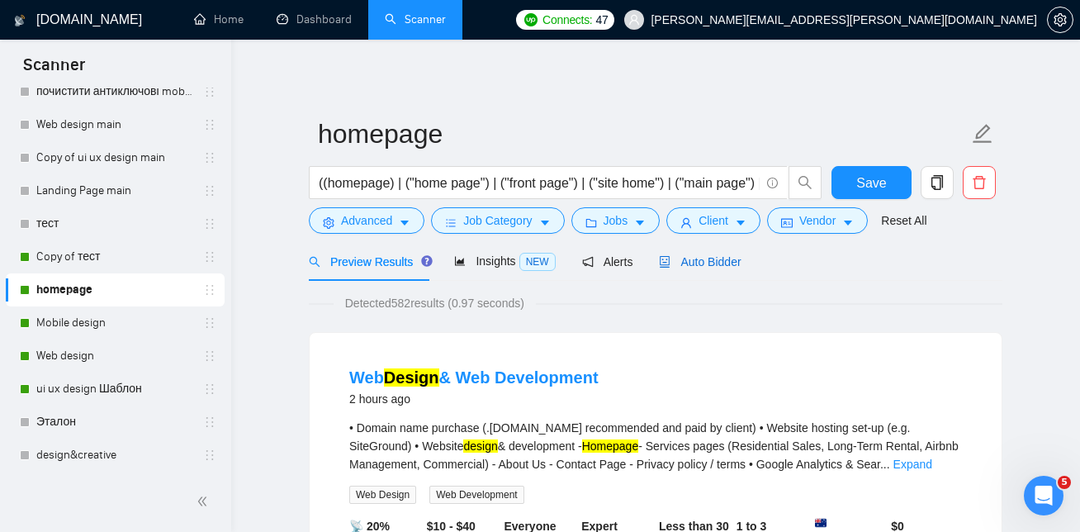
click at [696, 263] on span "Auto Bidder" at bounding box center [700, 261] width 82 height 13
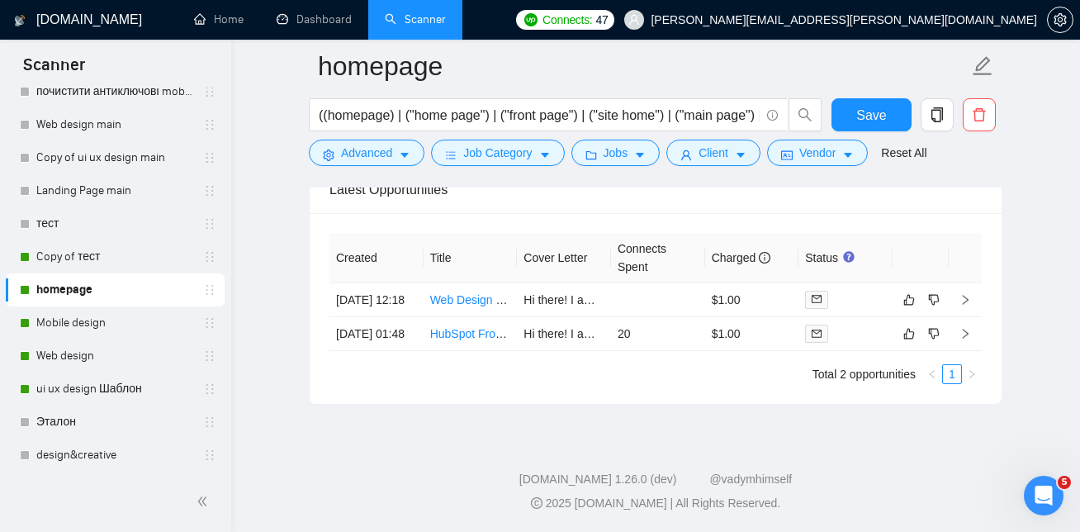
scroll to position [4050, 0]
click at [476, 340] on link "HubSpot Front End CMS Designer" at bounding box center [519, 333] width 178 height 13
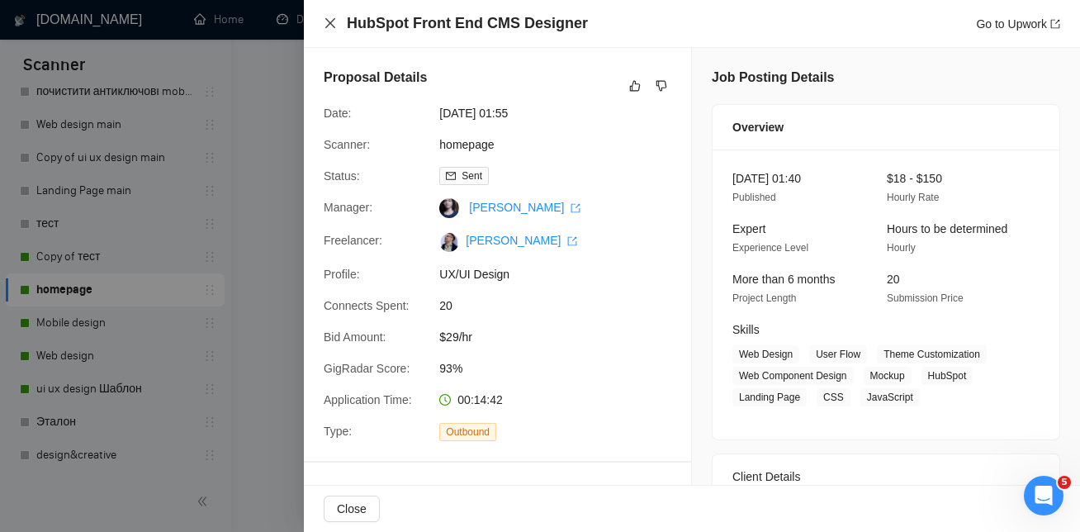
click at [331, 26] on icon "close" at bounding box center [330, 23] width 13 height 13
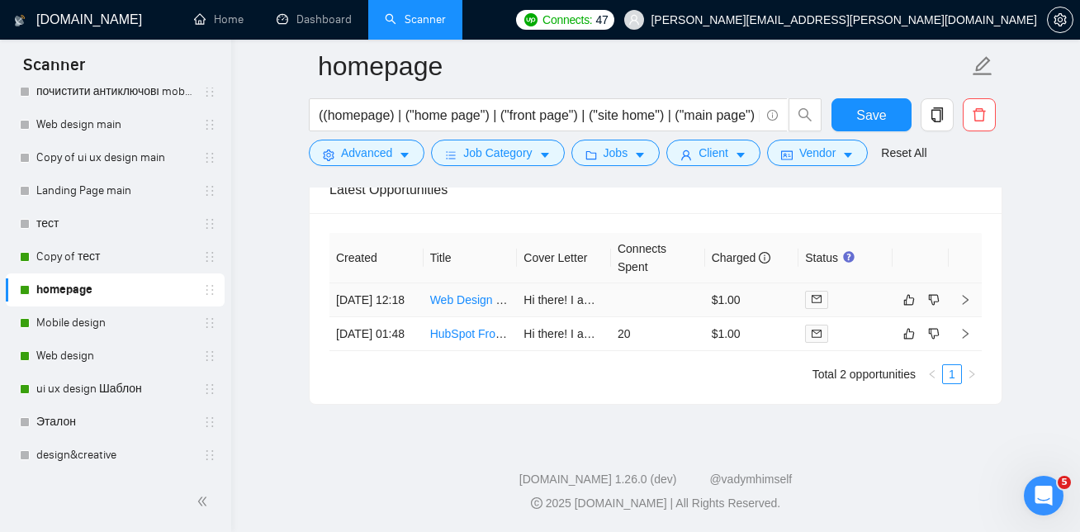
click at [466, 306] on link "Web Design & Web Development" at bounding box center [516, 299] width 172 height 13
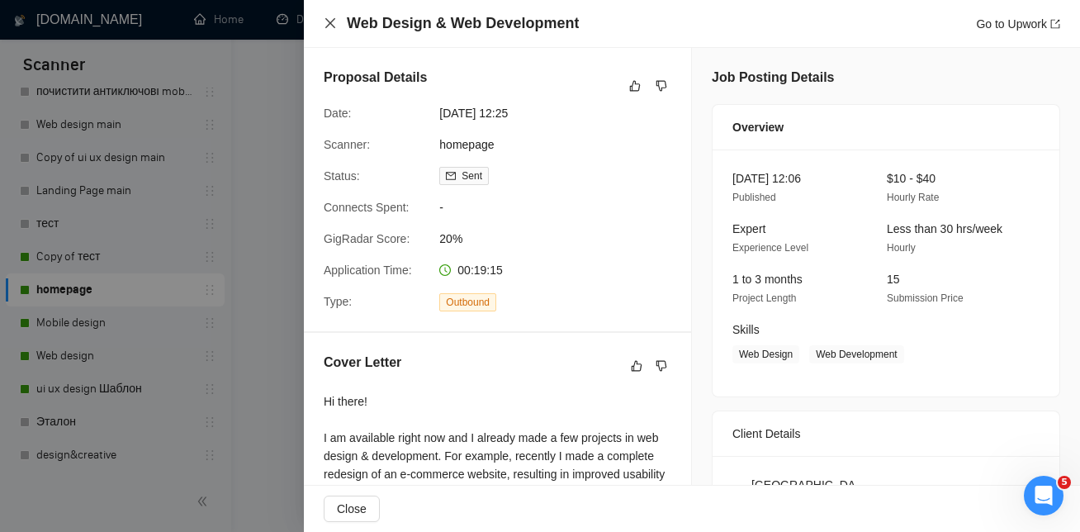
click at [330, 26] on icon "close" at bounding box center [330, 23] width 13 height 13
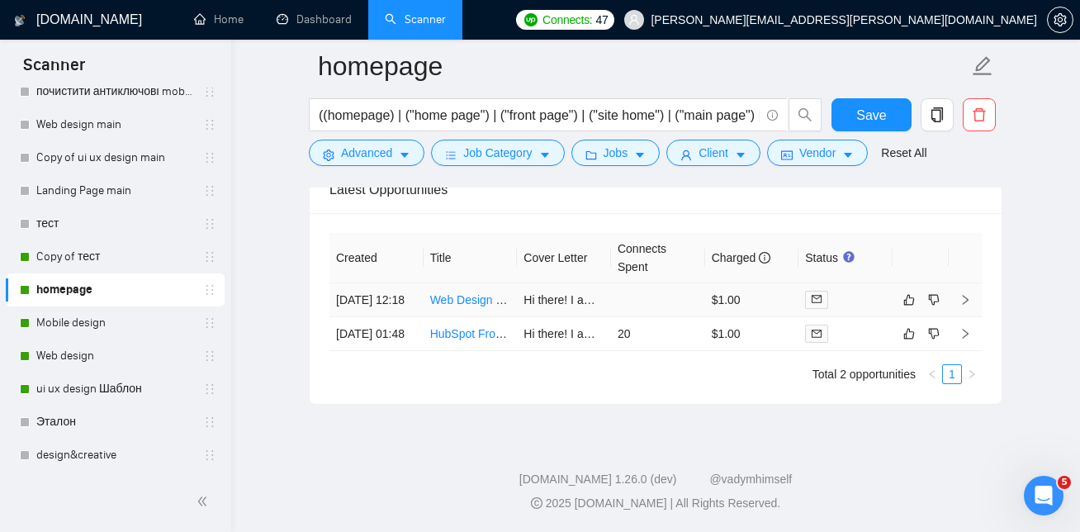
click at [468, 306] on link "Web Design & Web Development" at bounding box center [516, 299] width 172 height 13
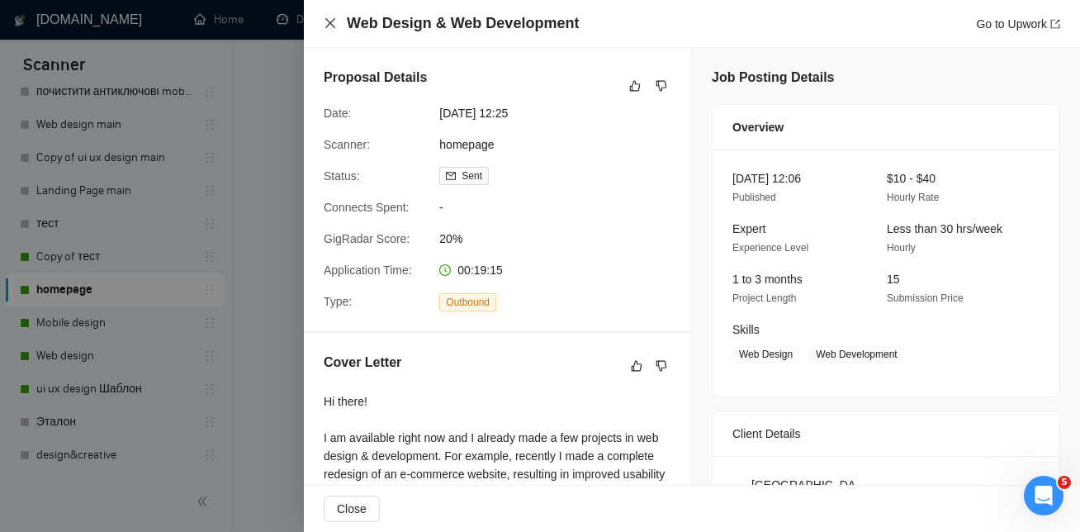
click at [332, 23] on icon "close" at bounding box center [330, 23] width 13 height 13
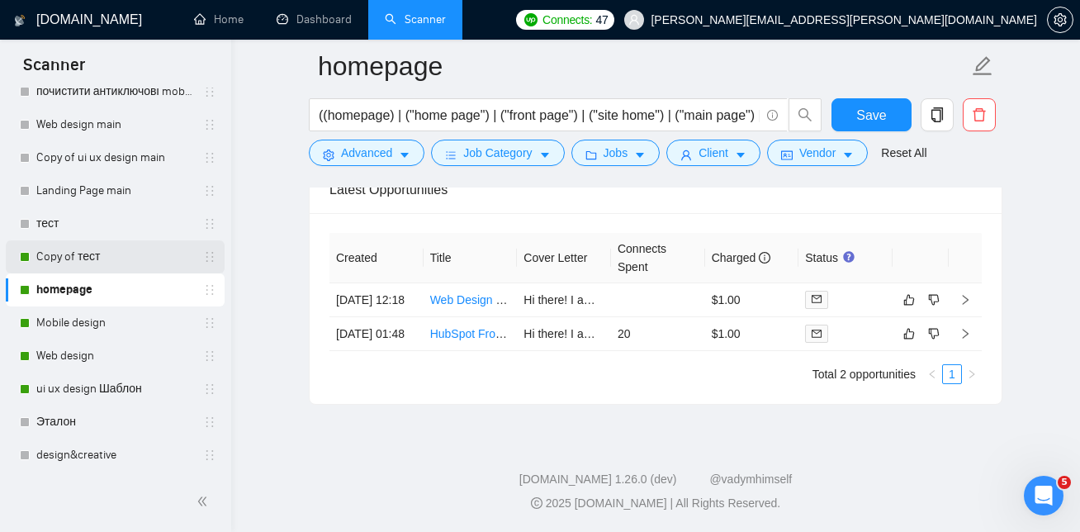
click at [92, 258] on link "Copy of тест" at bounding box center [114, 256] width 157 height 33
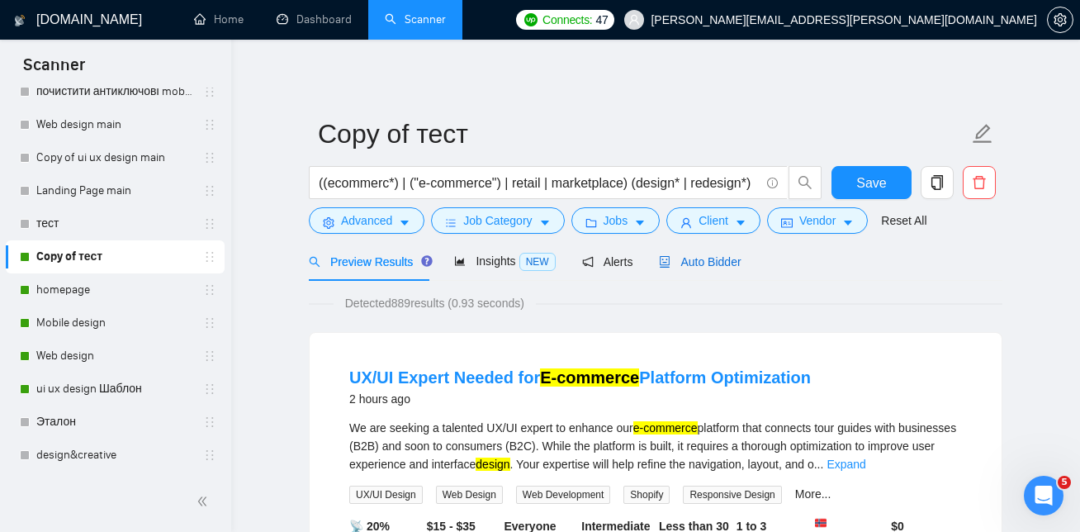
click at [717, 263] on span "Auto Bidder" at bounding box center [700, 261] width 82 height 13
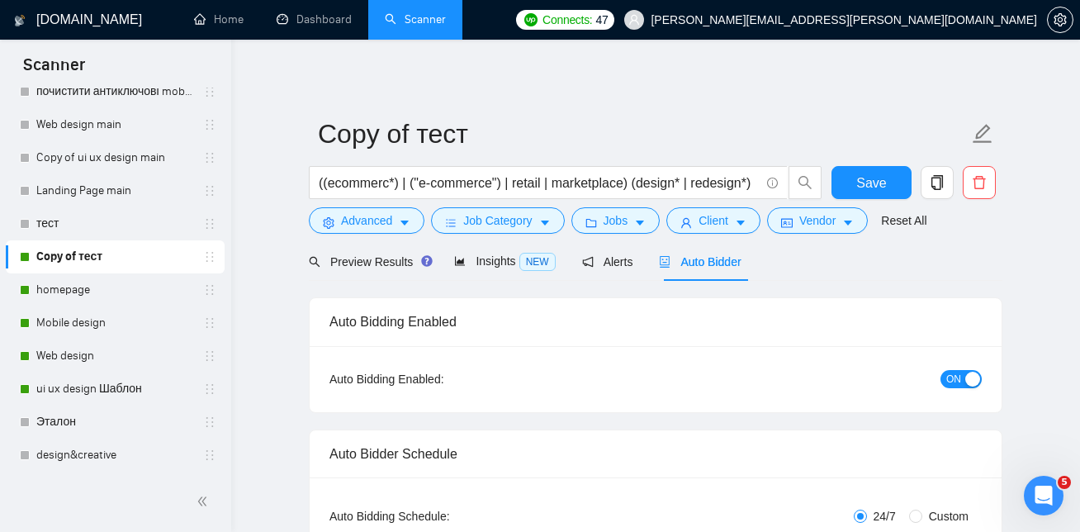
click at [696, 259] on span "Auto Bidder" at bounding box center [700, 261] width 82 height 13
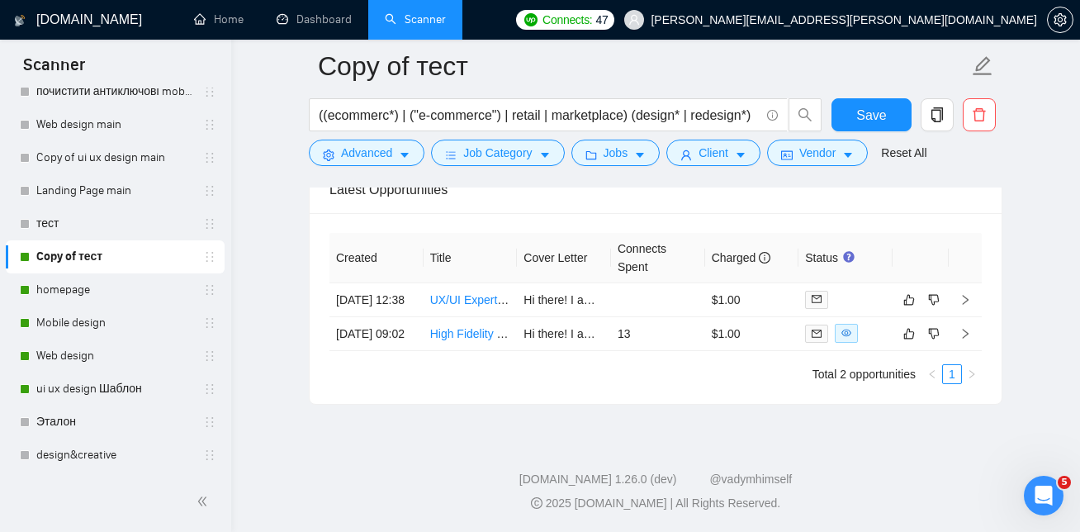
scroll to position [4083, 0]
click at [472, 329] on link "High Fidelity Web Design for Group Buy Website" at bounding box center [554, 333] width 249 height 13
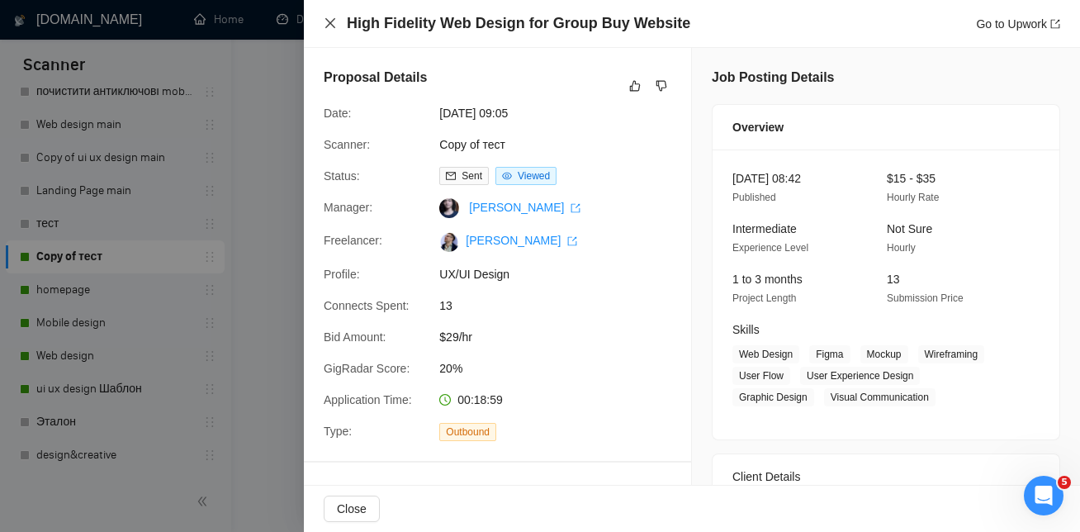
click at [333, 27] on icon "close" at bounding box center [330, 23] width 13 height 13
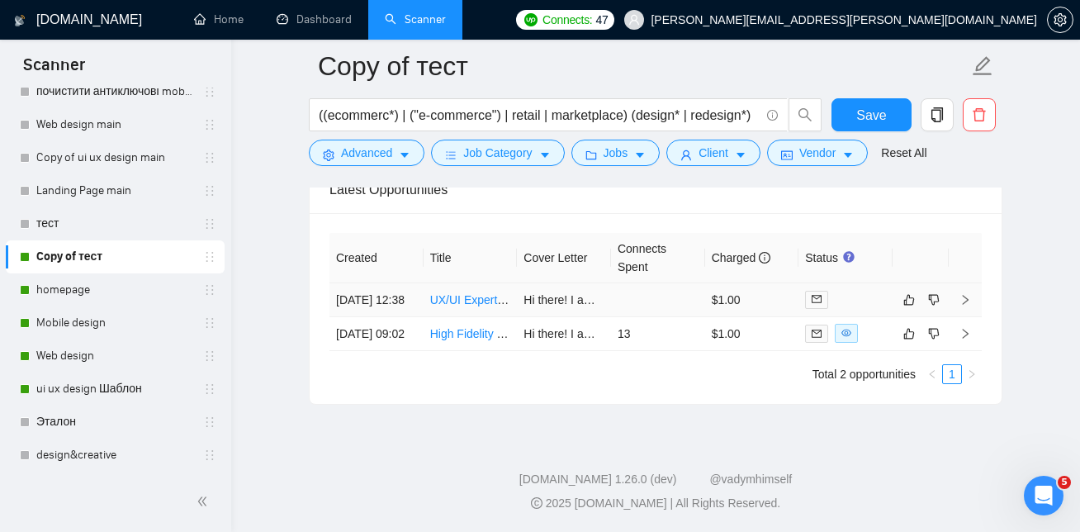
click at [483, 293] on link "UX/UI Expert Needed for E-commerce Platform Optimization" at bounding box center [585, 299] width 310 height 13
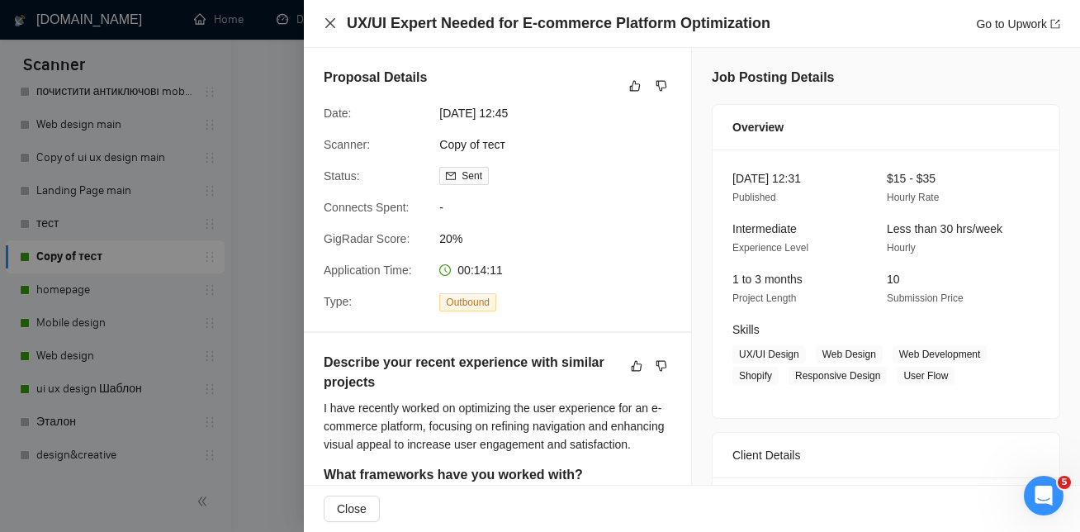
click at [333, 28] on icon "close" at bounding box center [330, 23] width 13 height 13
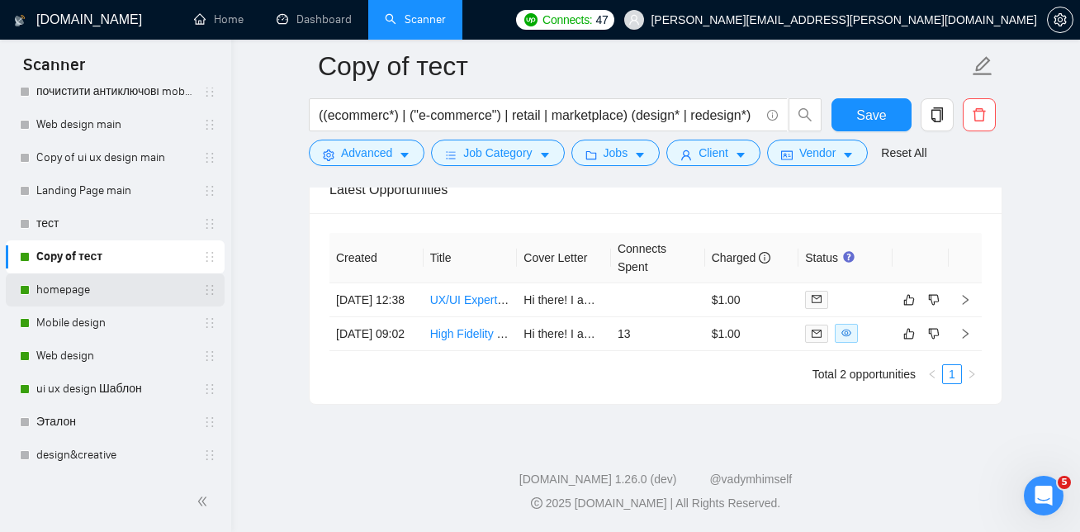
click at [64, 287] on link "homepage" at bounding box center [114, 289] width 157 height 33
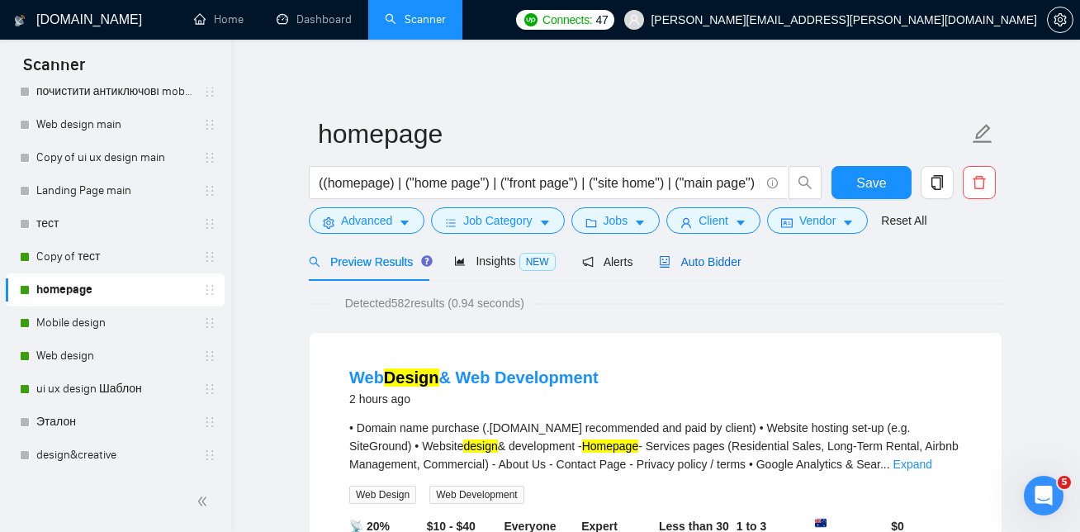
click at [690, 262] on span "Auto Bidder" at bounding box center [700, 261] width 82 height 13
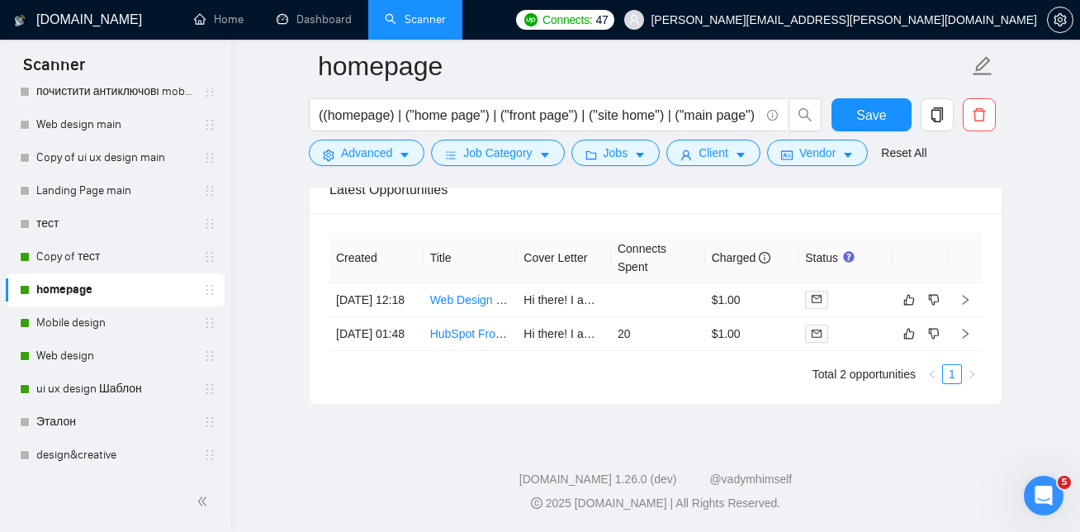
scroll to position [4068, 0]
click at [95, 313] on link "Mobile design" at bounding box center [114, 322] width 157 height 33
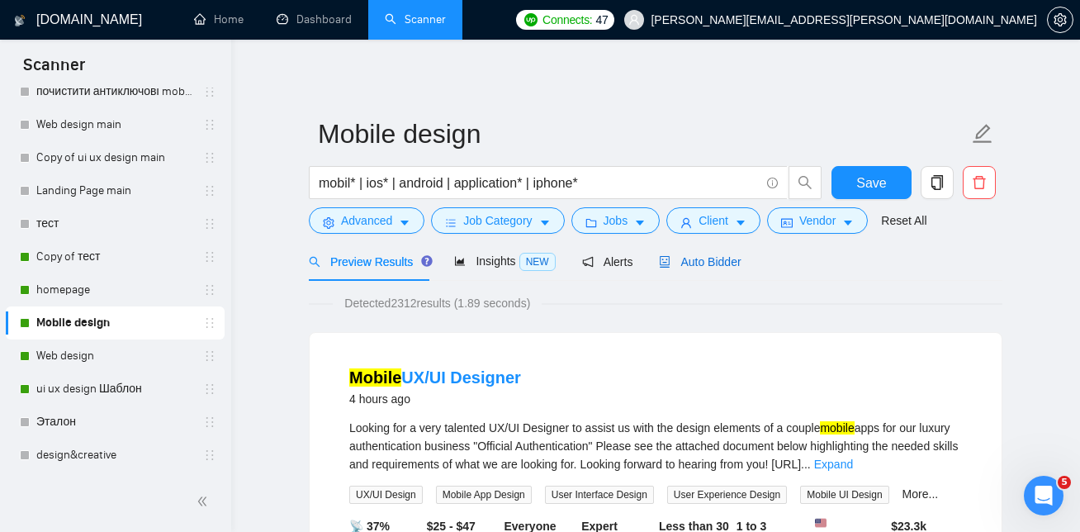
click at [695, 260] on span "Auto Bidder" at bounding box center [700, 261] width 82 height 13
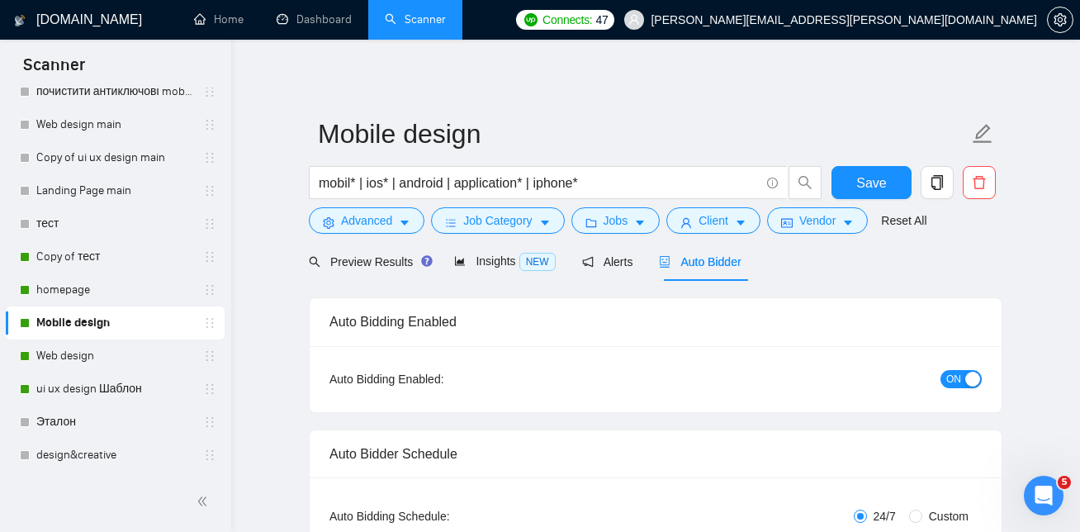
checkbox input "true"
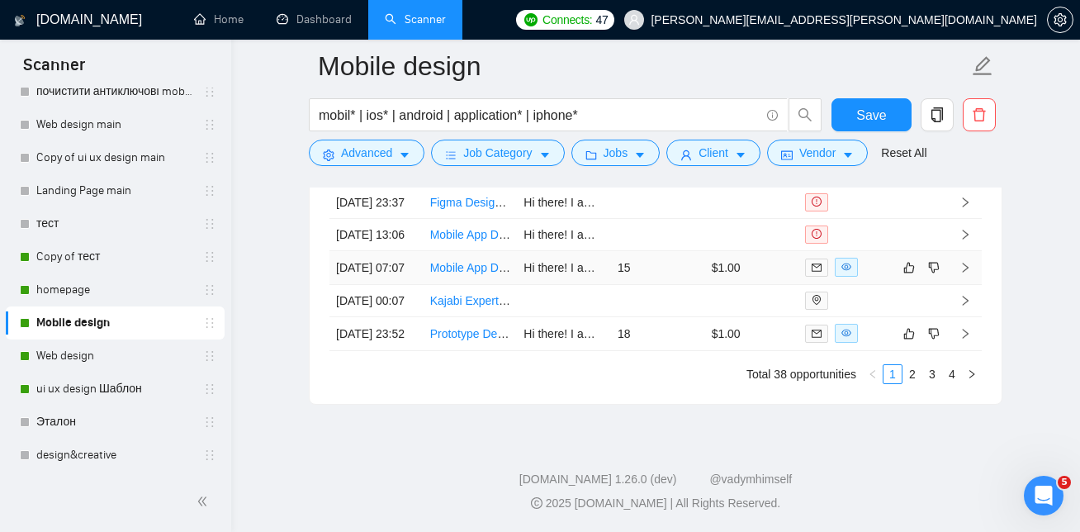
scroll to position [4640, 0]
click at [92, 362] on link "Web design" at bounding box center [114, 355] width 157 height 33
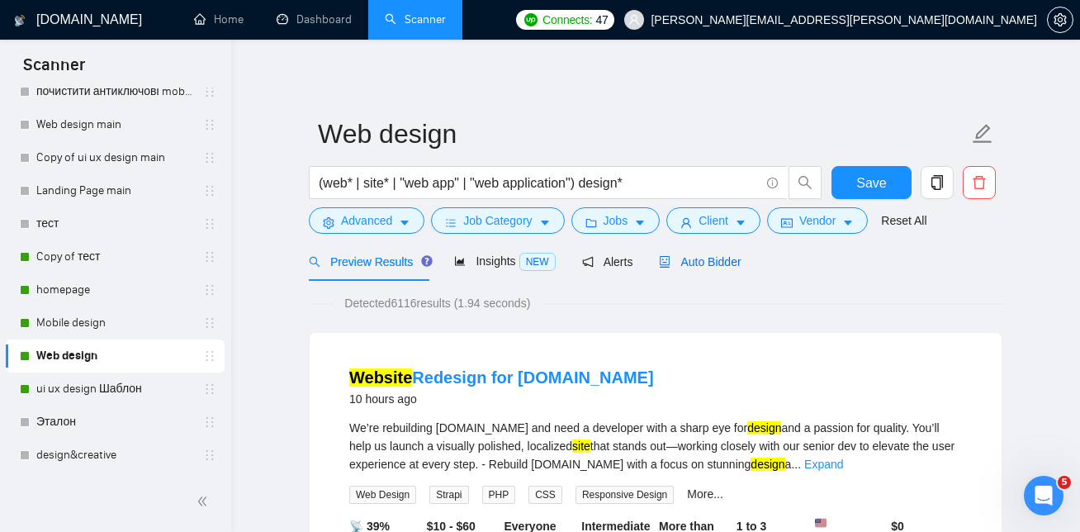
click at [706, 263] on span "Auto Bidder" at bounding box center [700, 261] width 82 height 13
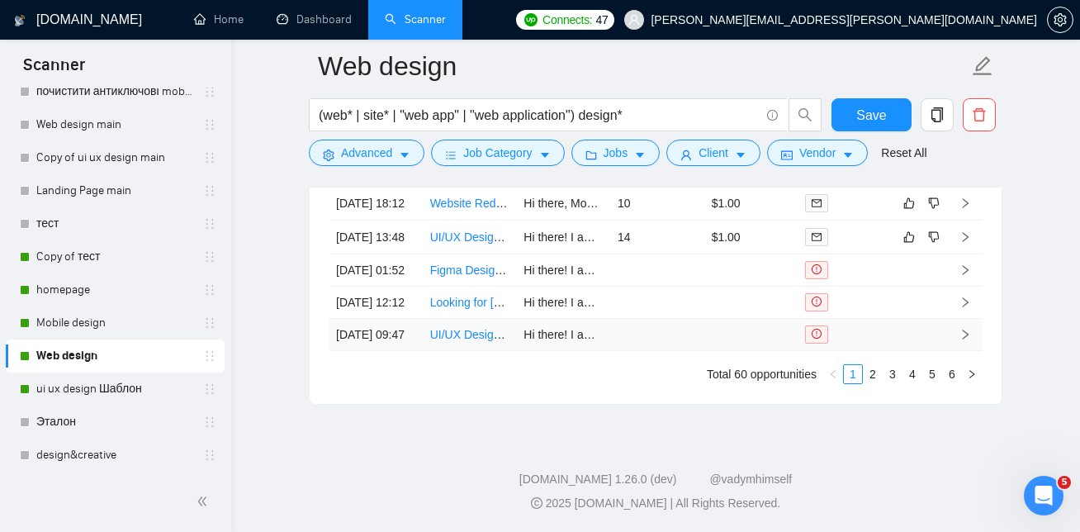
scroll to position [4474, 0]
click at [871, 383] on link "2" at bounding box center [873, 374] width 18 height 18
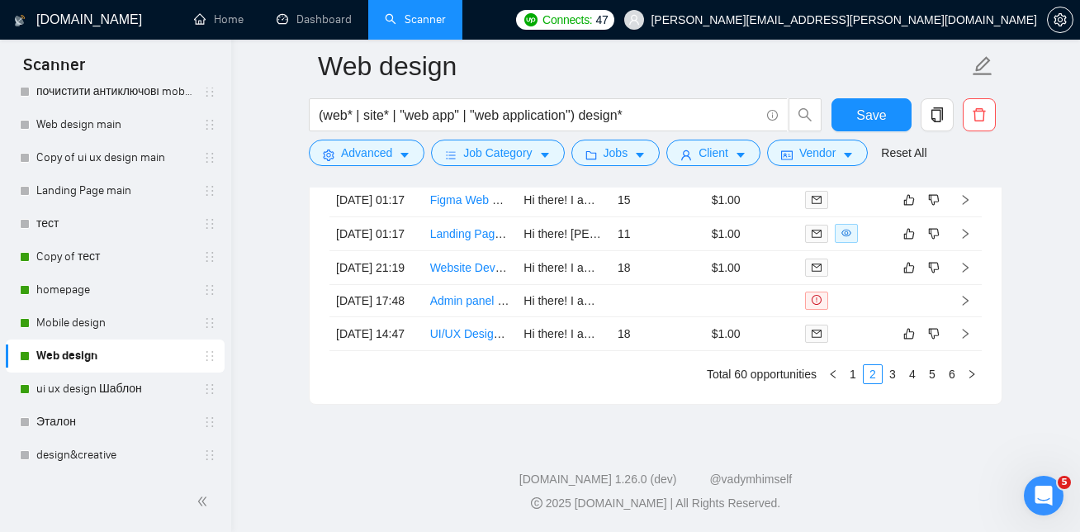
scroll to position [4486, 0]
click at [856, 376] on link "1" at bounding box center [853, 374] width 18 height 18
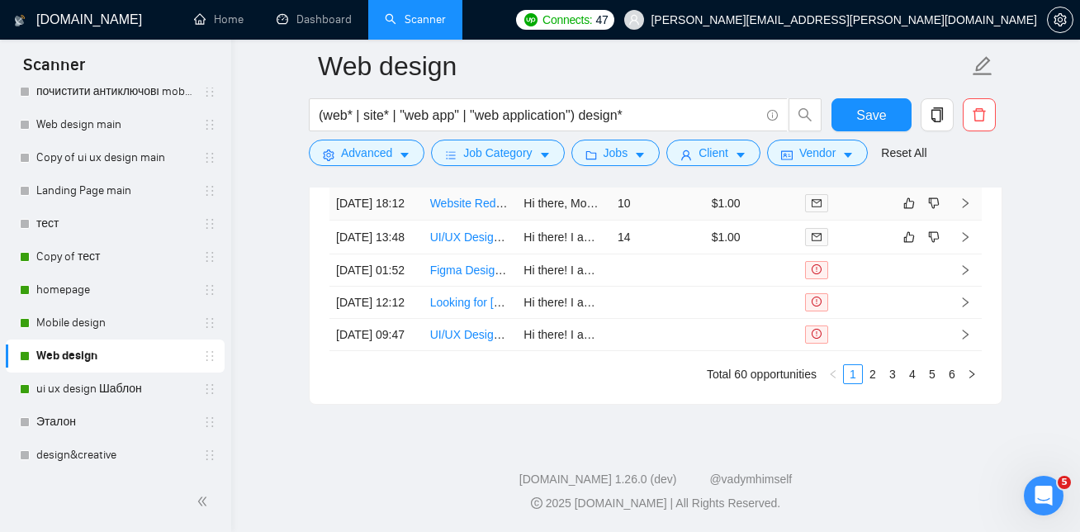
scroll to position [4368, 0]
click at [132, 375] on link "ui ux design Шаблон" at bounding box center [114, 388] width 157 height 33
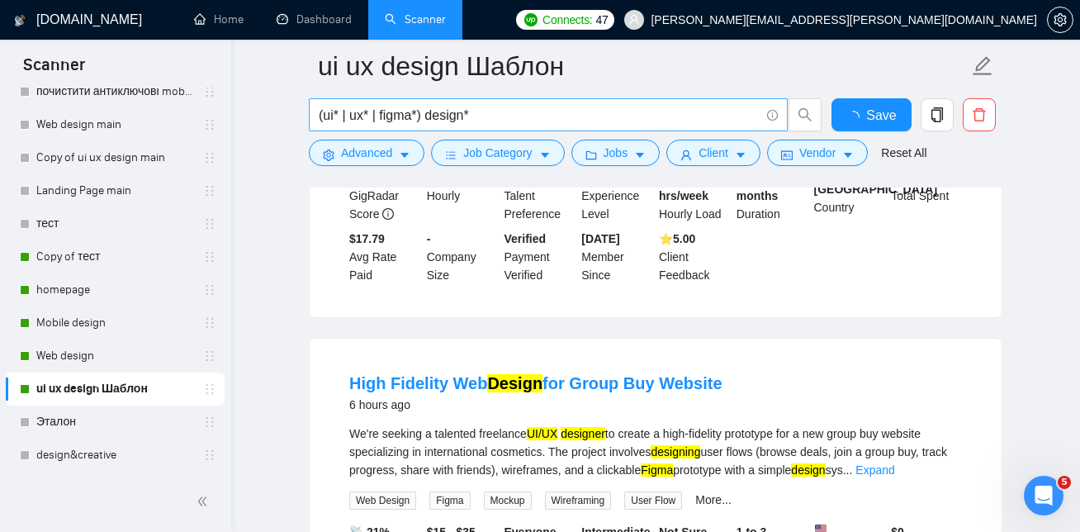
scroll to position [3589, 0]
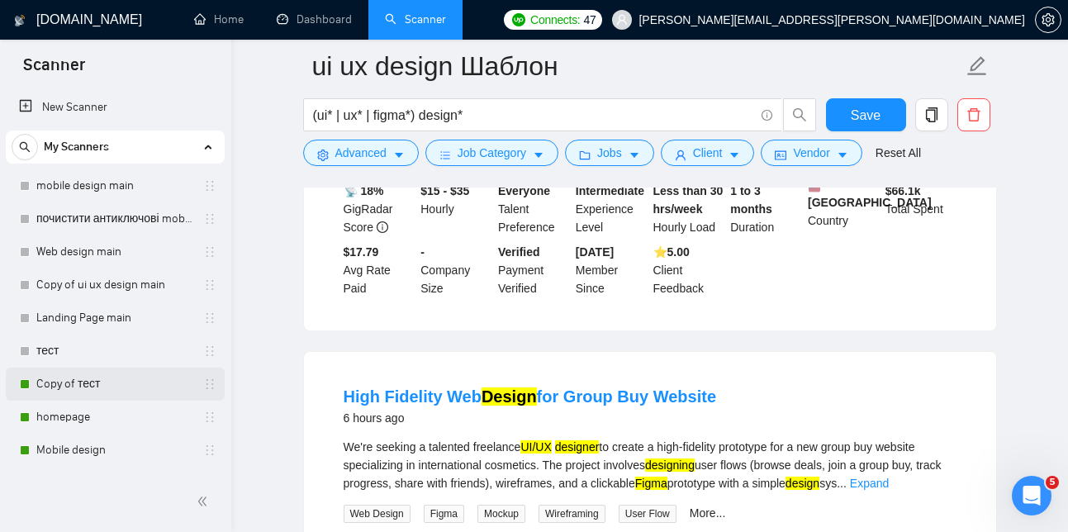
scroll to position [43, 0]
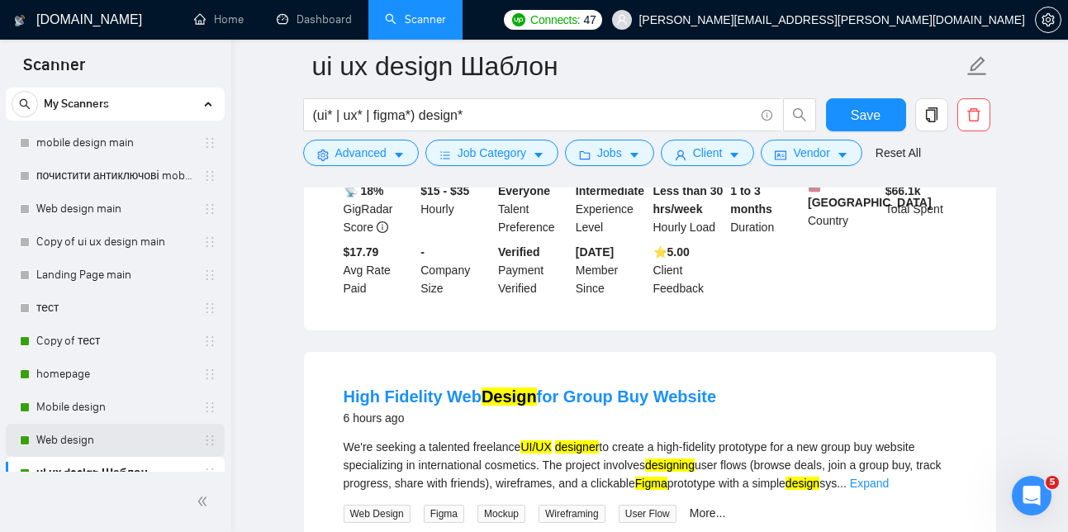
click at [85, 429] on link "Web design" at bounding box center [114, 440] width 157 height 33
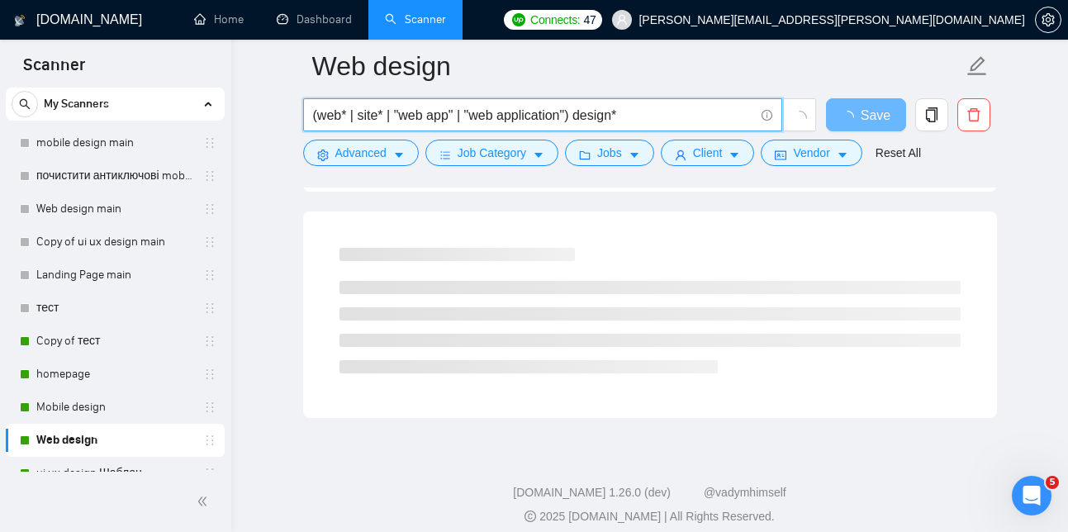
click at [654, 117] on input "(web* | site* | "web app" | "web application") design*" at bounding box center [533, 115] width 441 height 21
click at [757, 110] on span at bounding box center [764, 115] width 15 height 21
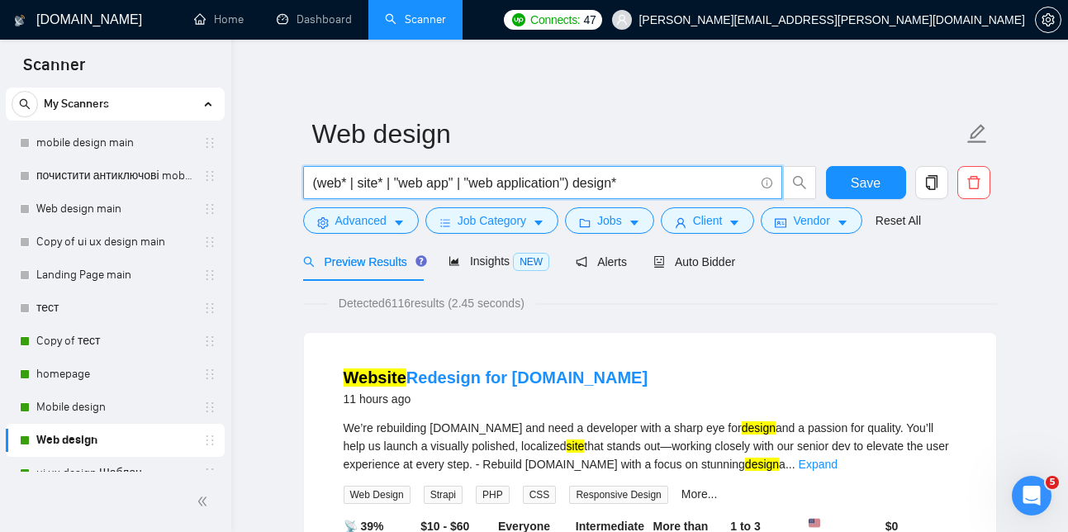
click at [652, 182] on input "(web* | site* | "web app" | "web application") design*" at bounding box center [533, 183] width 441 height 21
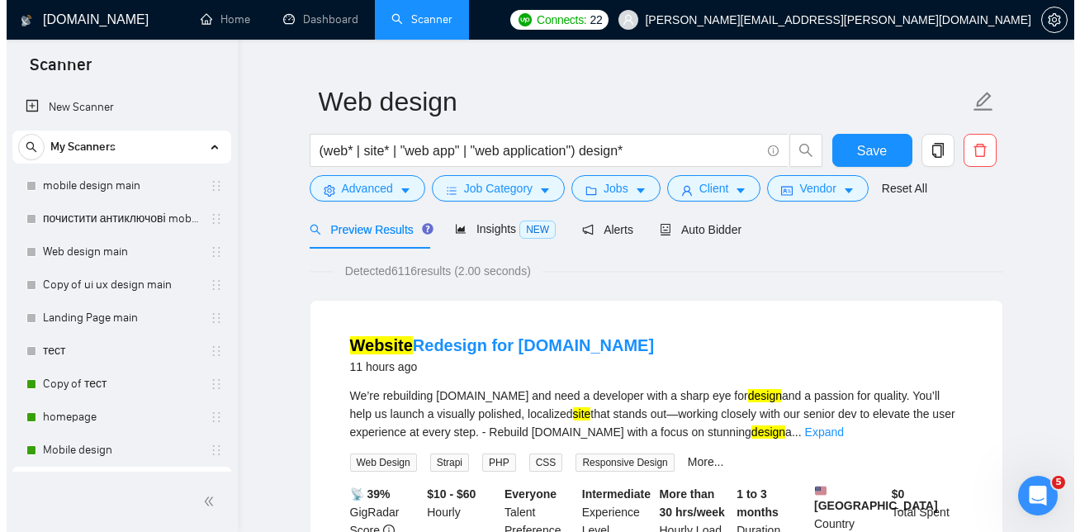
scroll to position [48, 0]
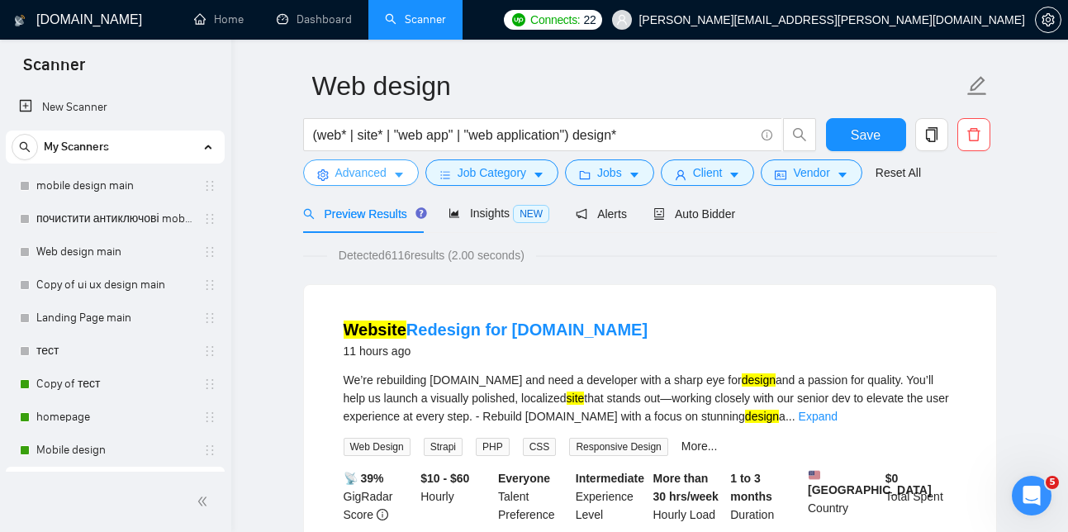
click at [372, 175] on span "Advanced" at bounding box center [360, 173] width 51 height 18
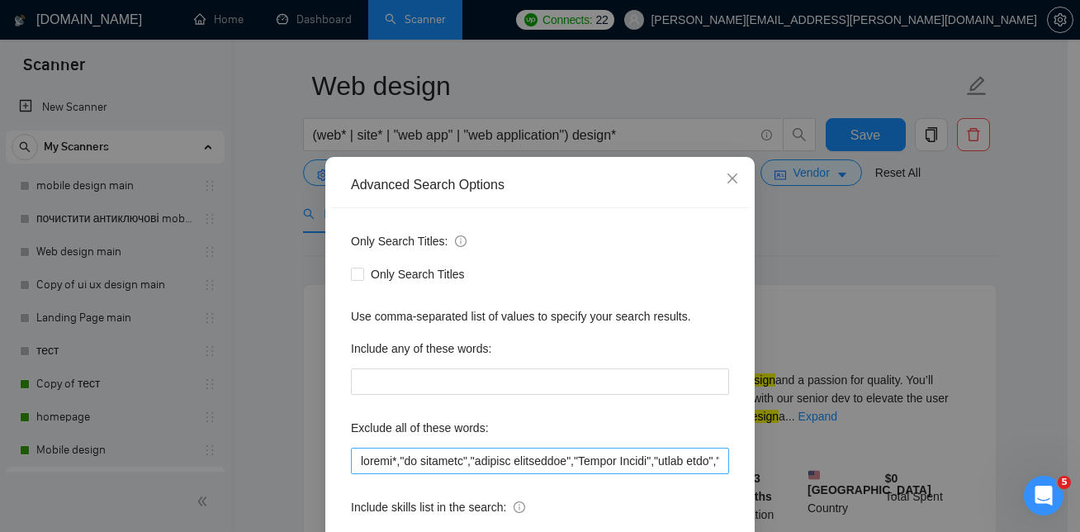
scroll to position [36, 0]
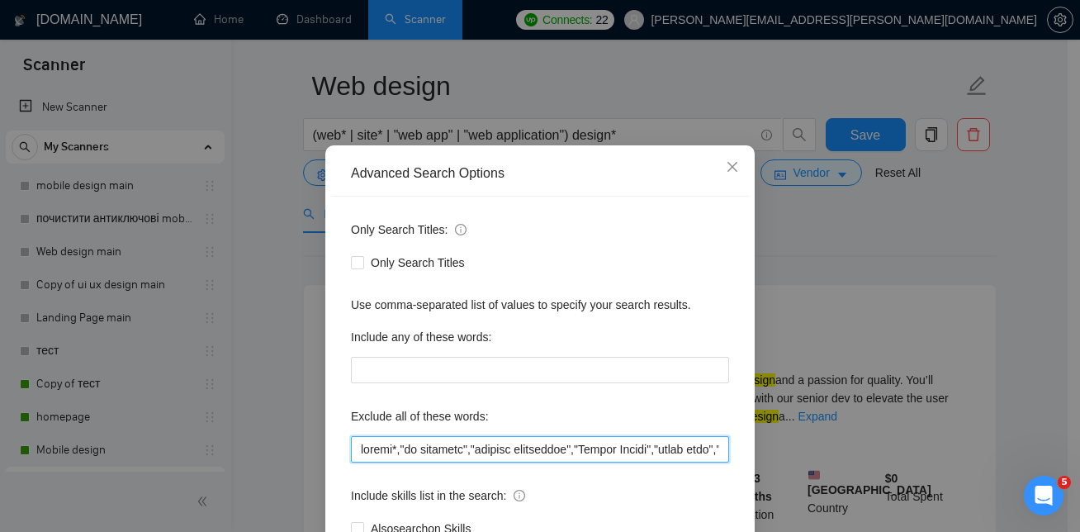
click at [472, 452] on input "text" at bounding box center [540, 449] width 378 height 26
paste input "mentor,"tutoring","teach figma","figma lessons","figma training","
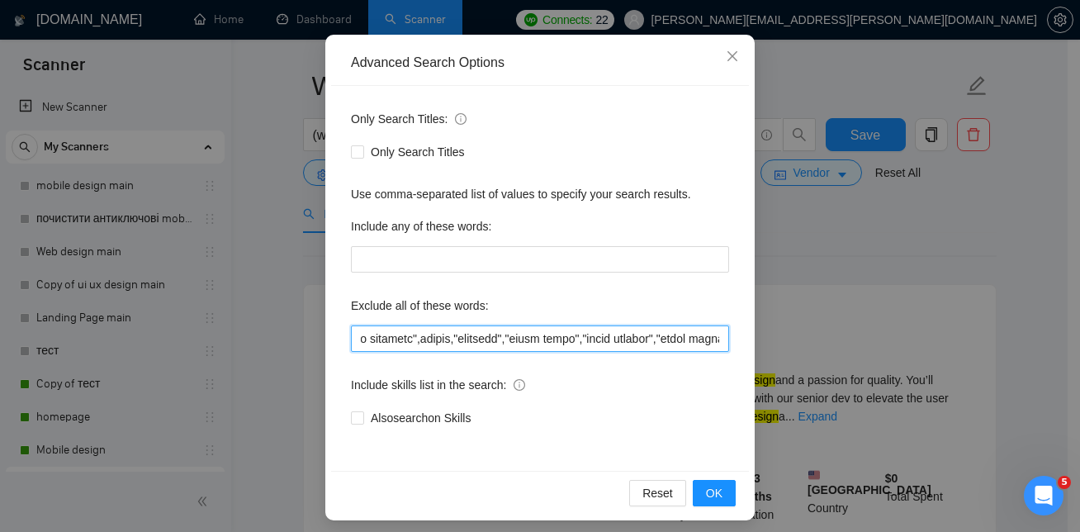
scroll to position [155, 0]
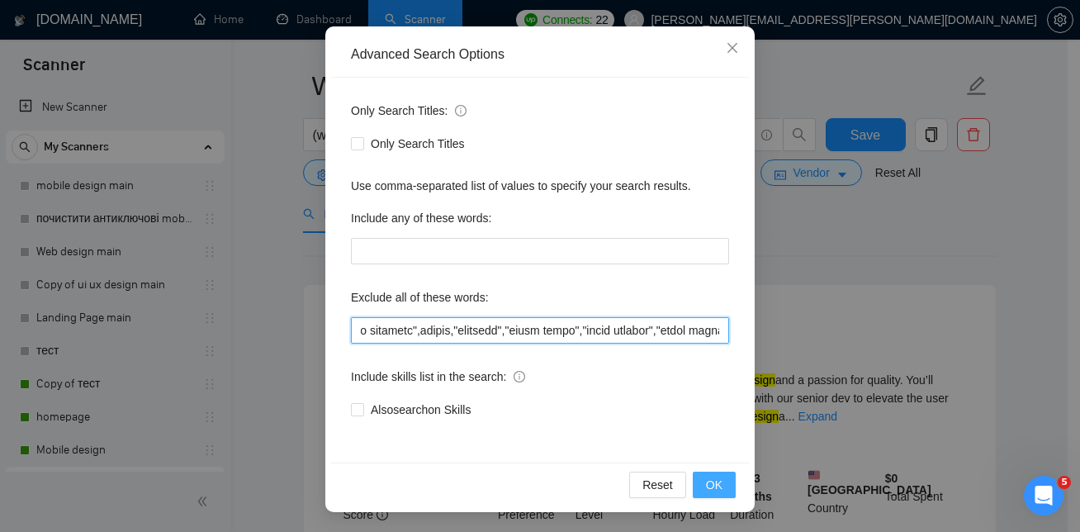
type input "mobile*,"no agencies",mentor,"tutoring","teach figma","figma lessons","figma tr…"
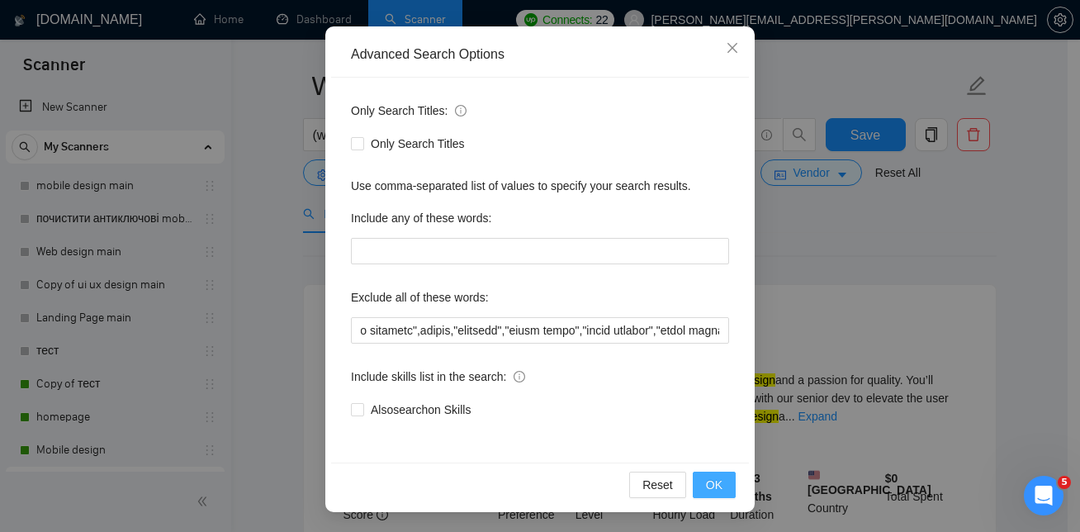
scroll to position [0, 0]
click at [707, 489] on span "OK" at bounding box center [714, 485] width 17 height 18
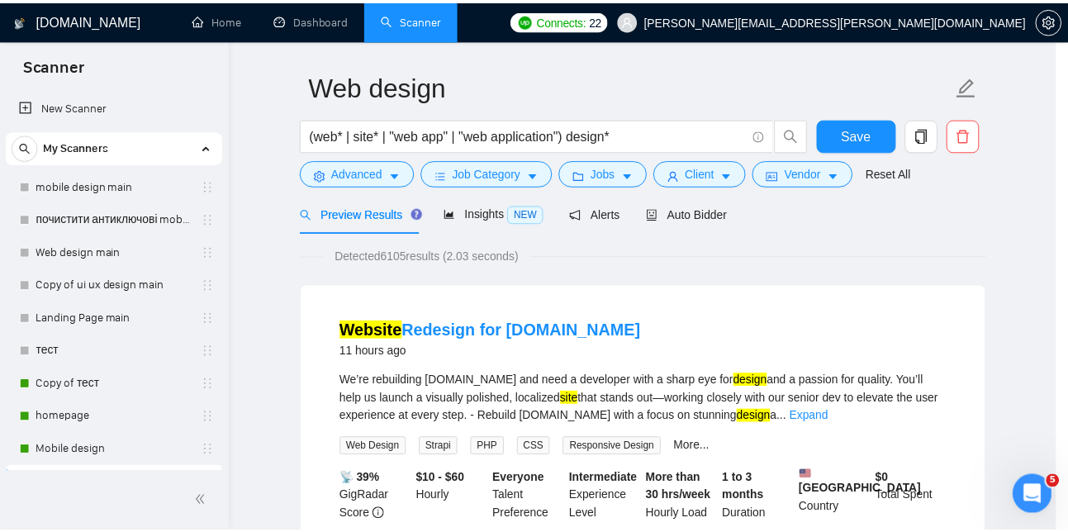
scroll to position [73, 0]
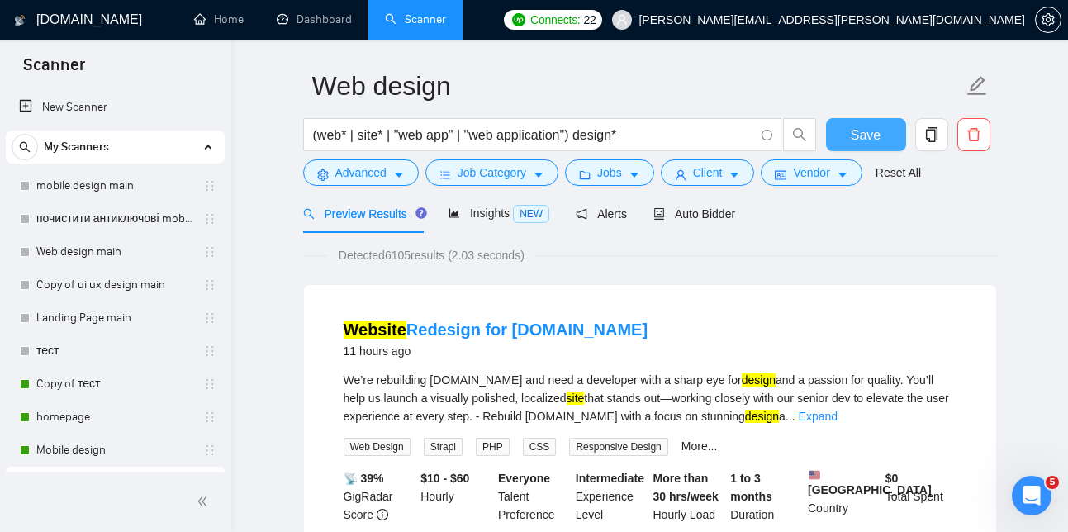
click at [870, 135] on span "Save" at bounding box center [866, 135] width 30 height 21
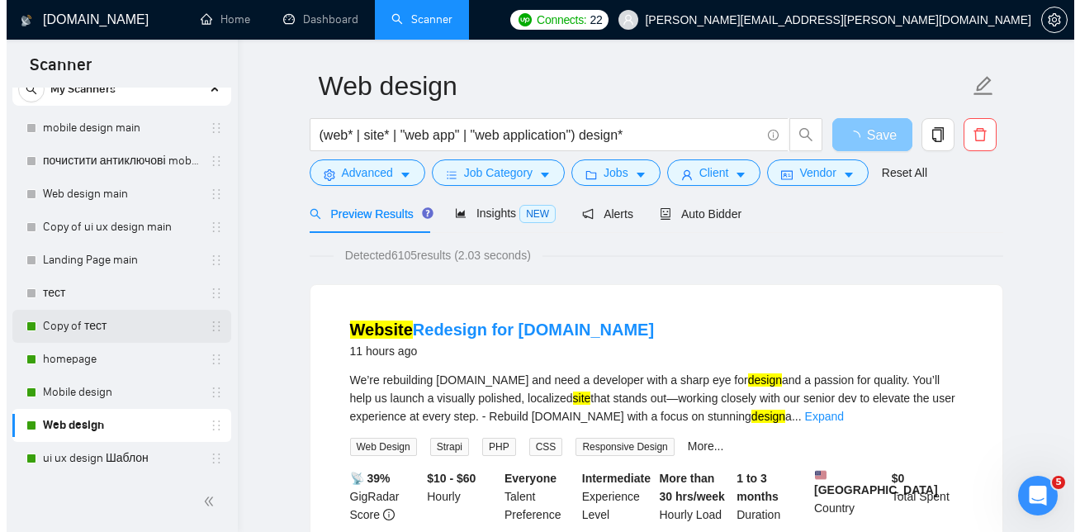
scroll to position [63, 0]
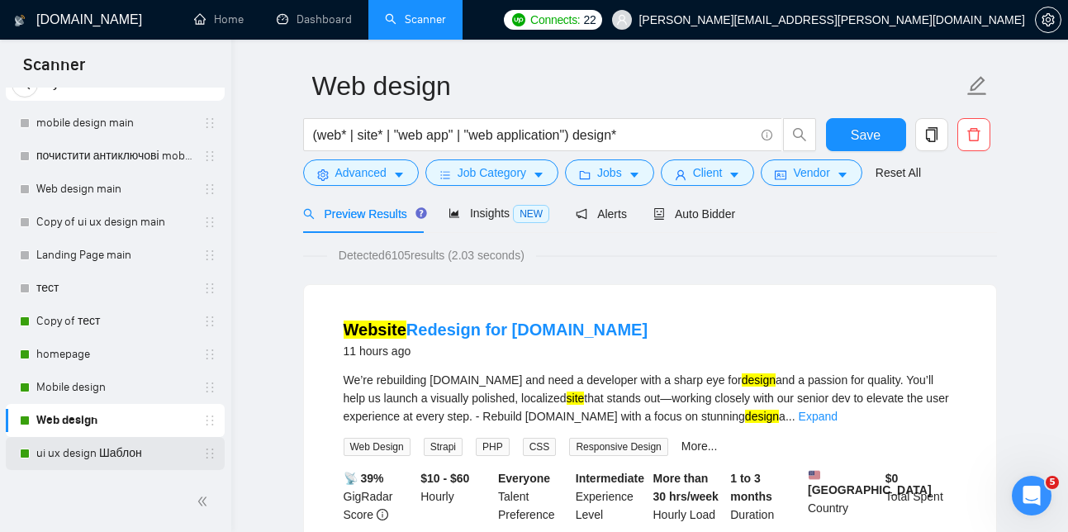
click at [101, 452] on link "ui ux design Шаблон" at bounding box center [114, 453] width 157 height 33
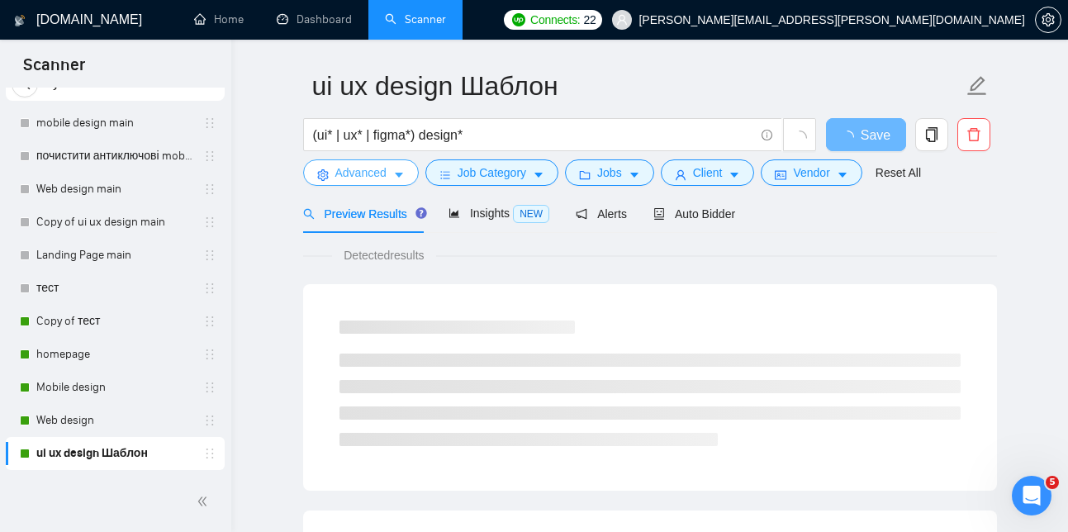
click at [363, 180] on span "Advanced" at bounding box center [360, 173] width 51 height 18
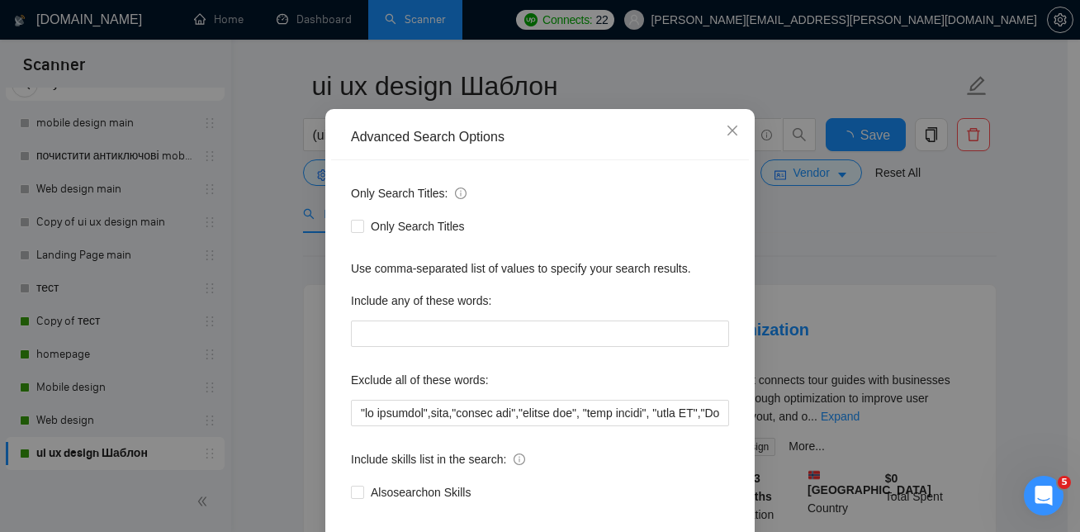
scroll to position [57, 0]
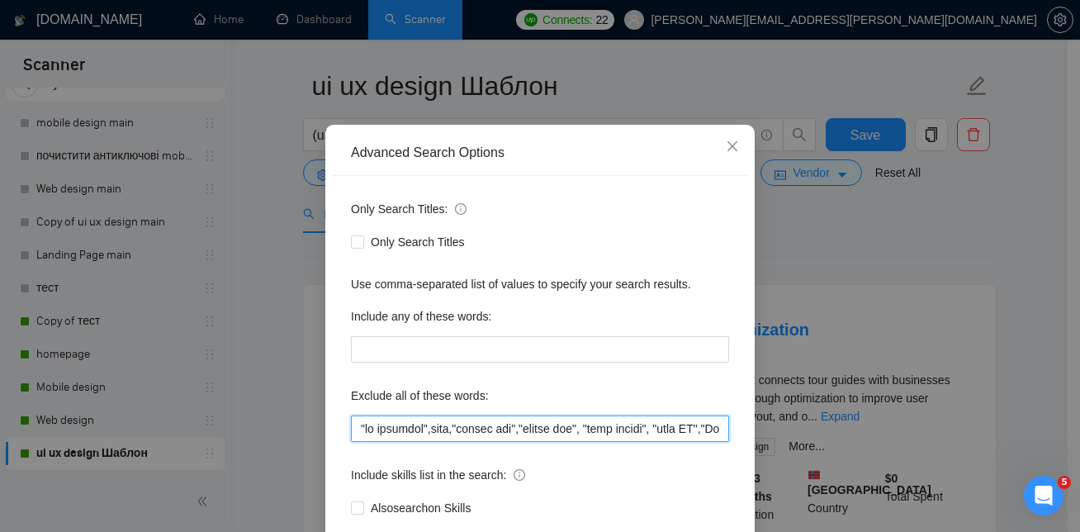
click at [430, 431] on input "text" at bounding box center [540, 428] width 378 height 26
paste input "mentor,"tutoring","teach figma","figma lessons","figma training","
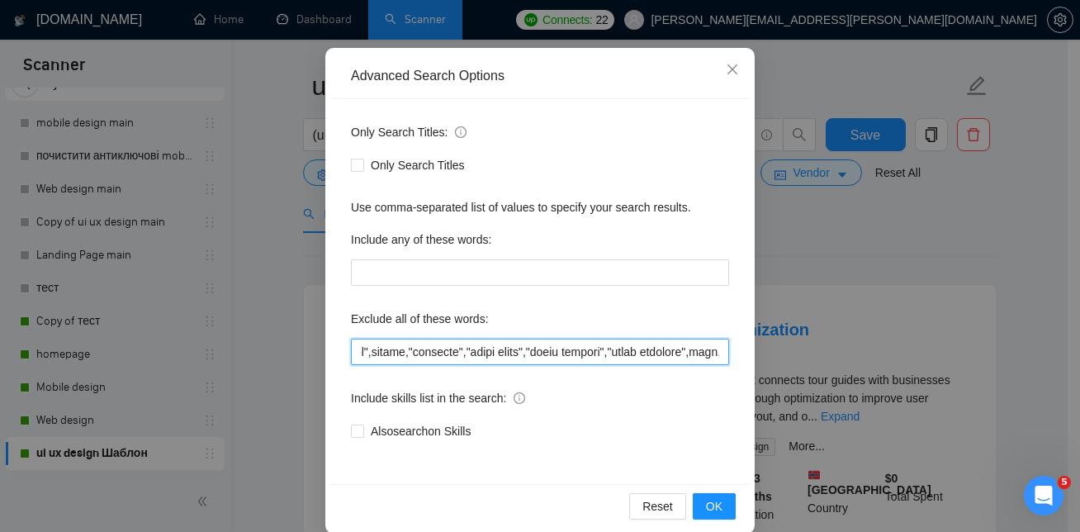
scroll to position [141, 0]
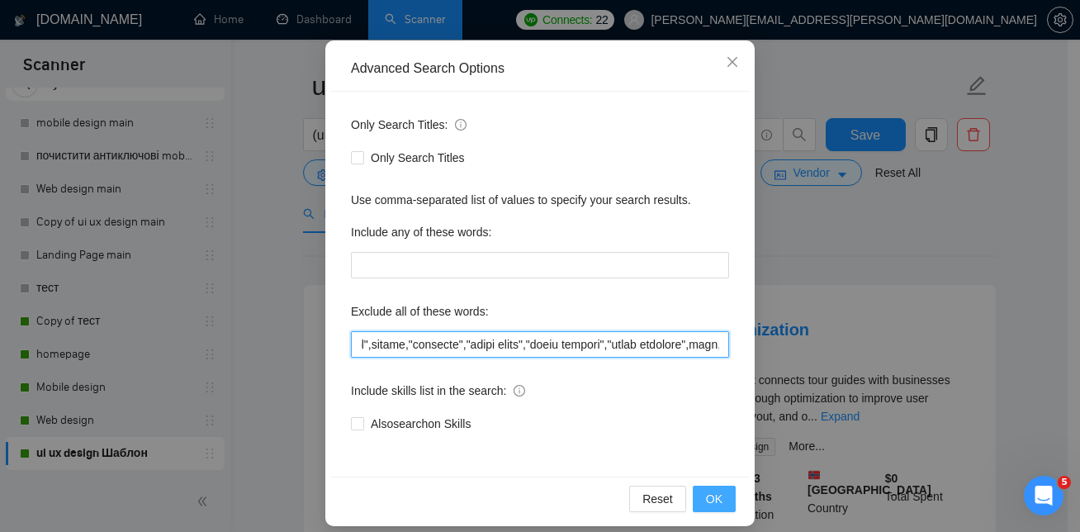
type input ""no agencies",mentor,"tutoring","teach figma","figma lessons","figma training",…"
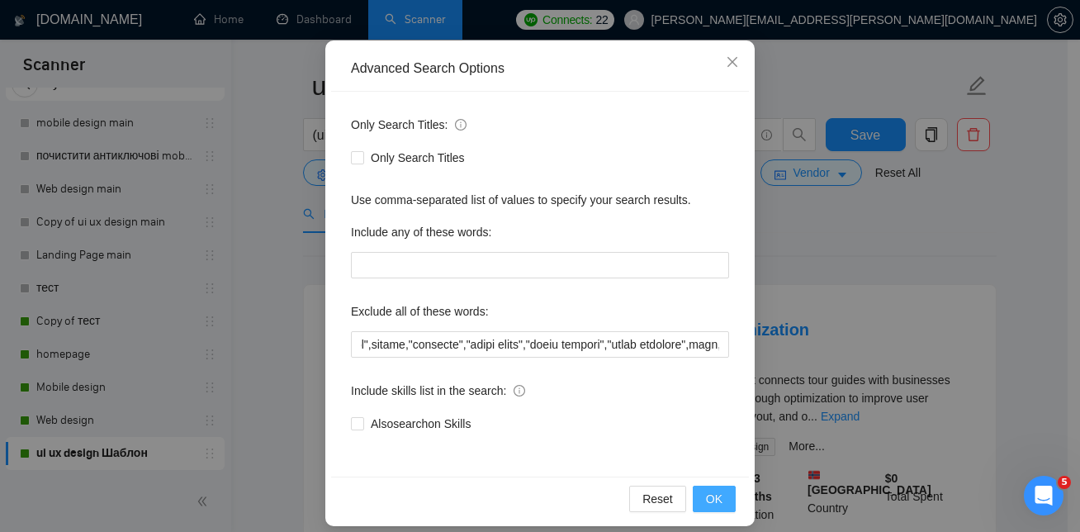
scroll to position [0, 0]
click at [713, 495] on span "OK" at bounding box center [714, 499] width 17 height 18
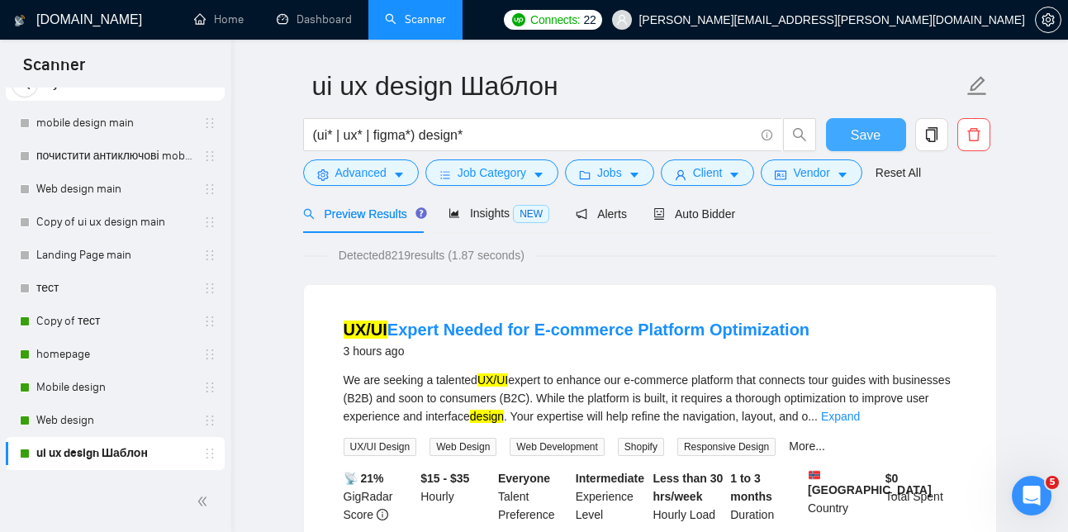
click at [865, 130] on span "Save" at bounding box center [866, 135] width 30 height 21
click at [530, 174] on button "Job Category" at bounding box center [491, 172] width 133 height 26
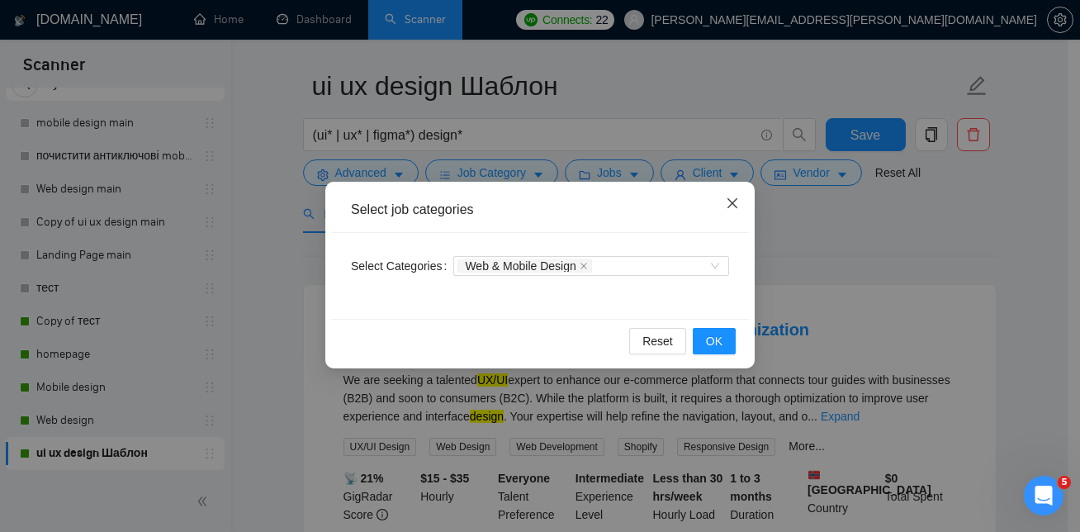
click at [734, 203] on icon "close" at bounding box center [732, 203] width 13 height 13
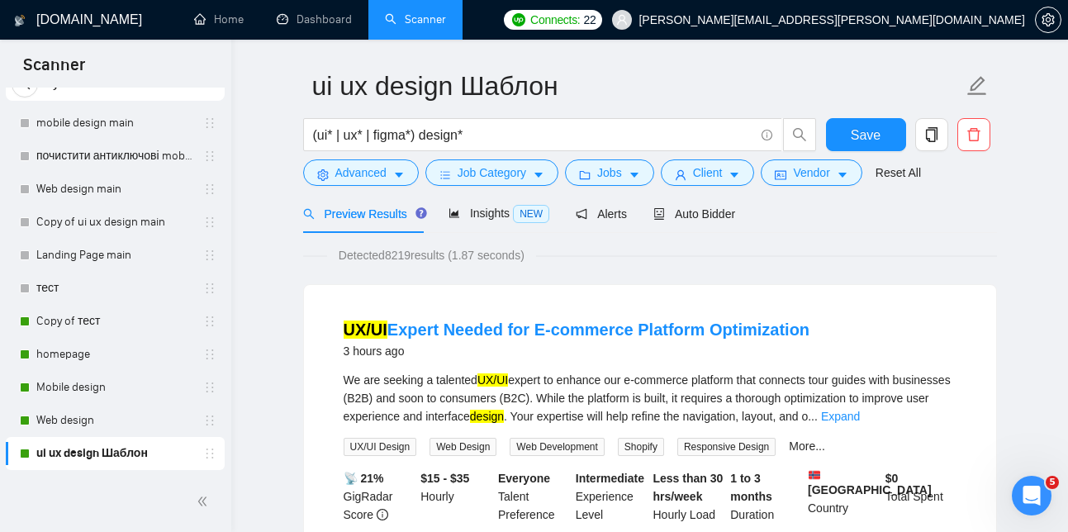
click at [365, 212] on span "Preview Results" at bounding box center [362, 213] width 119 height 13
click at [367, 172] on span "Advanced" at bounding box center [360, 173] width 51 height 18
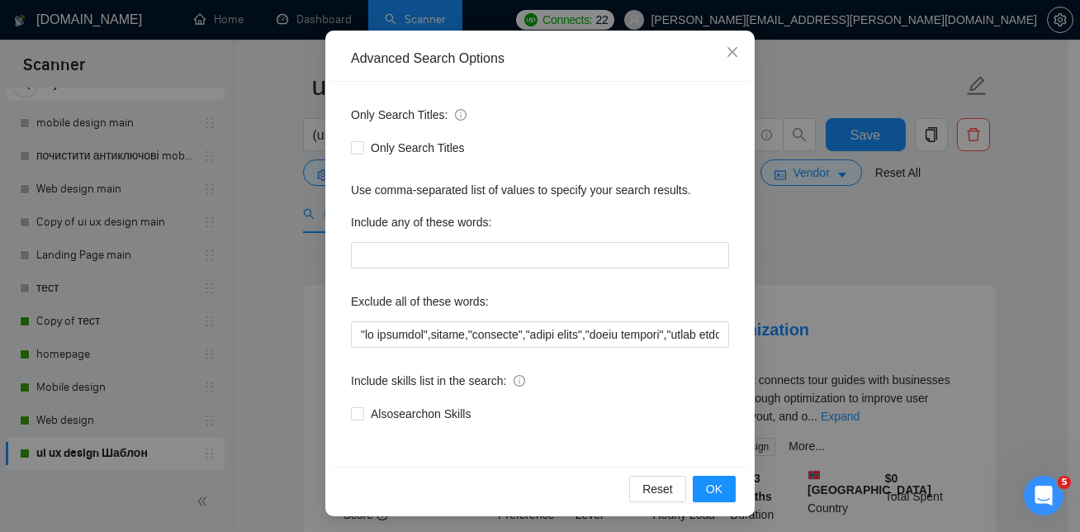
scroll to position [155, 0]
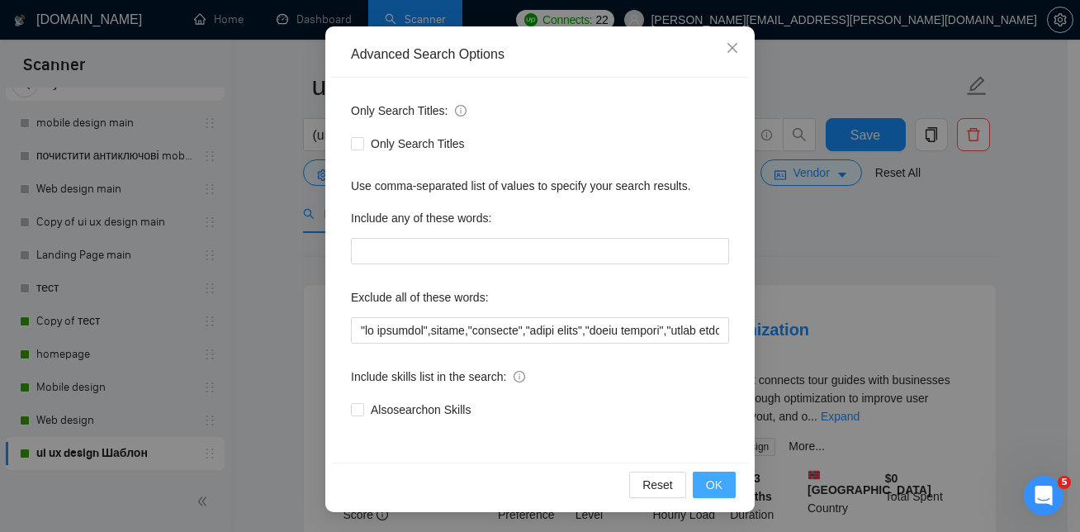
click at [713, 486] on span "OK" at bounding box center [714, 485] width 17 height 18
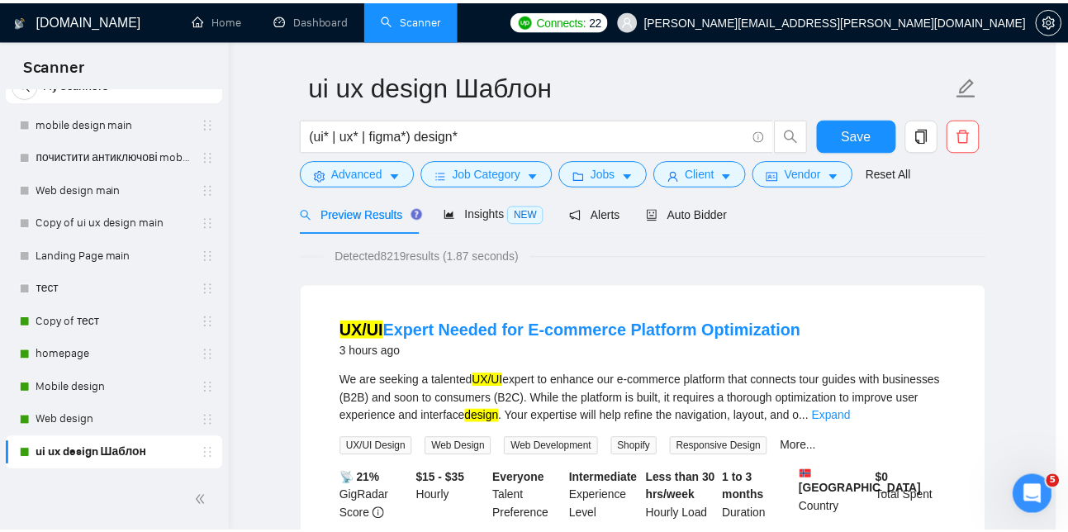
scroll to position [73, 0]
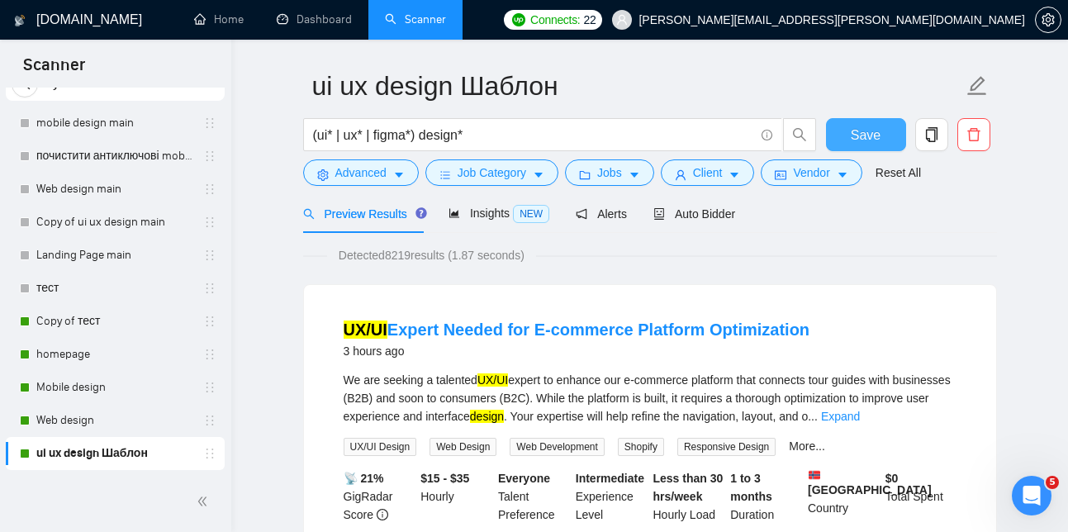
click at [862, 138] on span "Save" at bounding box center [866, 135] width 30 height 21
